Goal: Information Seeking & Learning: Learn about a topic

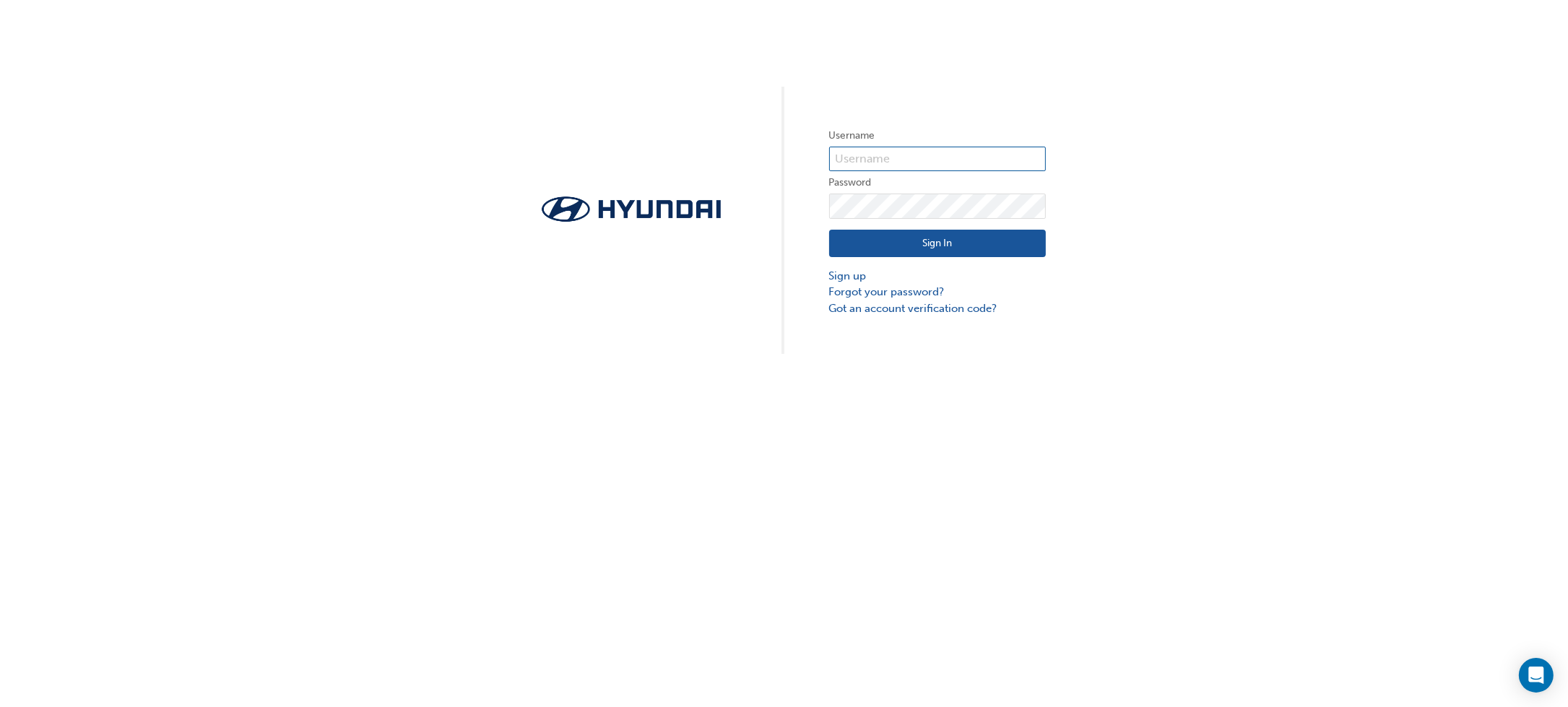
type input "30449"
click at [974, 246] on button "Sign In" at bounding box center [937, 243] width 217 height 28
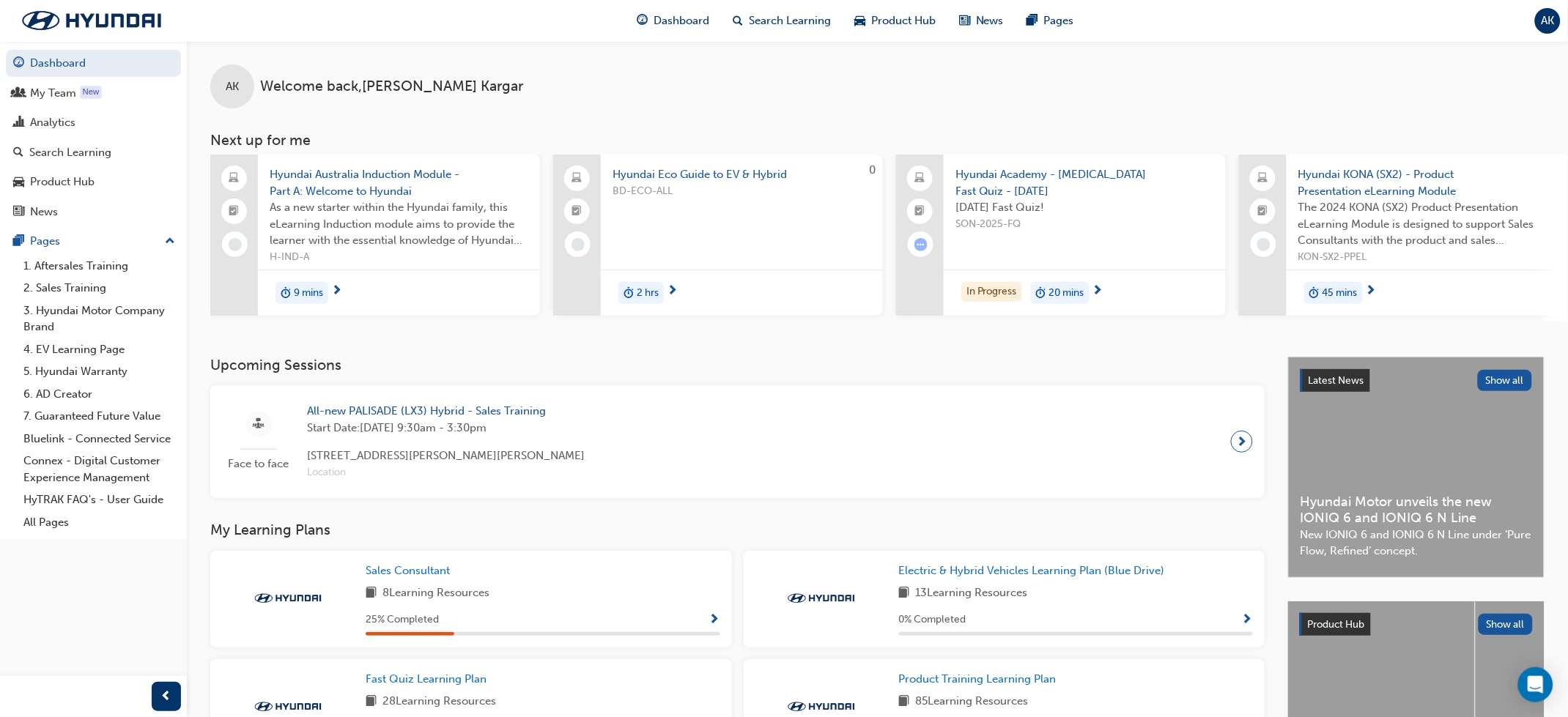
click at [1063, 169] on span "Hyundai Academy - [MEDICAL_DATA] Fast Quiz - [DATE]" at bounding box center [1085, 182] width 259 height 33
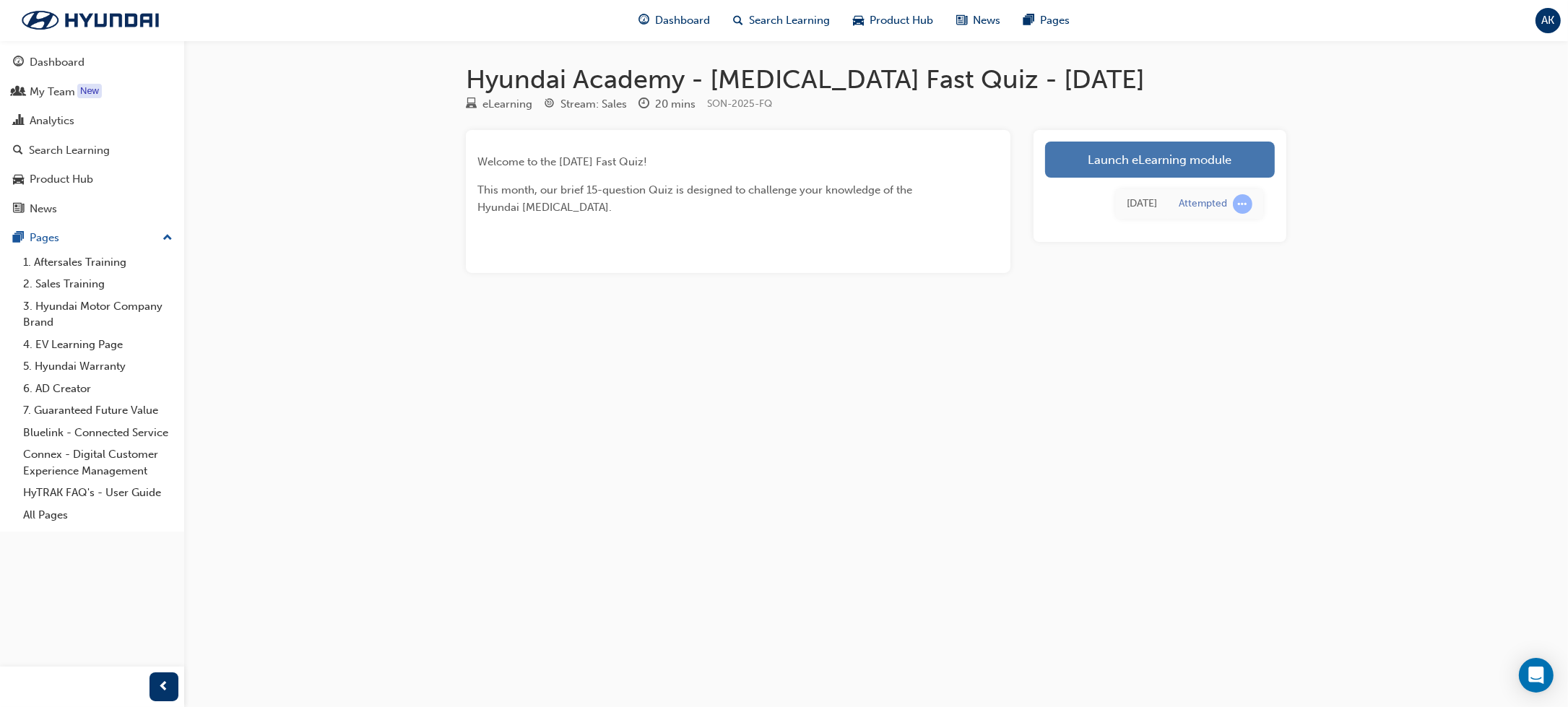
click at [1144, 161] on link "Launch eLearning module" at bounding box center [1160, 159] width 230 height 36
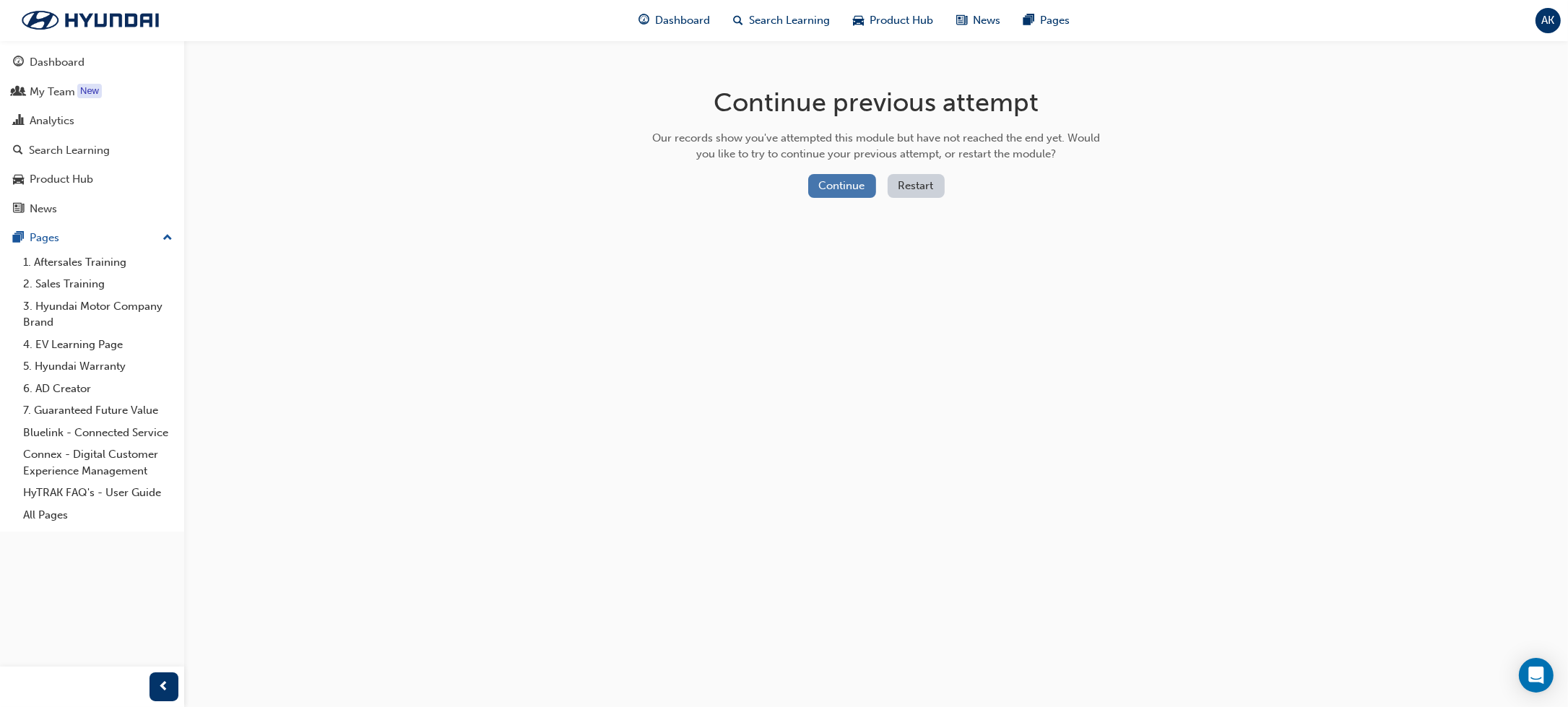
click at [870, 186] on button "Continue" at bounding box center [842, 186] width 68 height 24
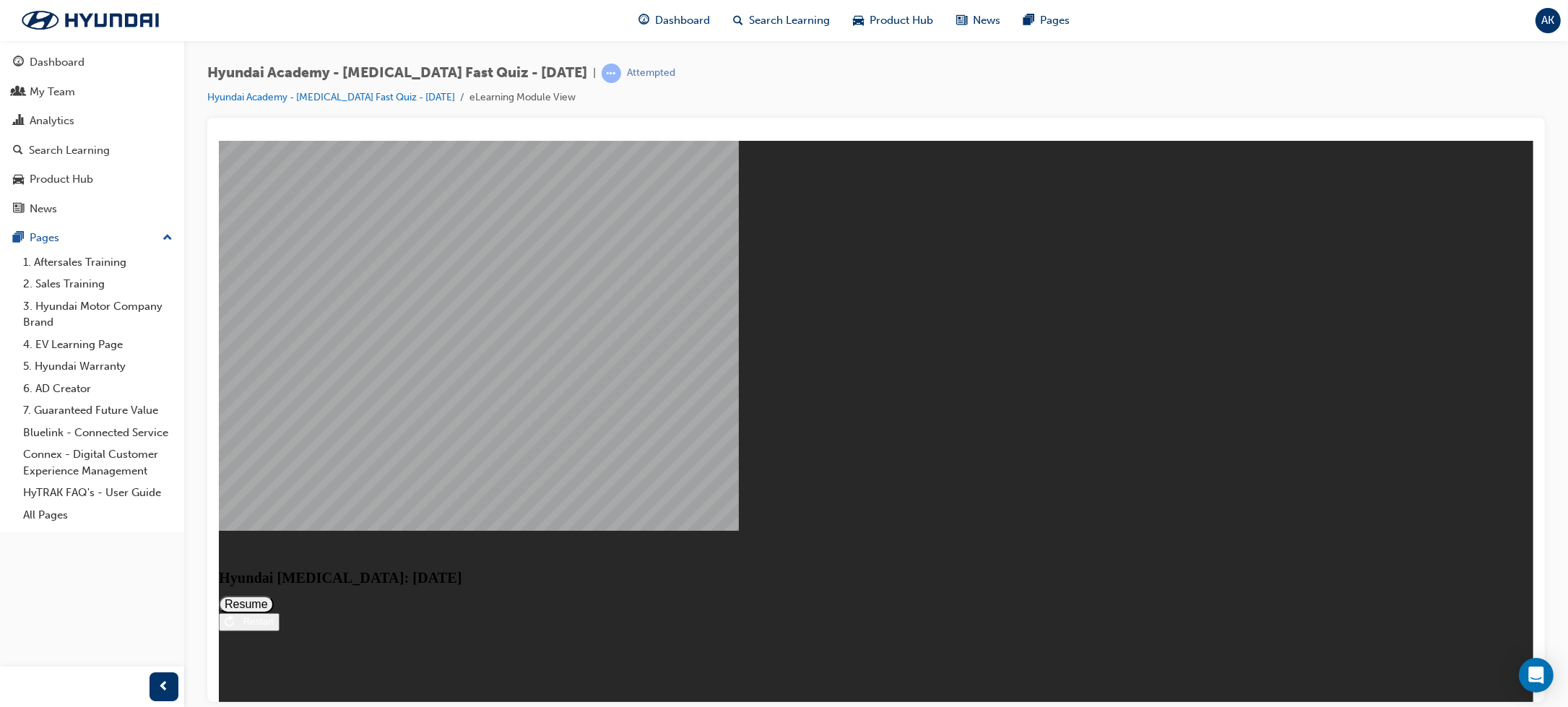
click at [273, 596] on button "Resume" at bounding box center [245, 604] width 55 height 17
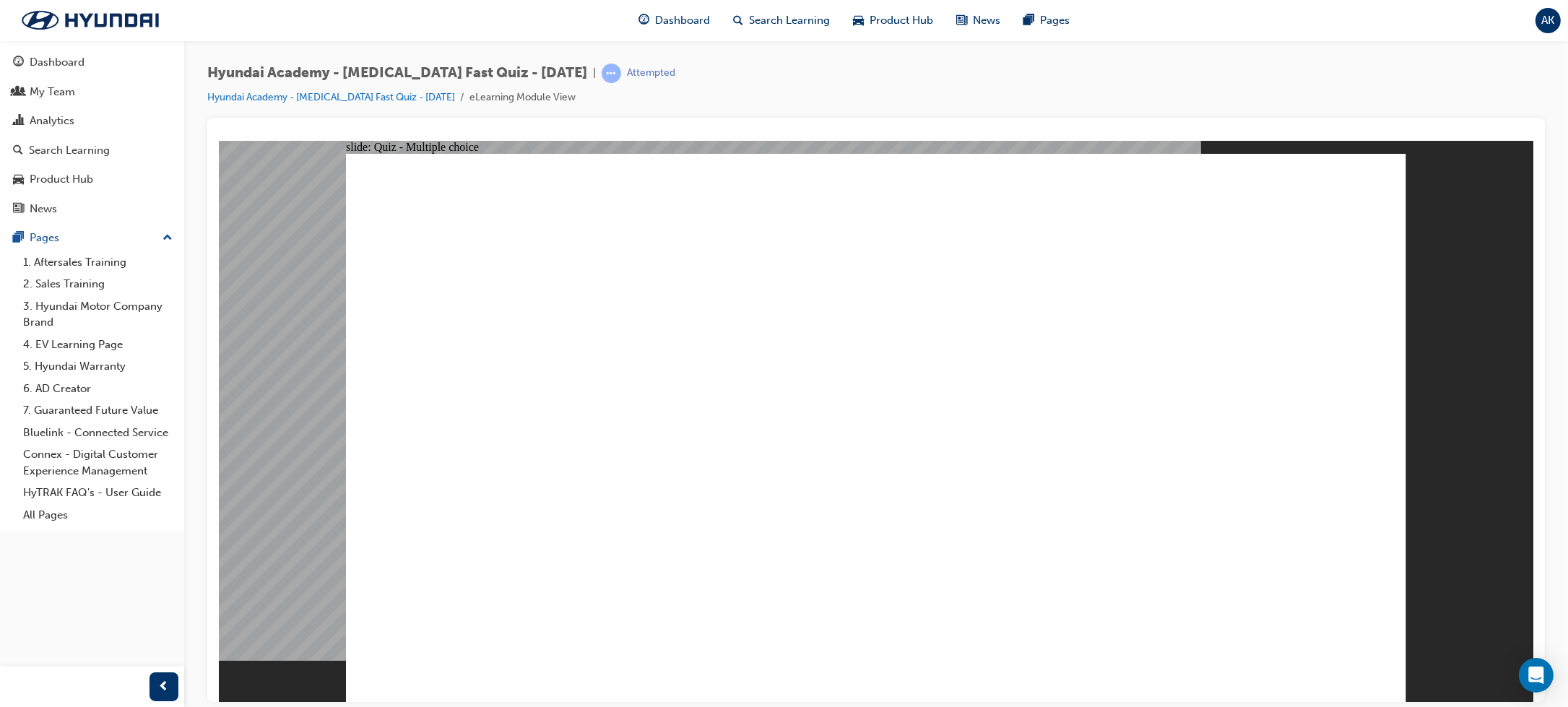
radio input "true"
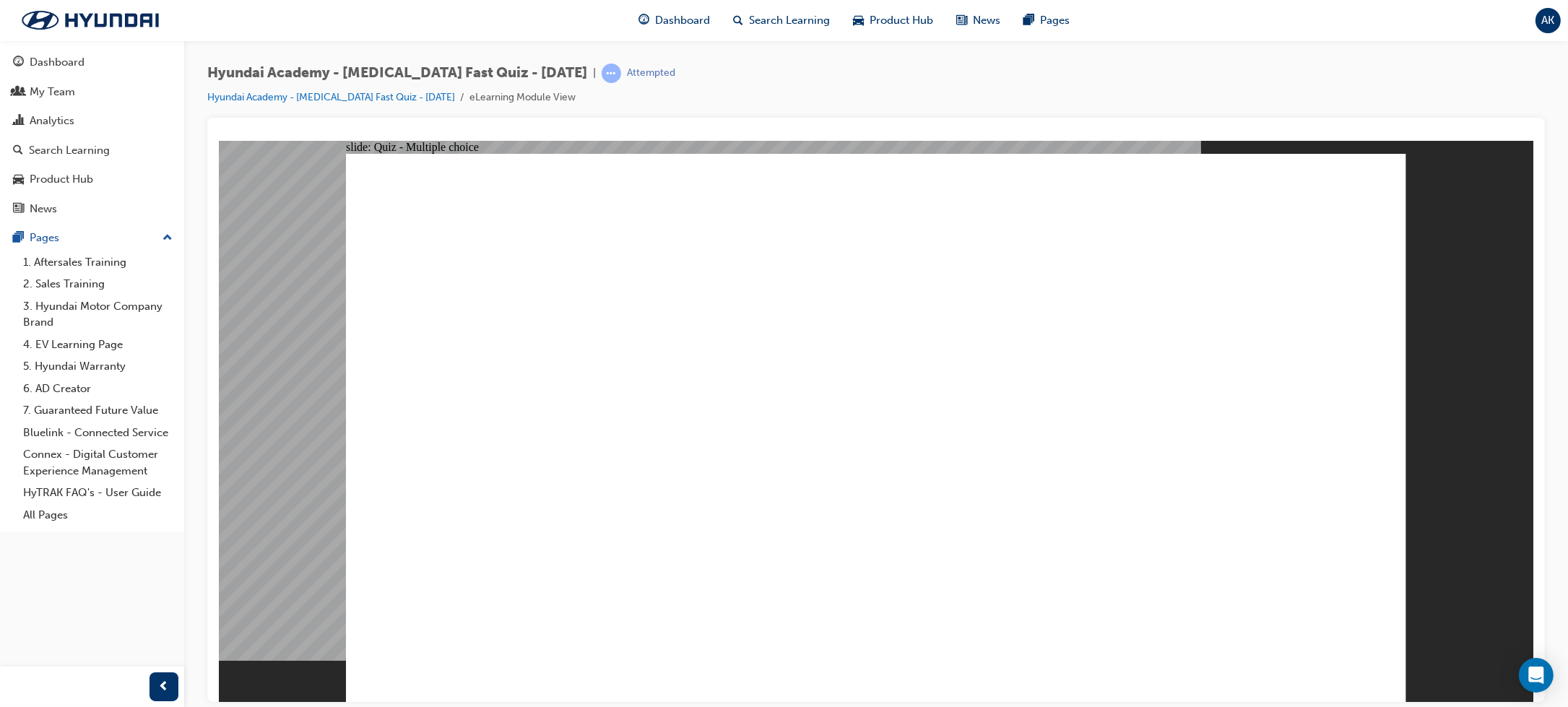
checkbox input "true"
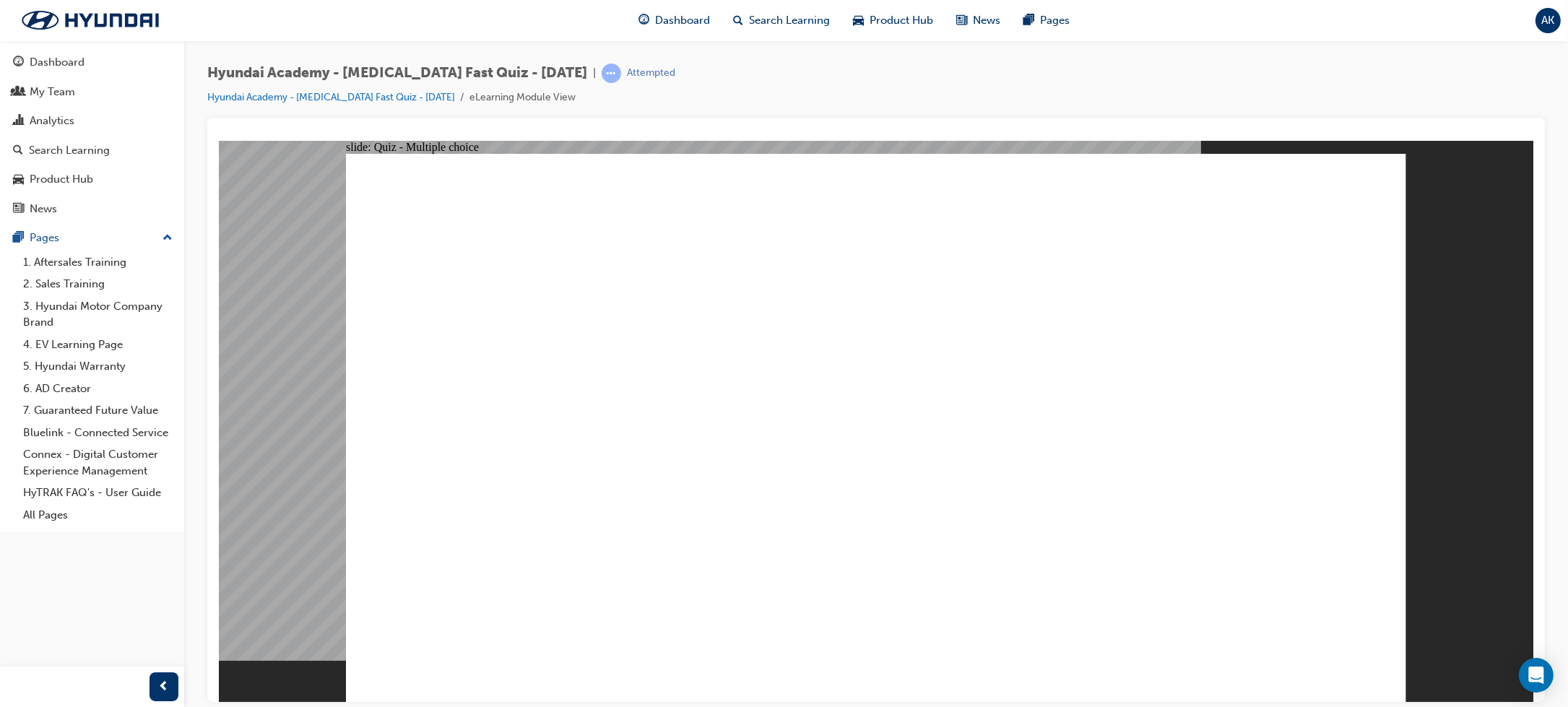
checkbox input "true"
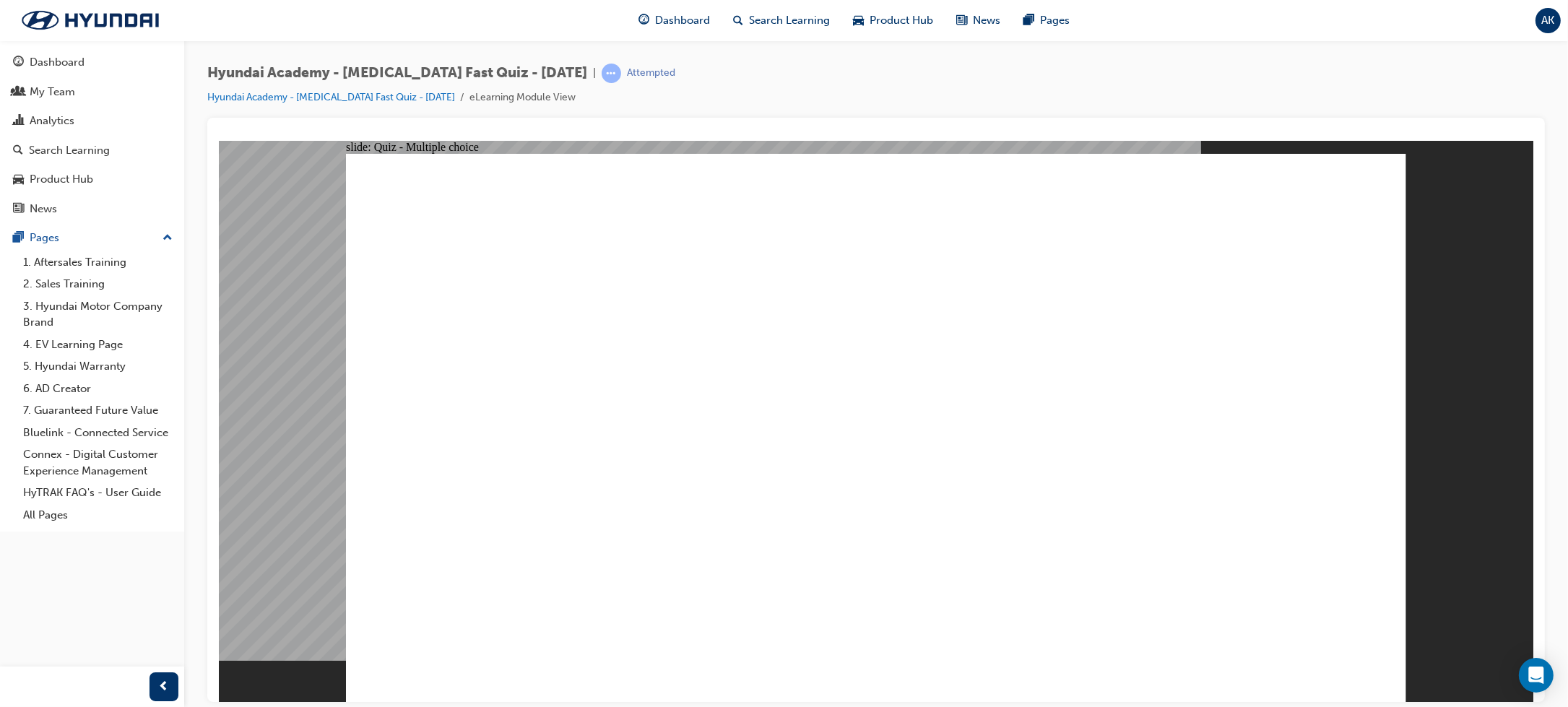
radio input "true"
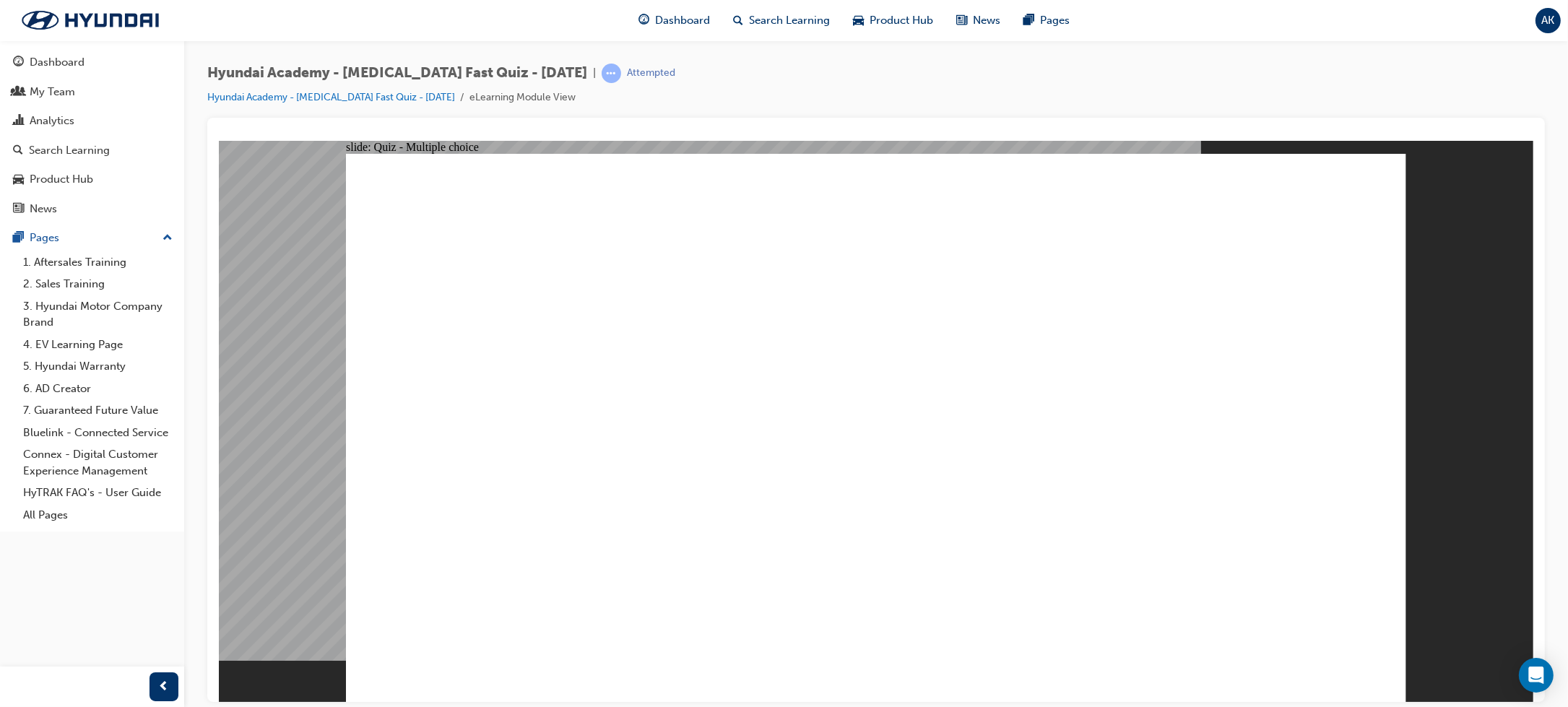
radio input "false"
radio input "true"
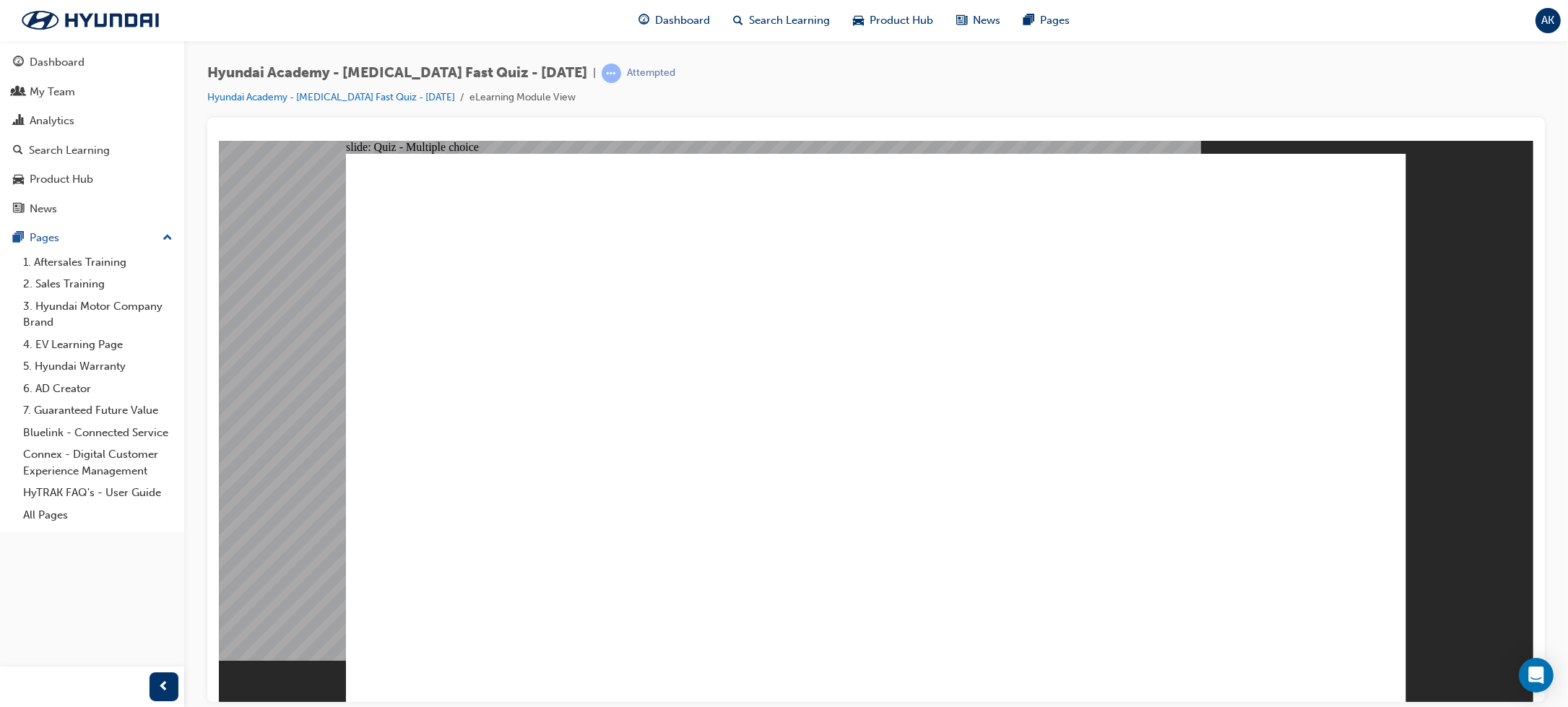
radio input "true"
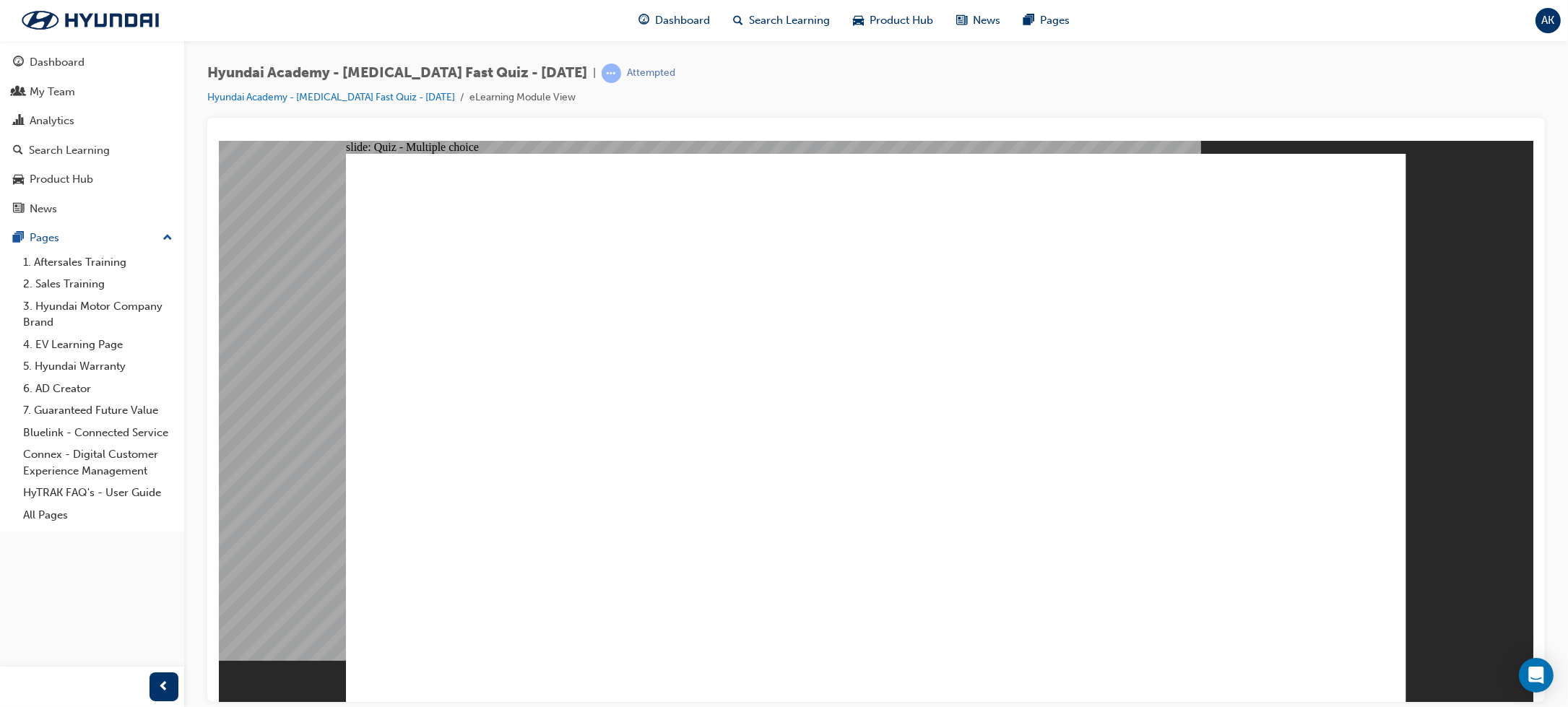
radio input "true"
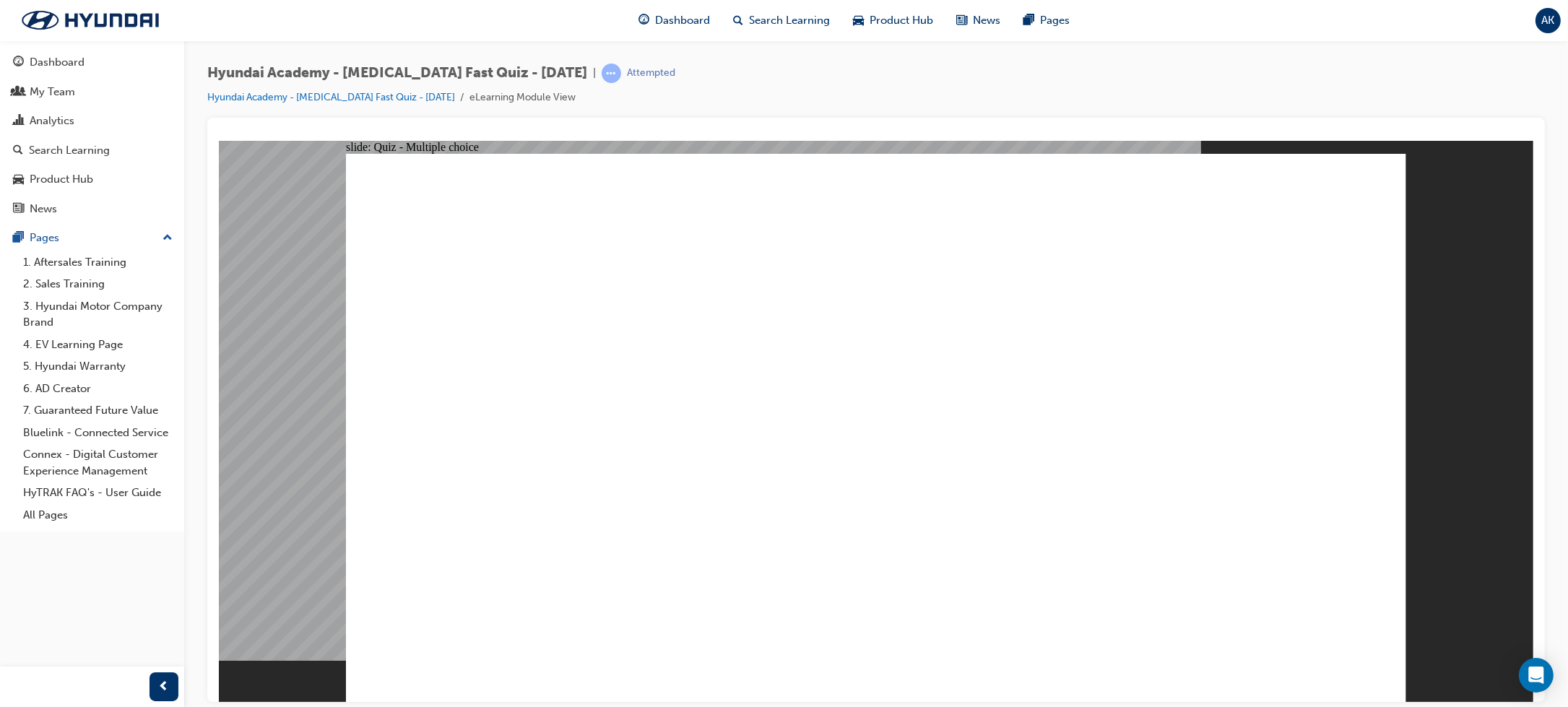
radio input "true"
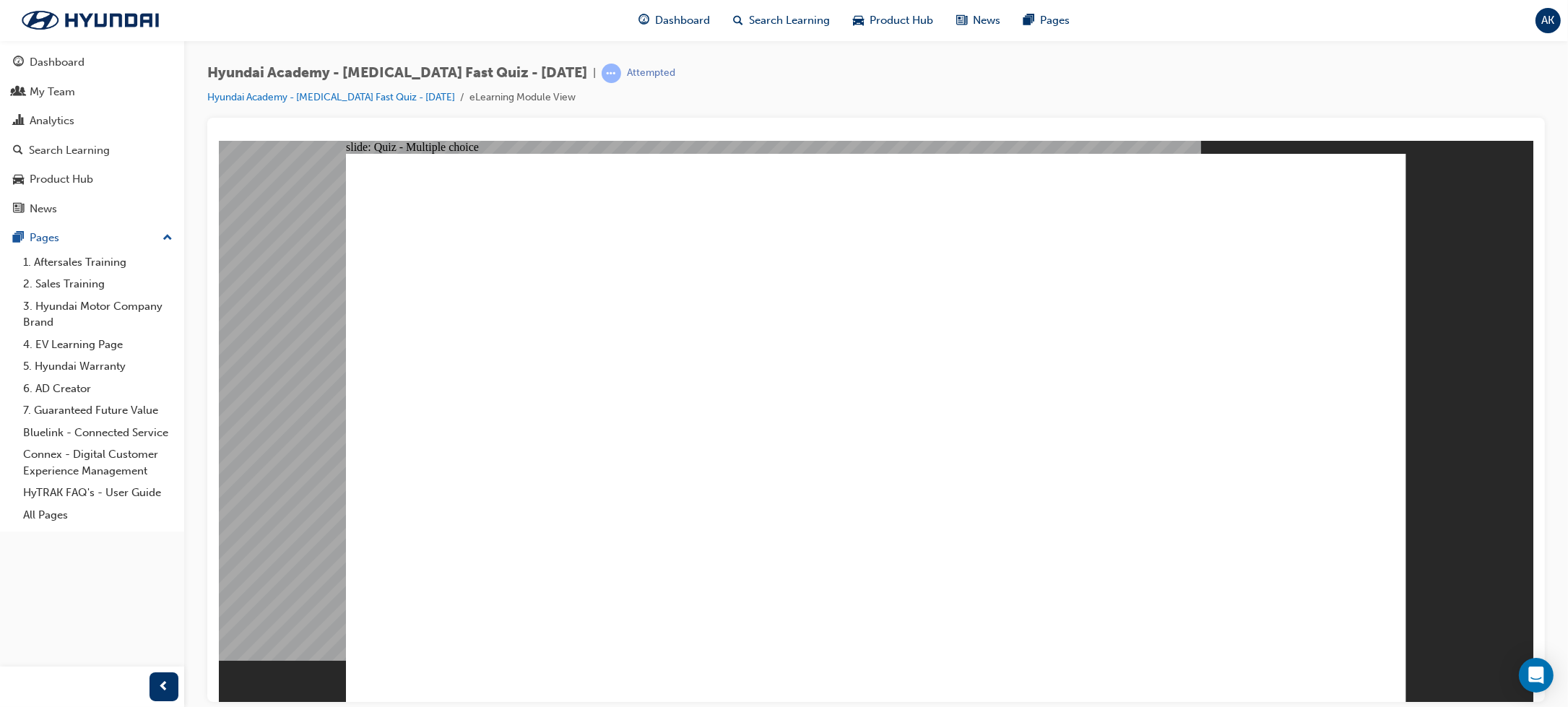
radio input "true"
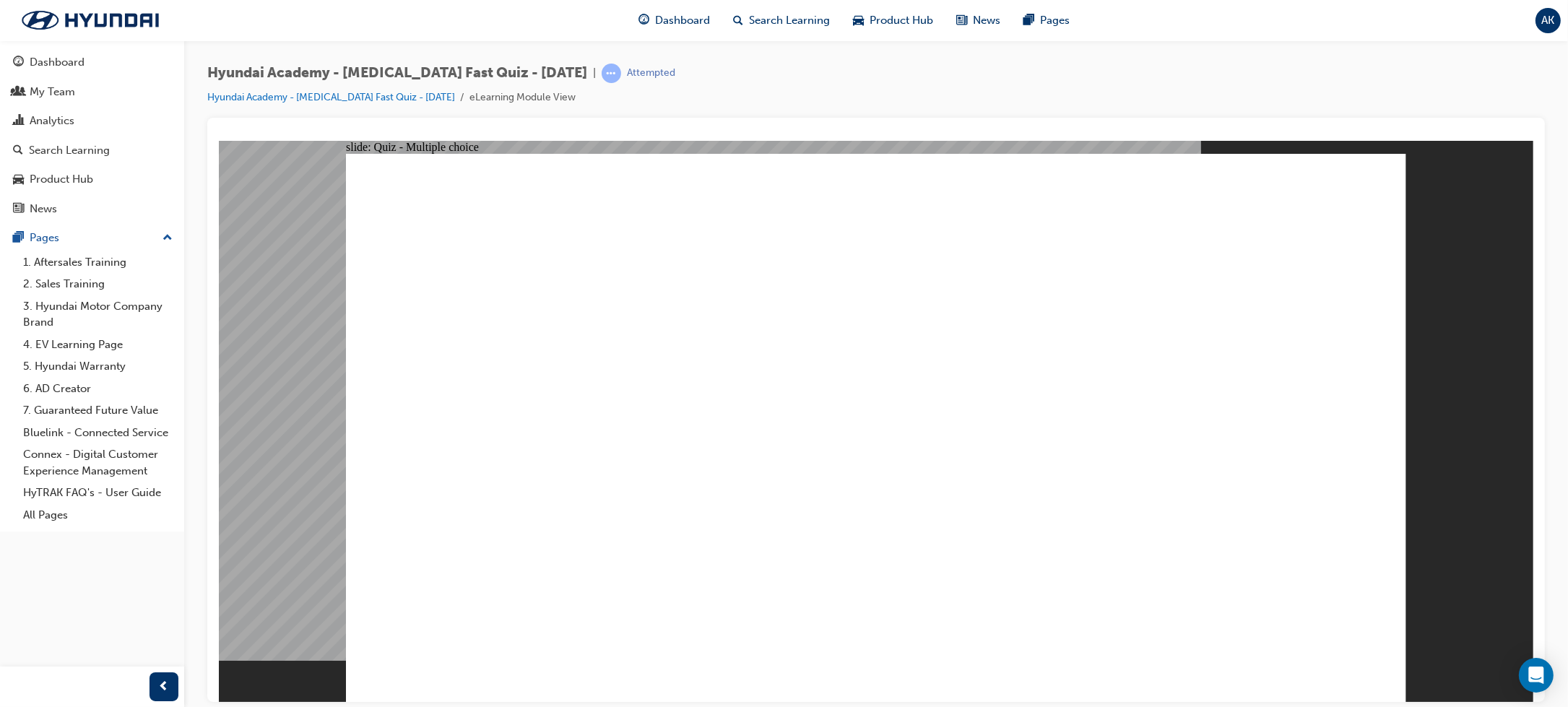
radio input "true"
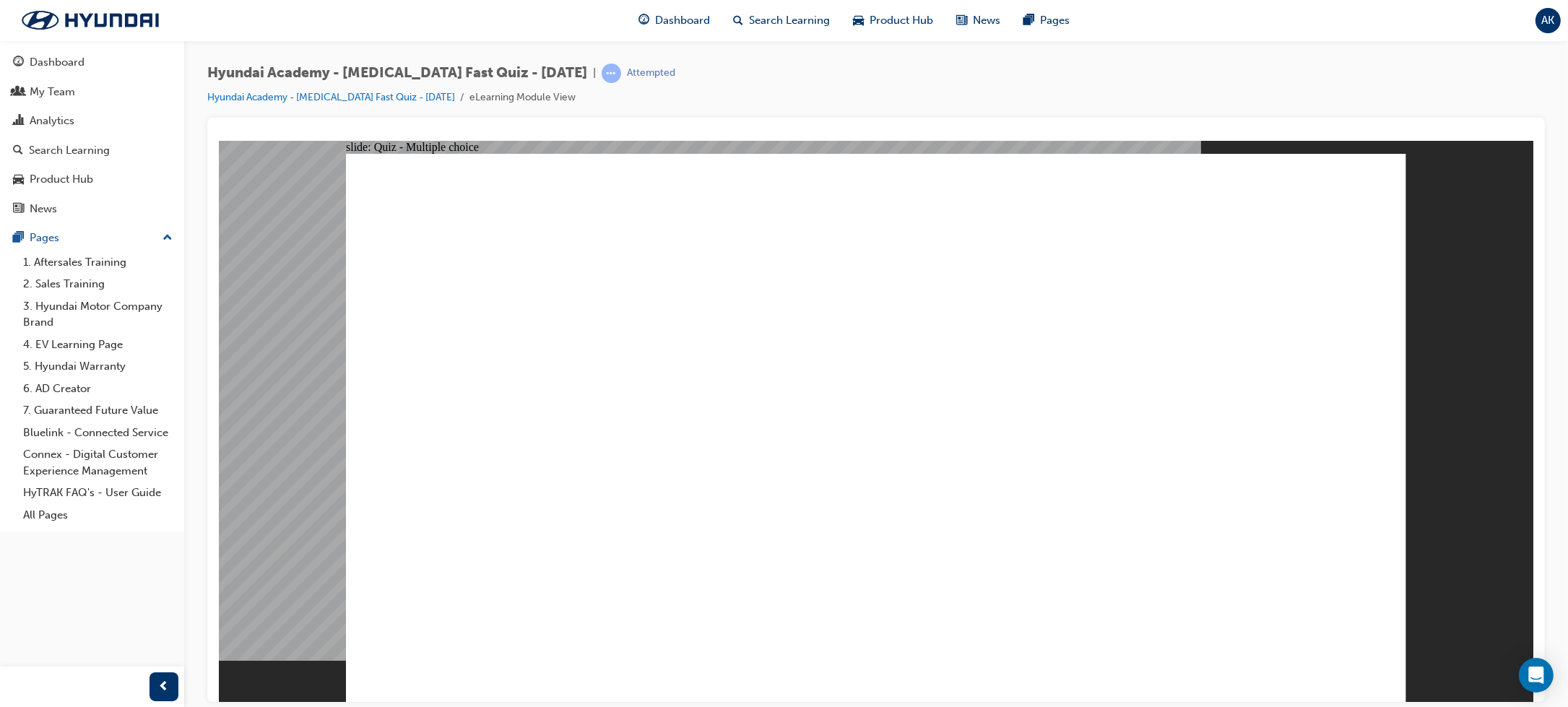
checkbox input "true"
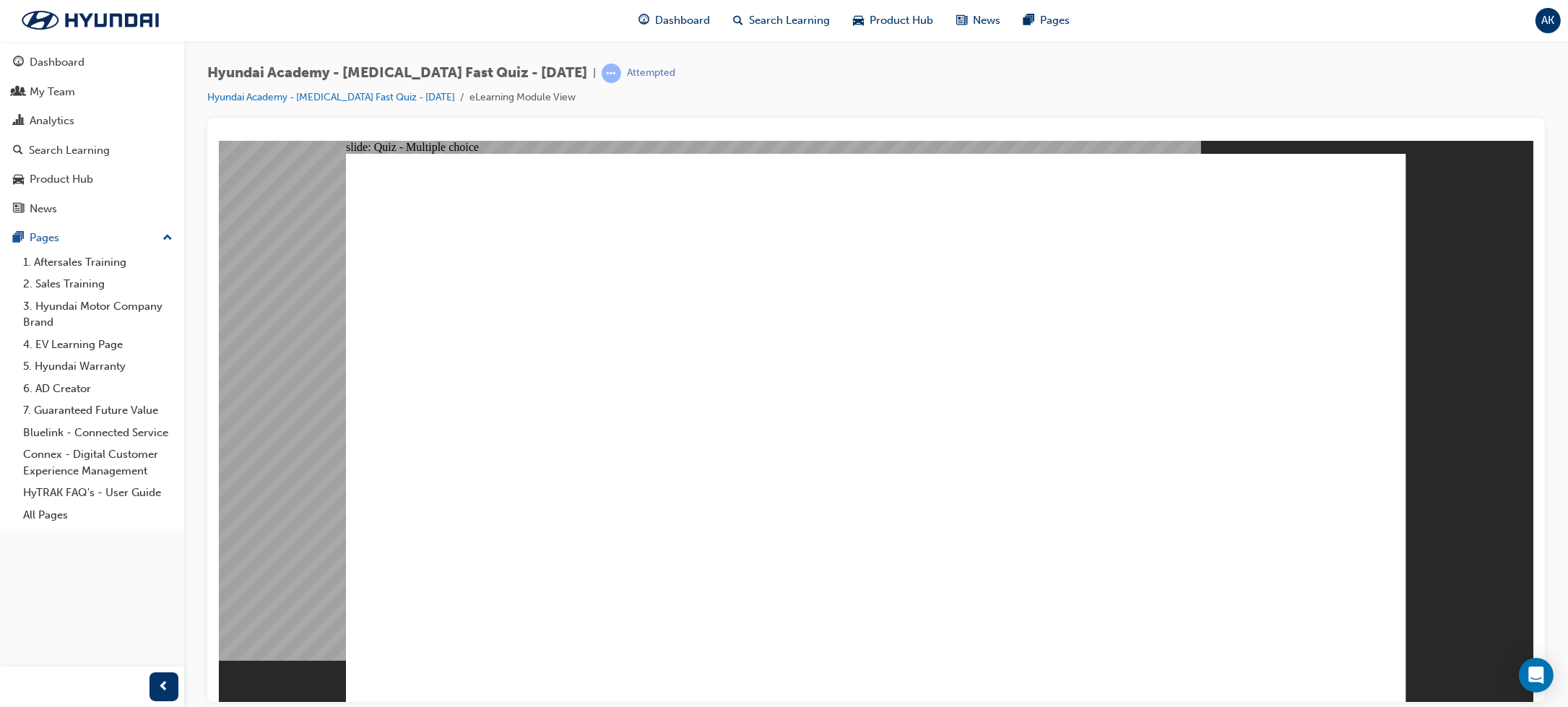
radio input "true"
checkbox input "true"
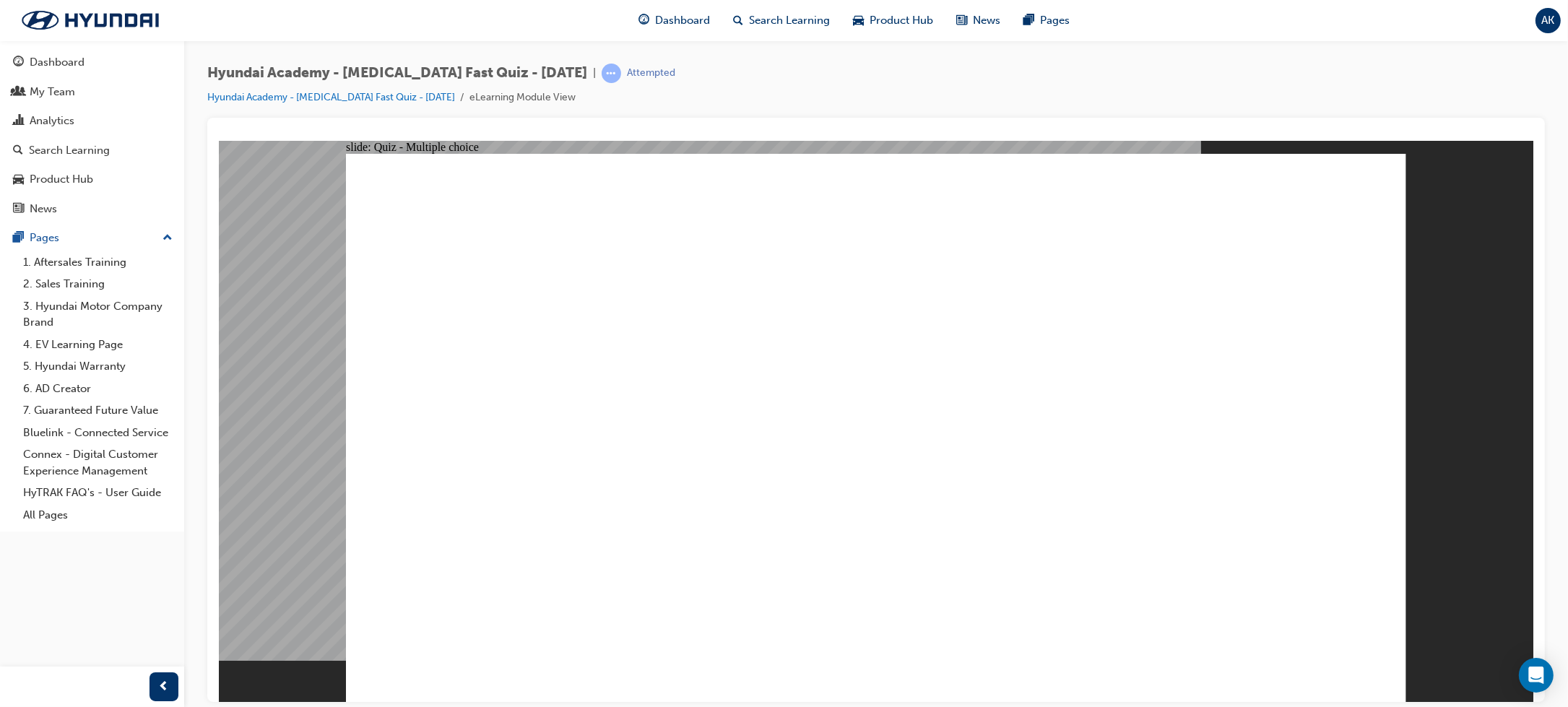
click at [401, 99] on link "Hyundai Academy - [MEDICAL_DATA] Fast Quiz - [DATE]" at bounding box center [332, 96] width 248 height 12
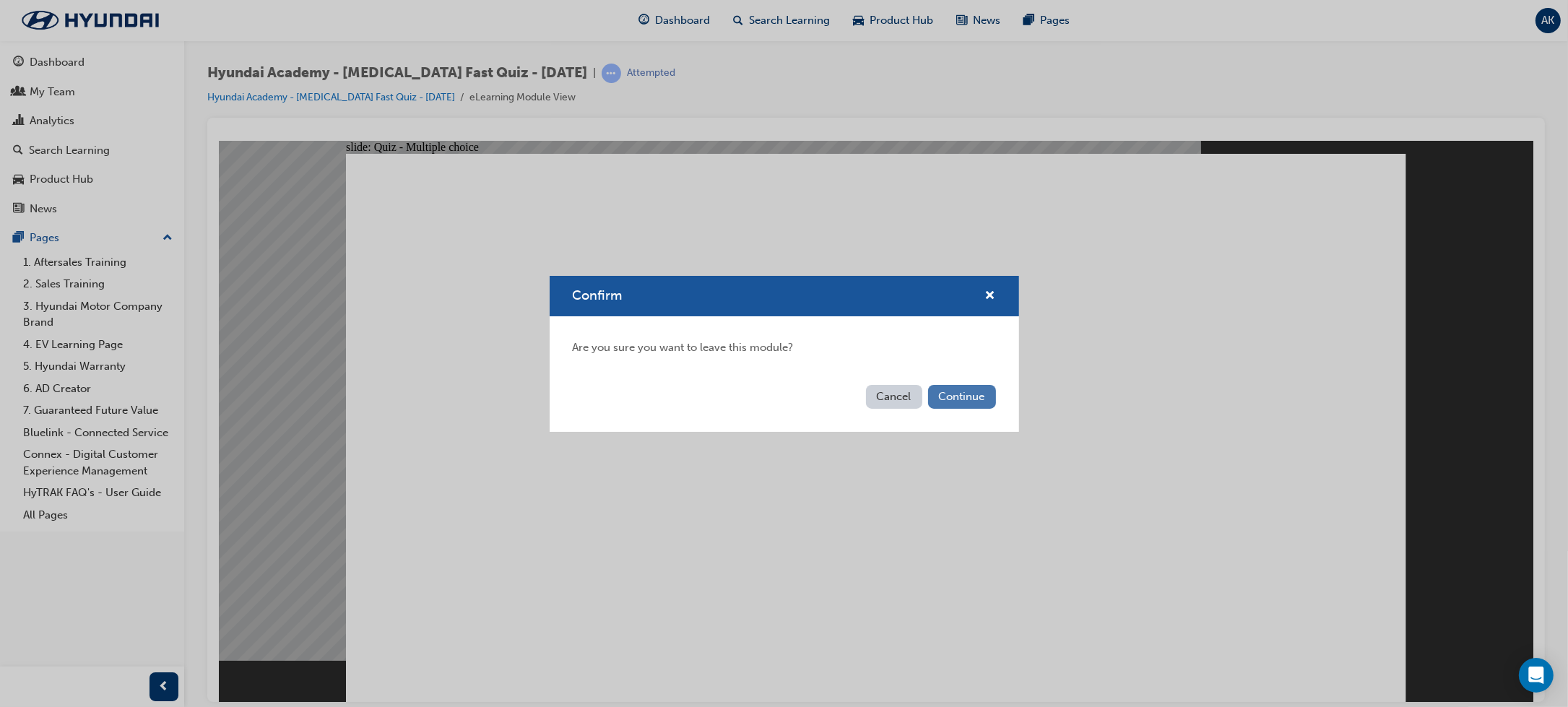
click at [936, 396] on button "Continue" at bounding box center [961, 397] width 68 height 24
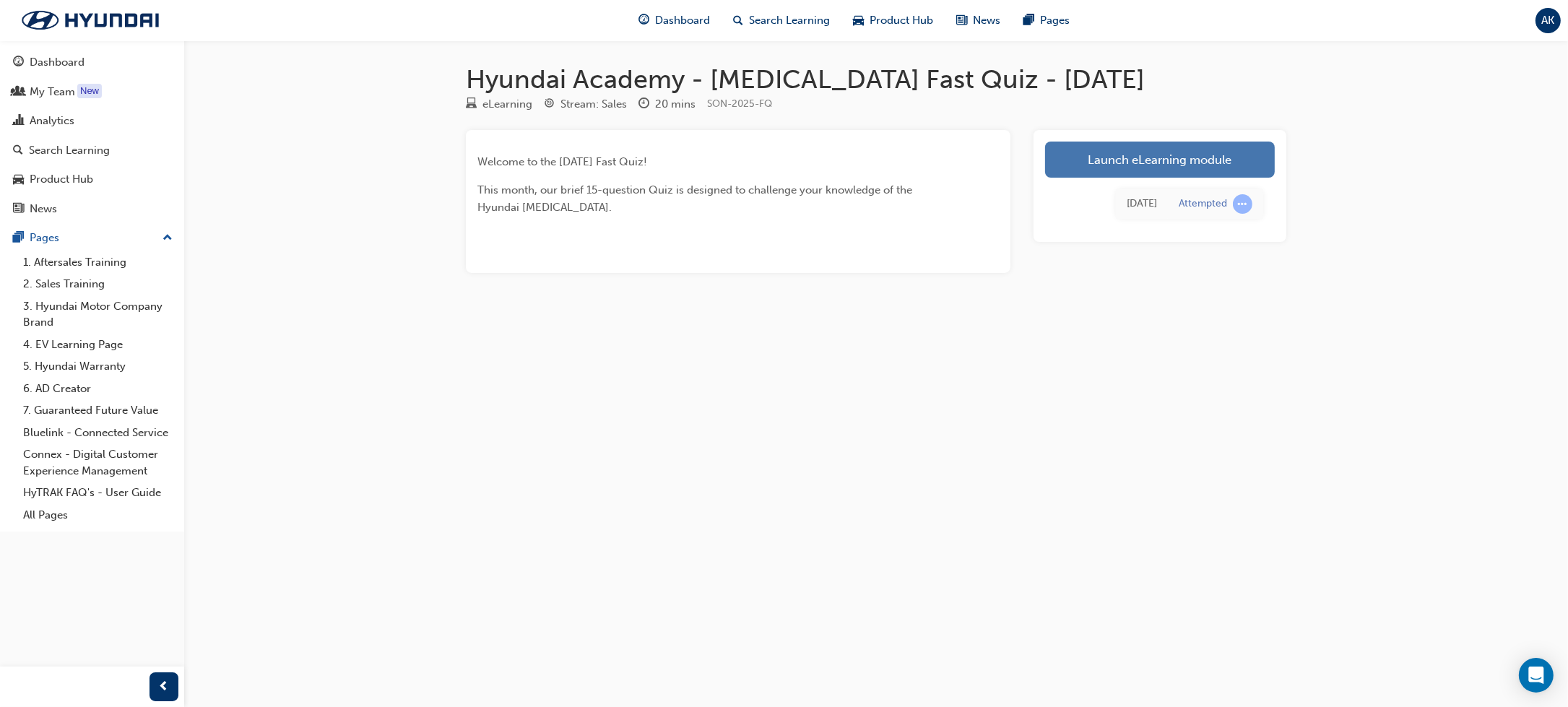
click at [1089, 161] on link "Launch eLearning module" at bounding box center [1160, 159] width 230 height 36
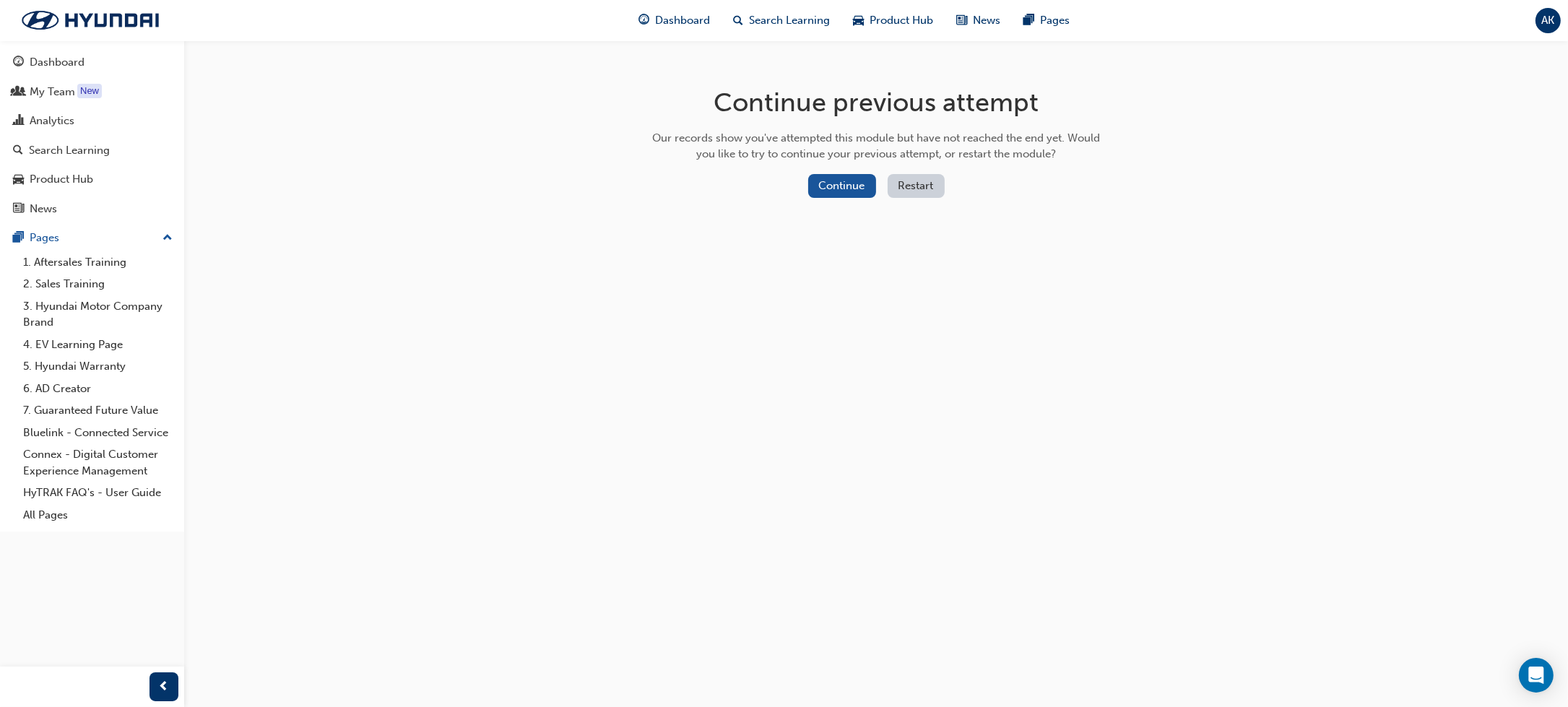
click at [910, 193] on button "Restart" at bounding box center [917, 186] width 57 height 24
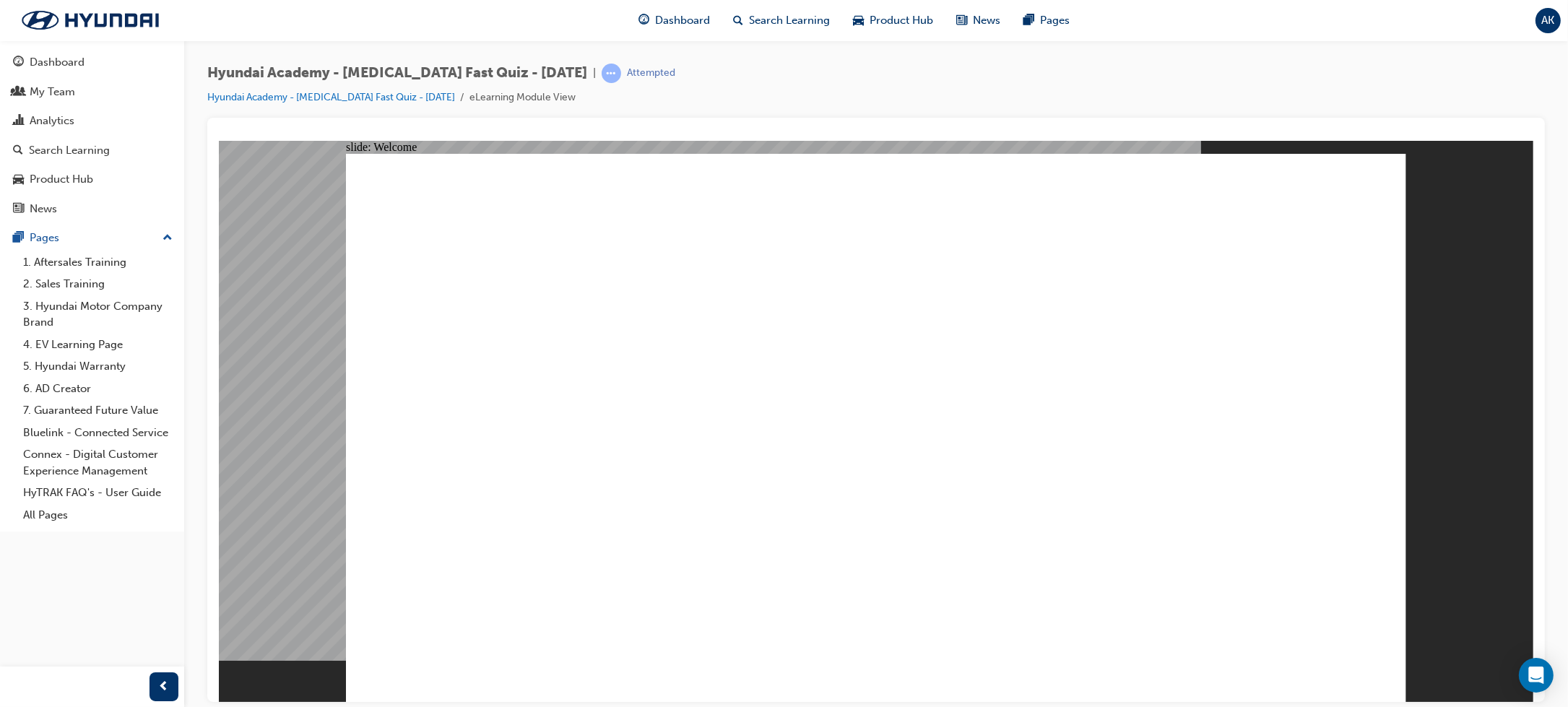
radio input "true"
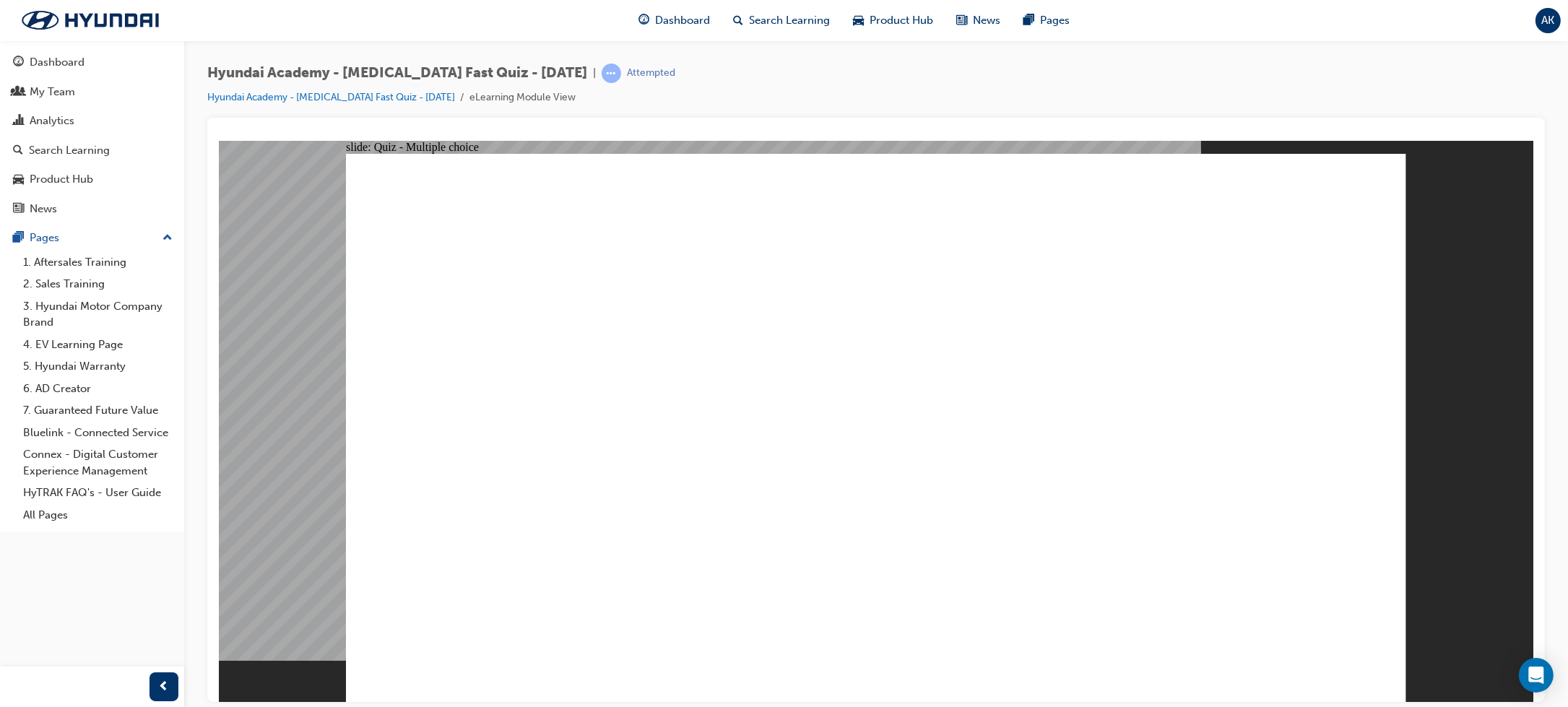
radio input "true"
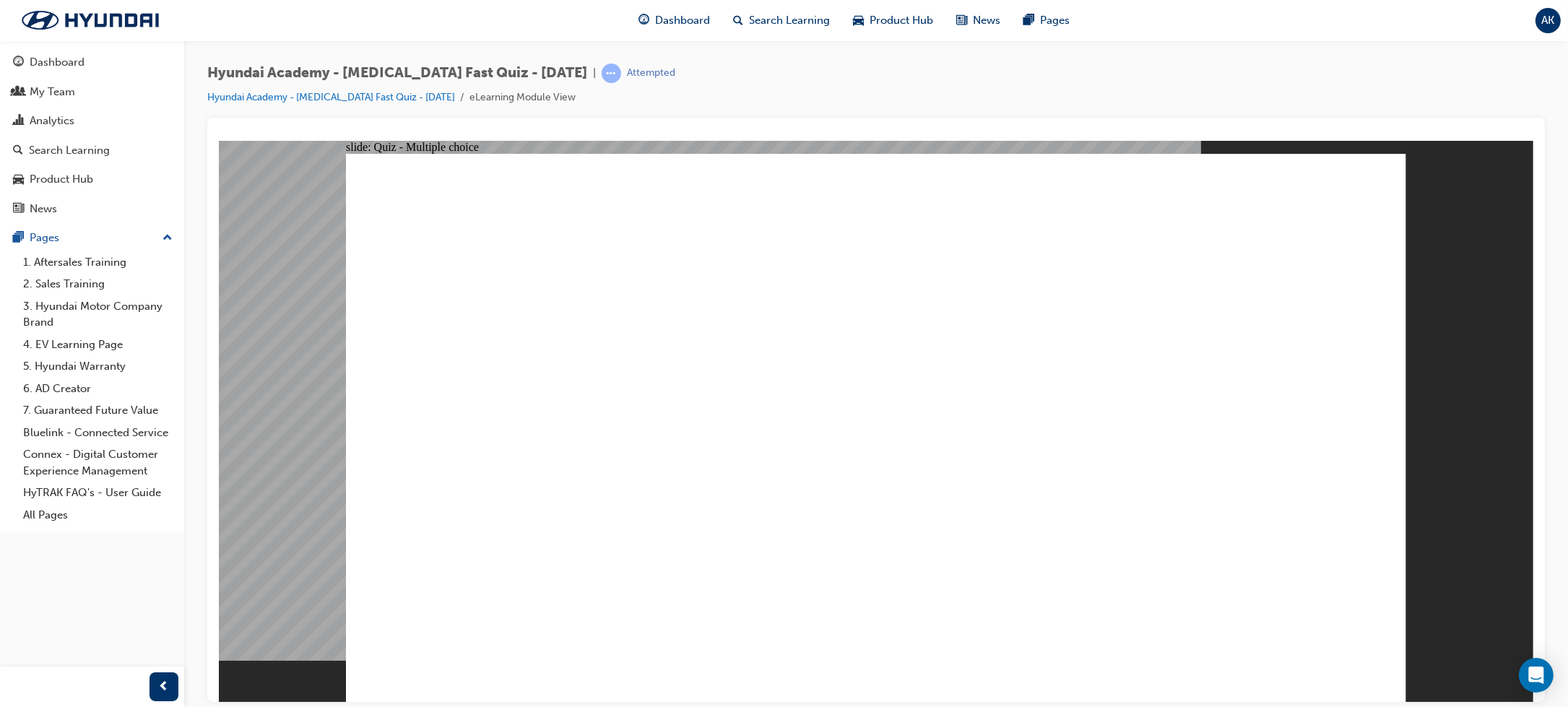
radio input "true"
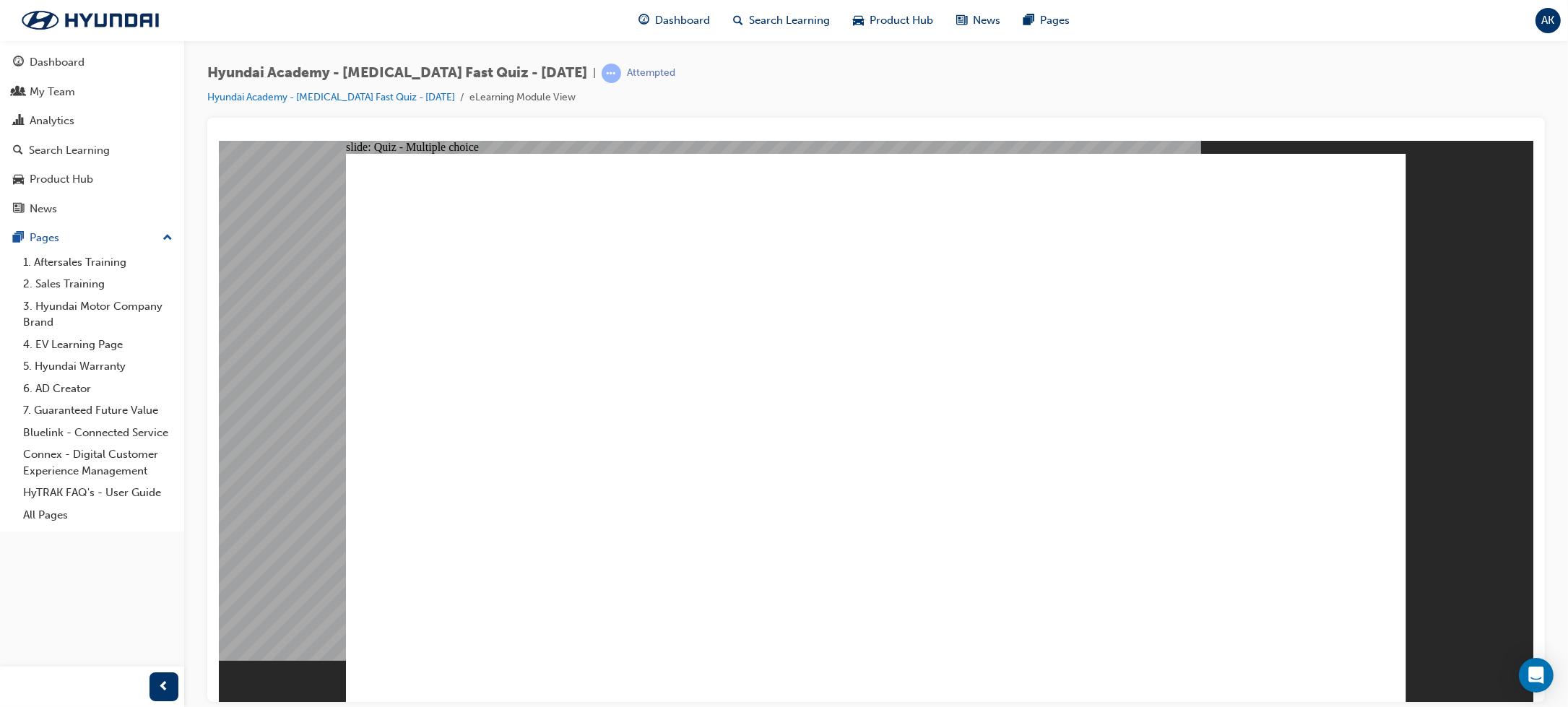
click at [343, 103] on li "Hyundai Academy - [MEDICAL_DATA] Fast Quiz - [DATE]" at bounding box center [339, 98] width 262 height 17
checkbox input "true"
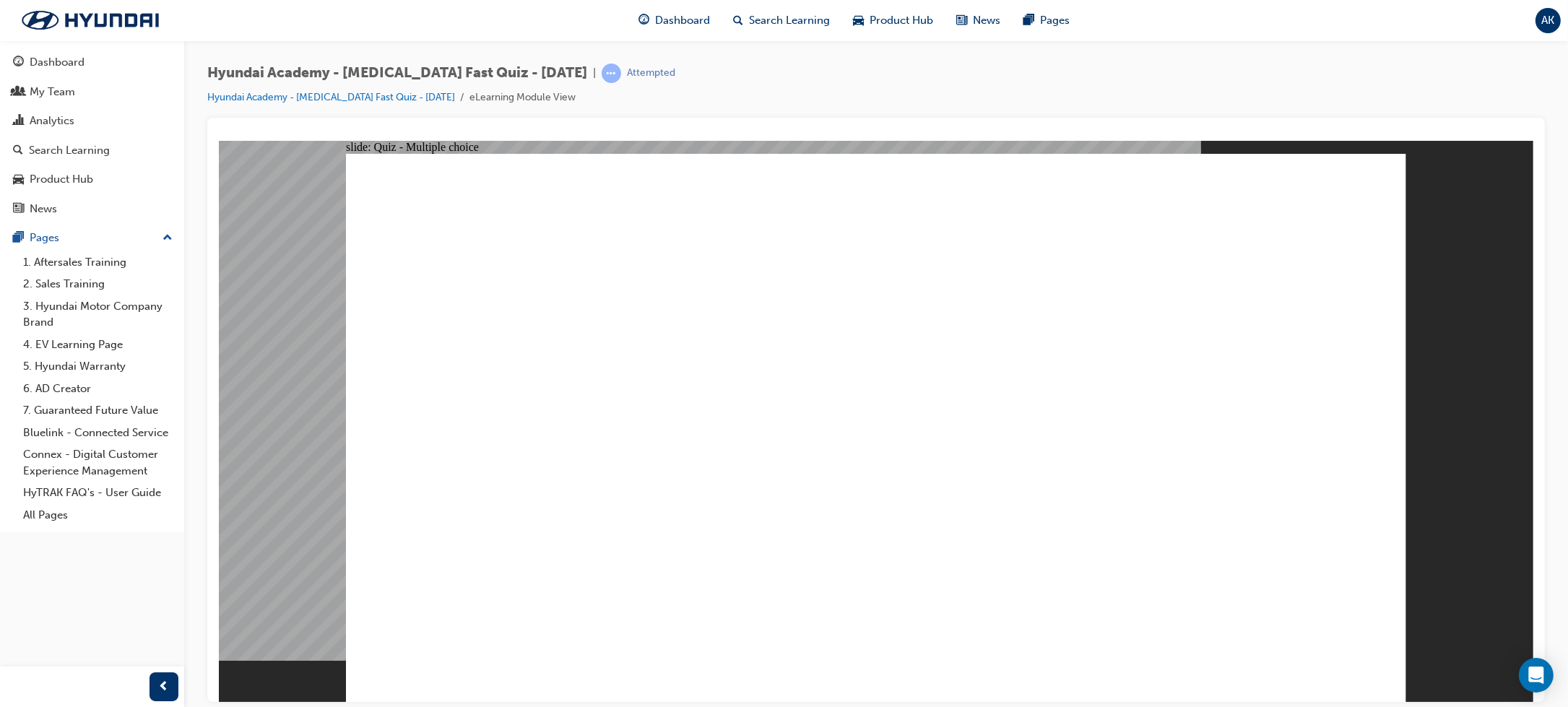
click at [390, 95] on link "Hyundai Academy - [MEDICAL_DATA] Fast Quiz - [DATE]" at bounding box center [332, 96] width 248 height 12
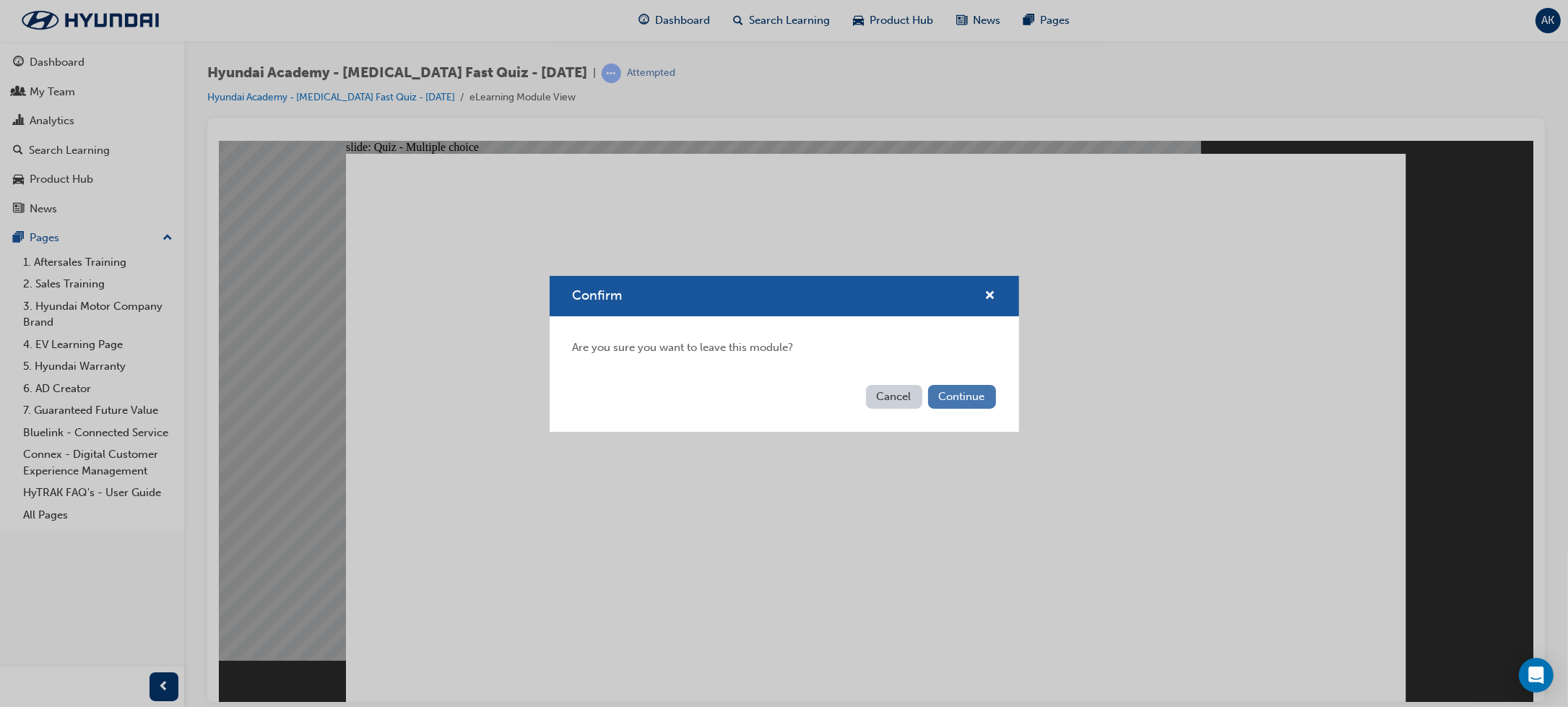
click at [972, 396] on button "Continue" at bounding box center [961, 397] width 68 height 24
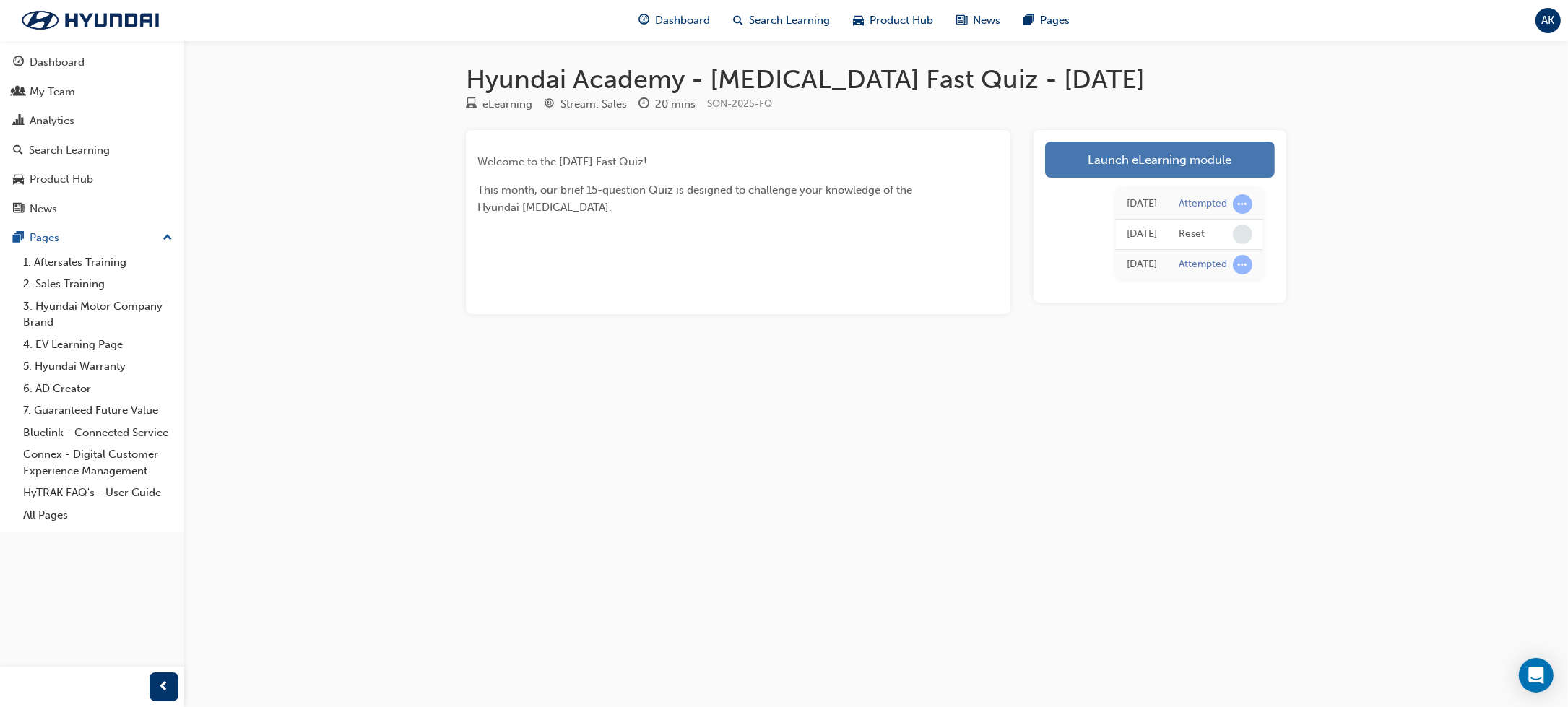
click at [1135, 170] on link "Launch eLearning module" at bounding box center [1160, 159] width 230 height 36
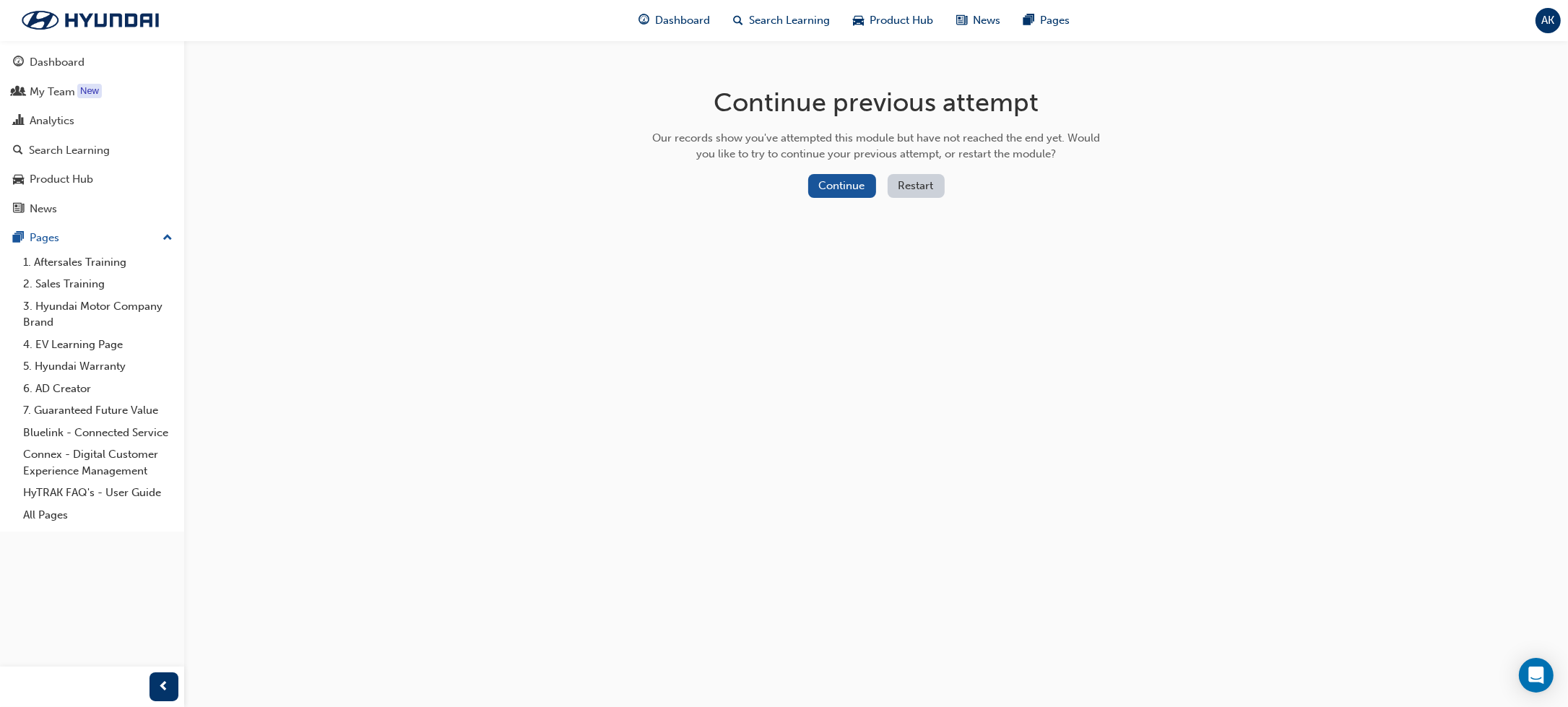
click at [922, 183] on button "Restart" at bounding box center [917, 186] width 57 height 24
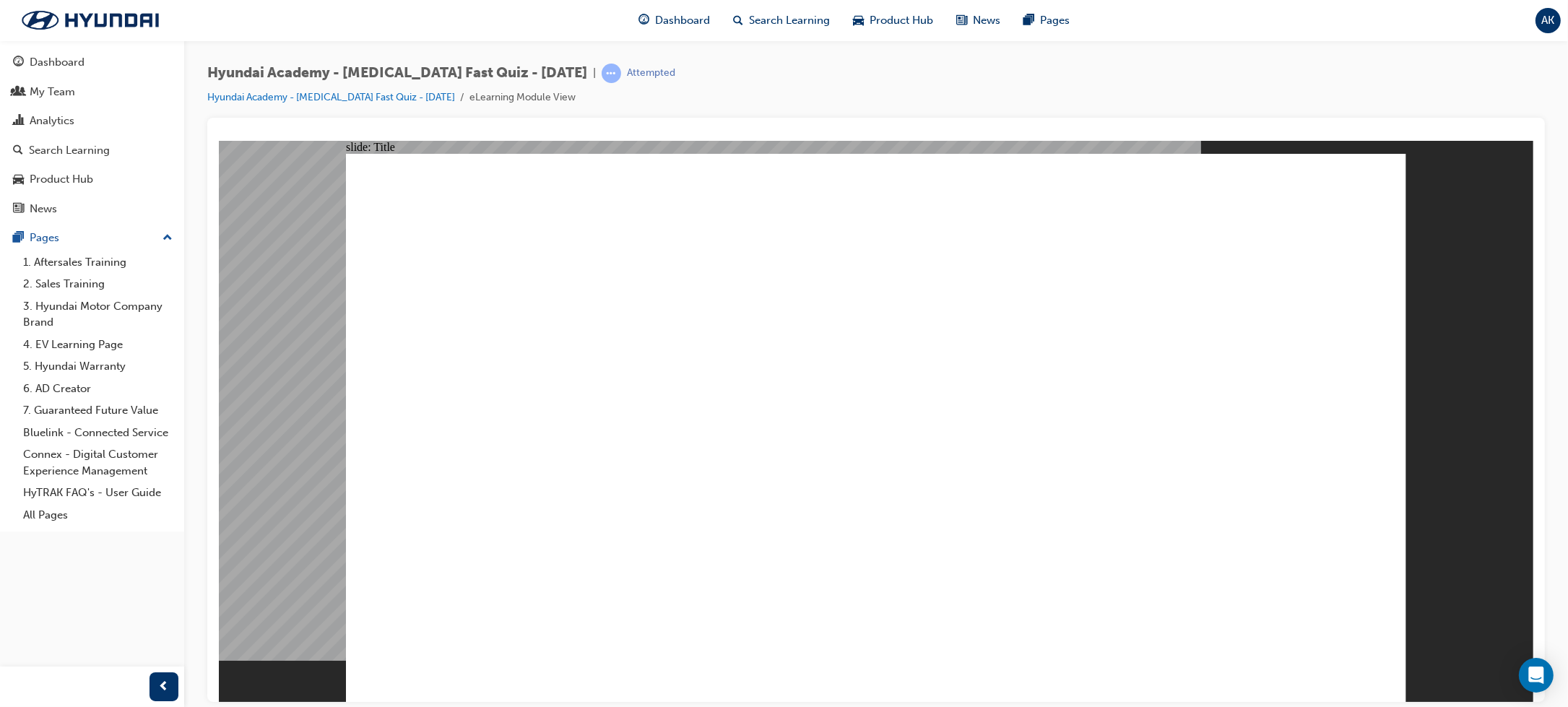
drag, startPoint x: 913, startPoint y: 550, endPoint x: 901, endPoint y: 533, distance: 20.8
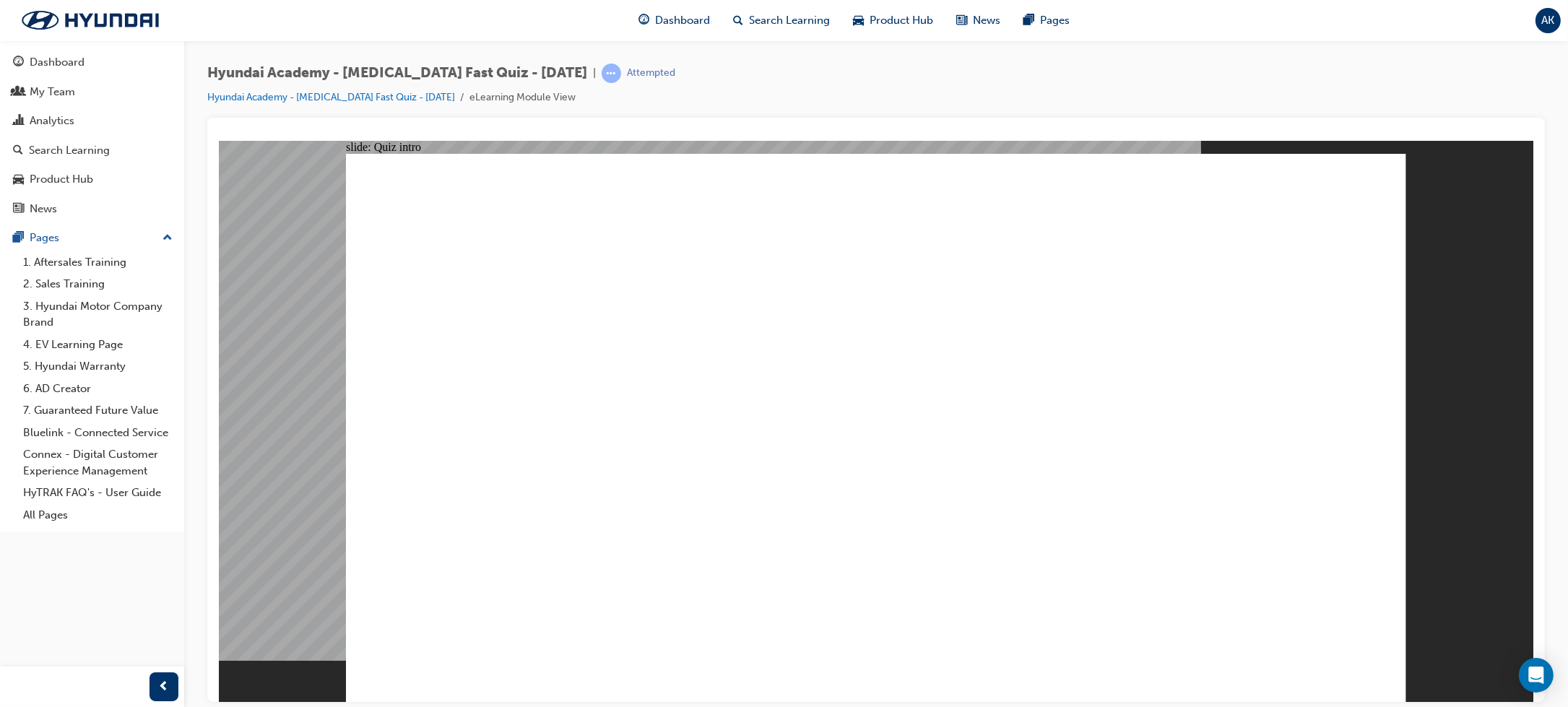
radio input "true"
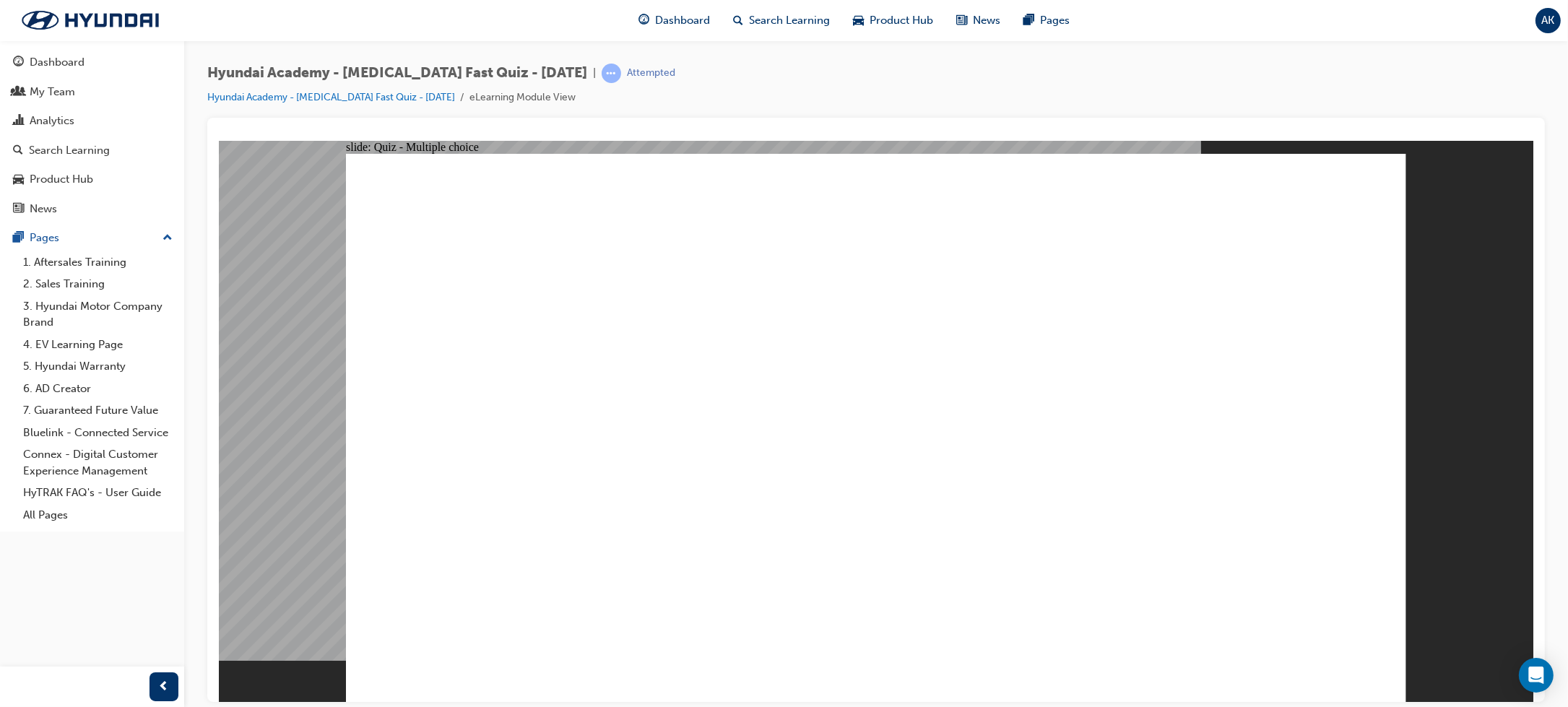
radio input "true"
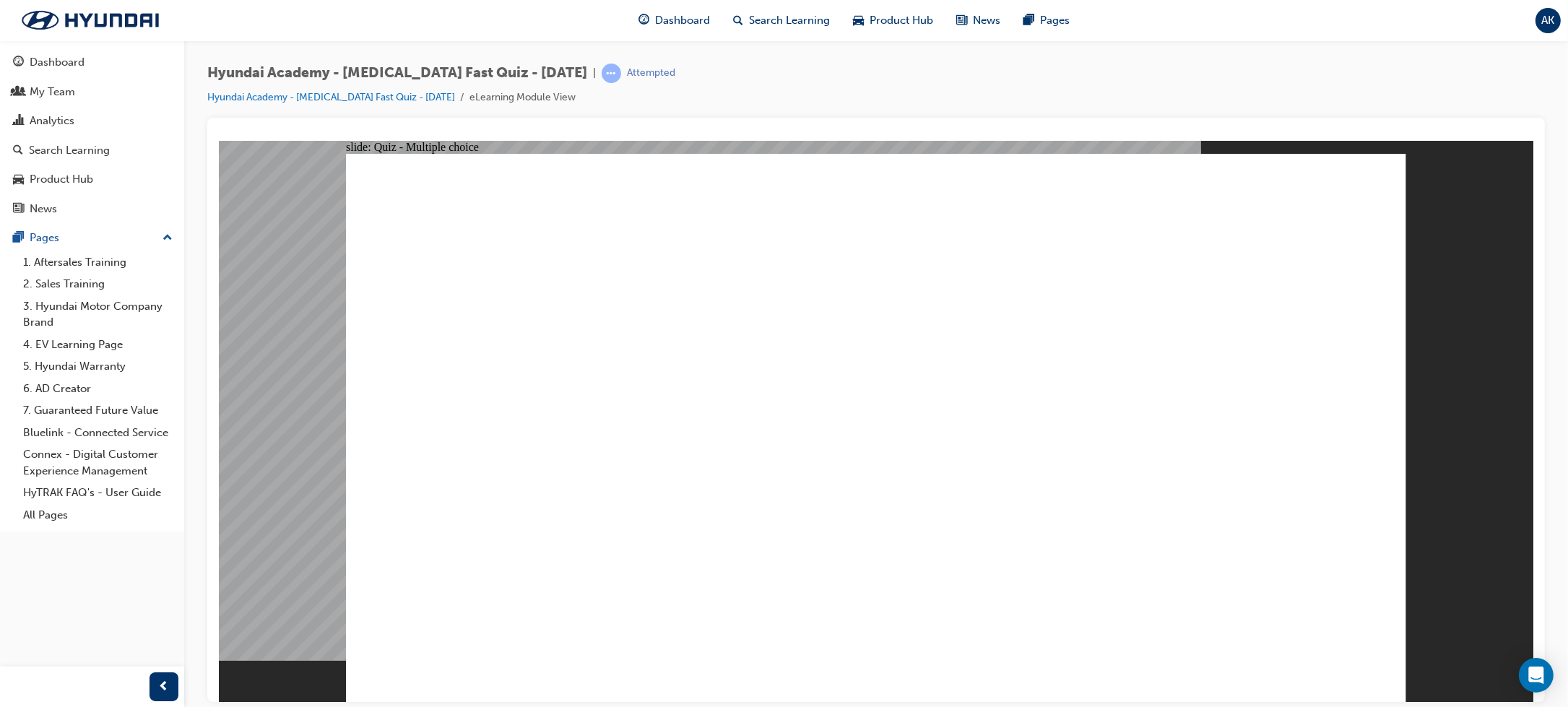
radio input "true"
checkbox input "true"
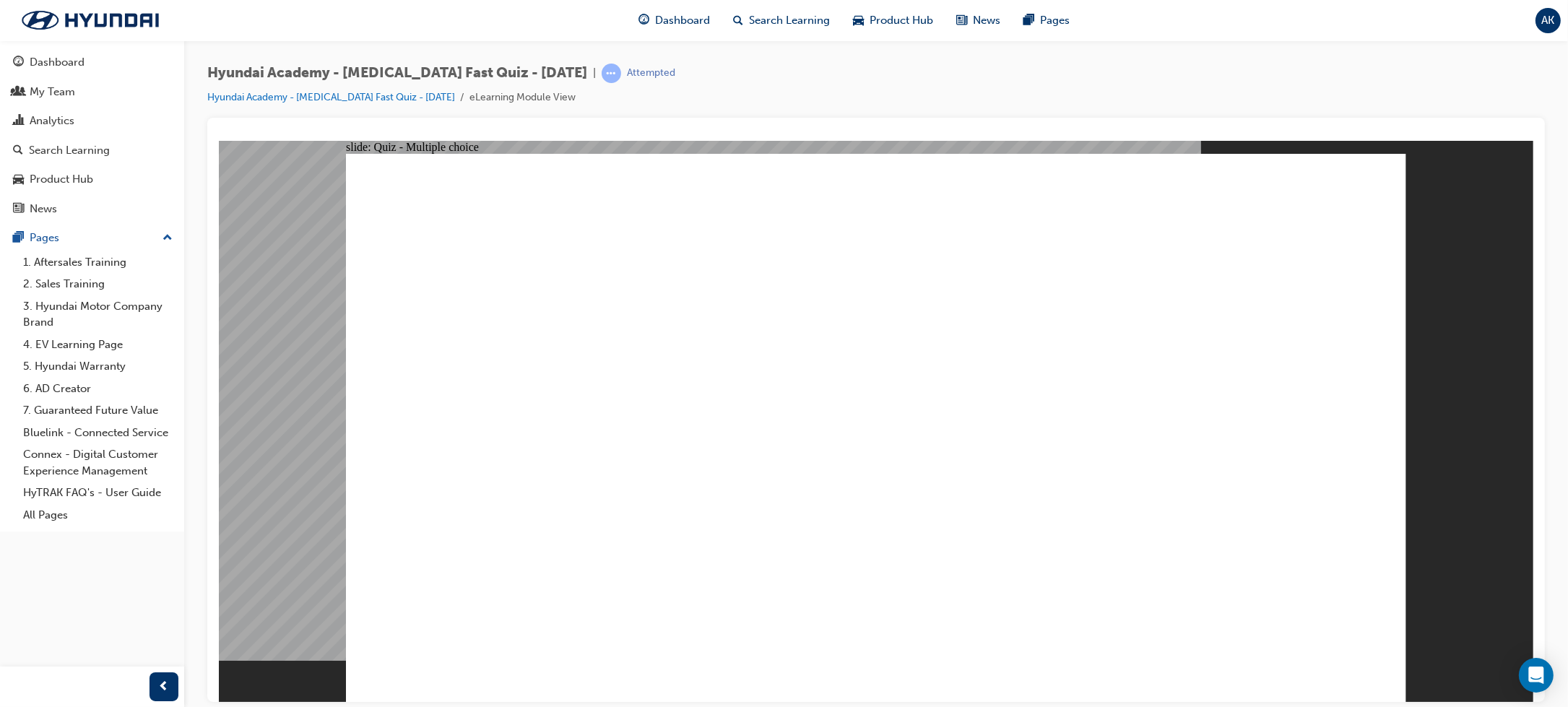
click at [320, 92] on link "Hyundai Academy - [MEDICAL_DATA] Fast Quiz - [DATE]" at bounding box center [332, 96] width 248 height 12
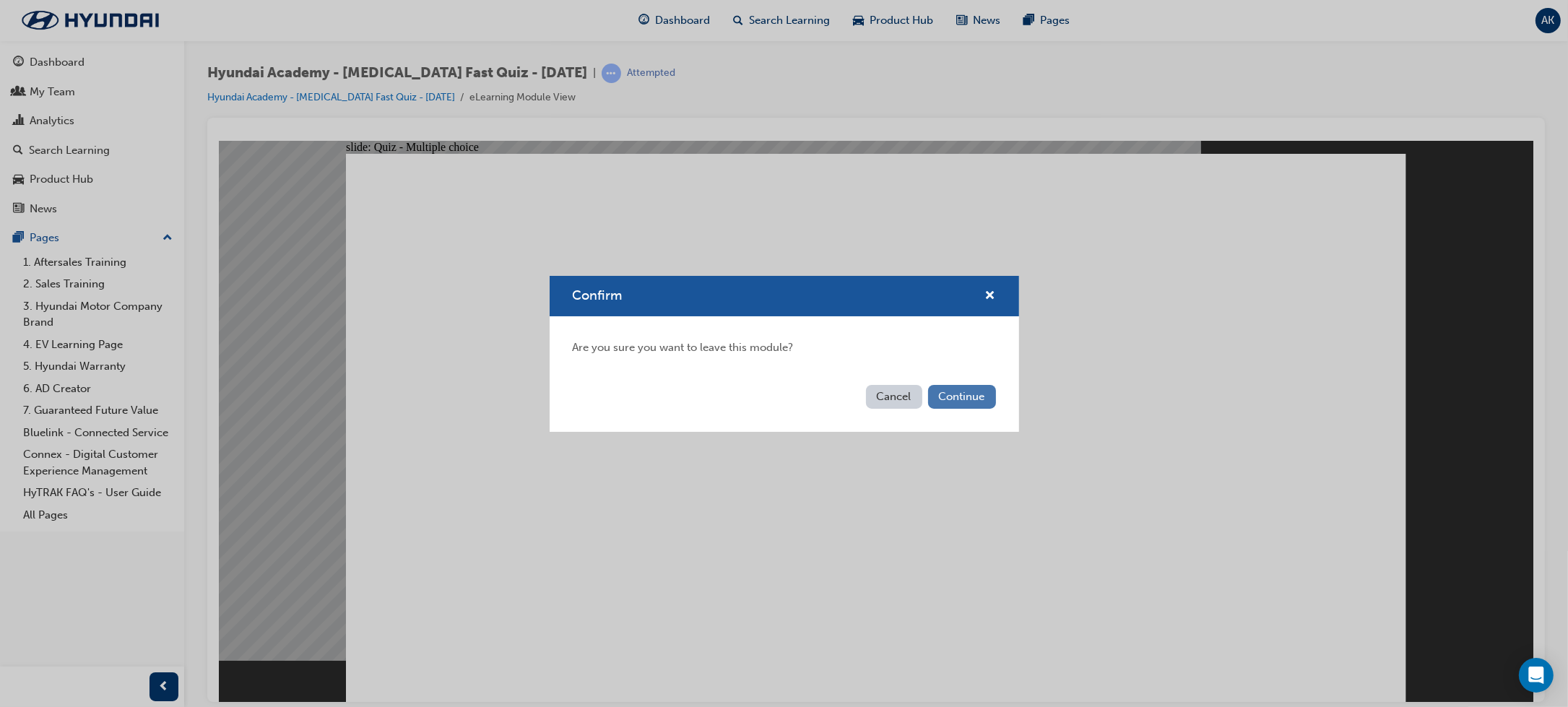
click at [961, 404] on button "Continue" at bounding box center [961, 397] width 68 height 24
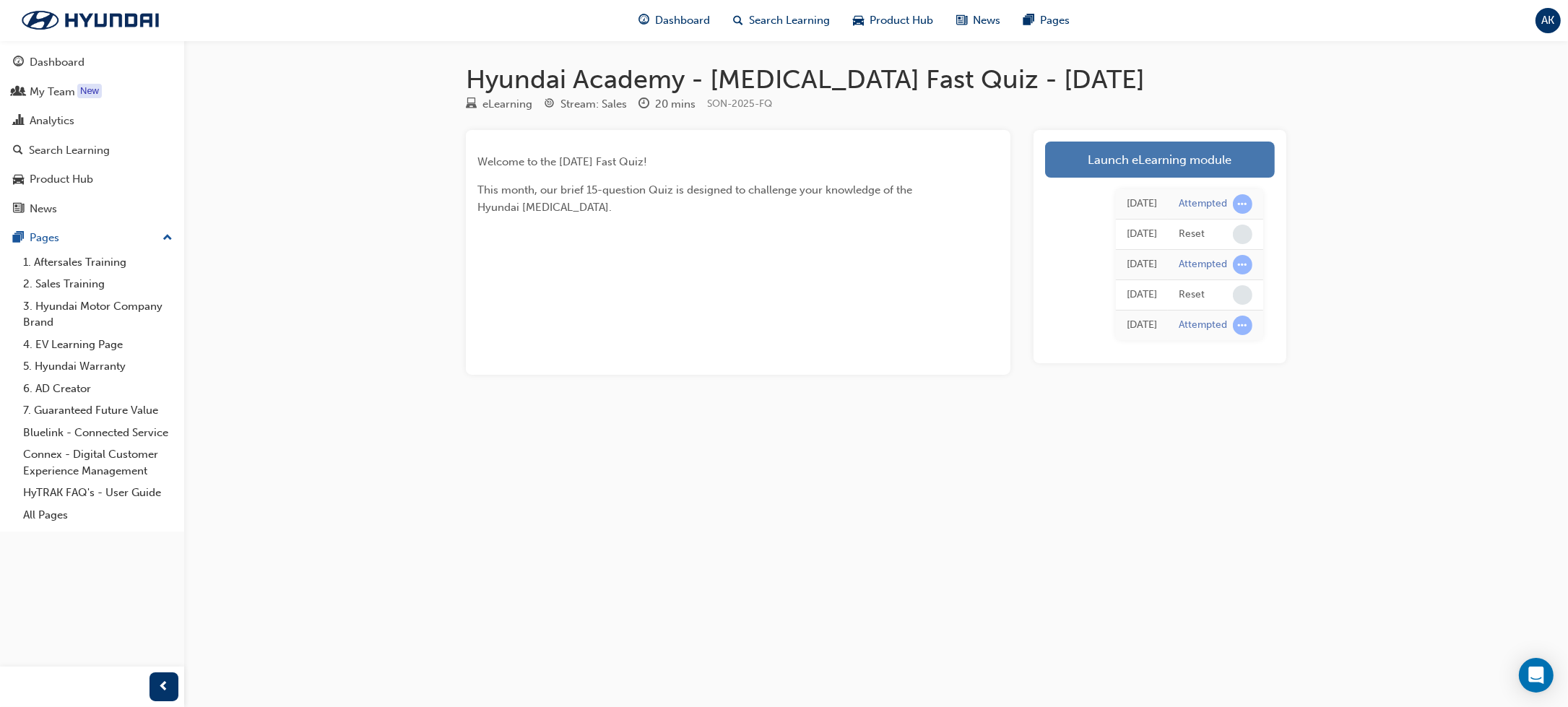
click at [1083, 167] on link "Launch eLearning module" at bounding box center [1160, 159] width 230 height 36
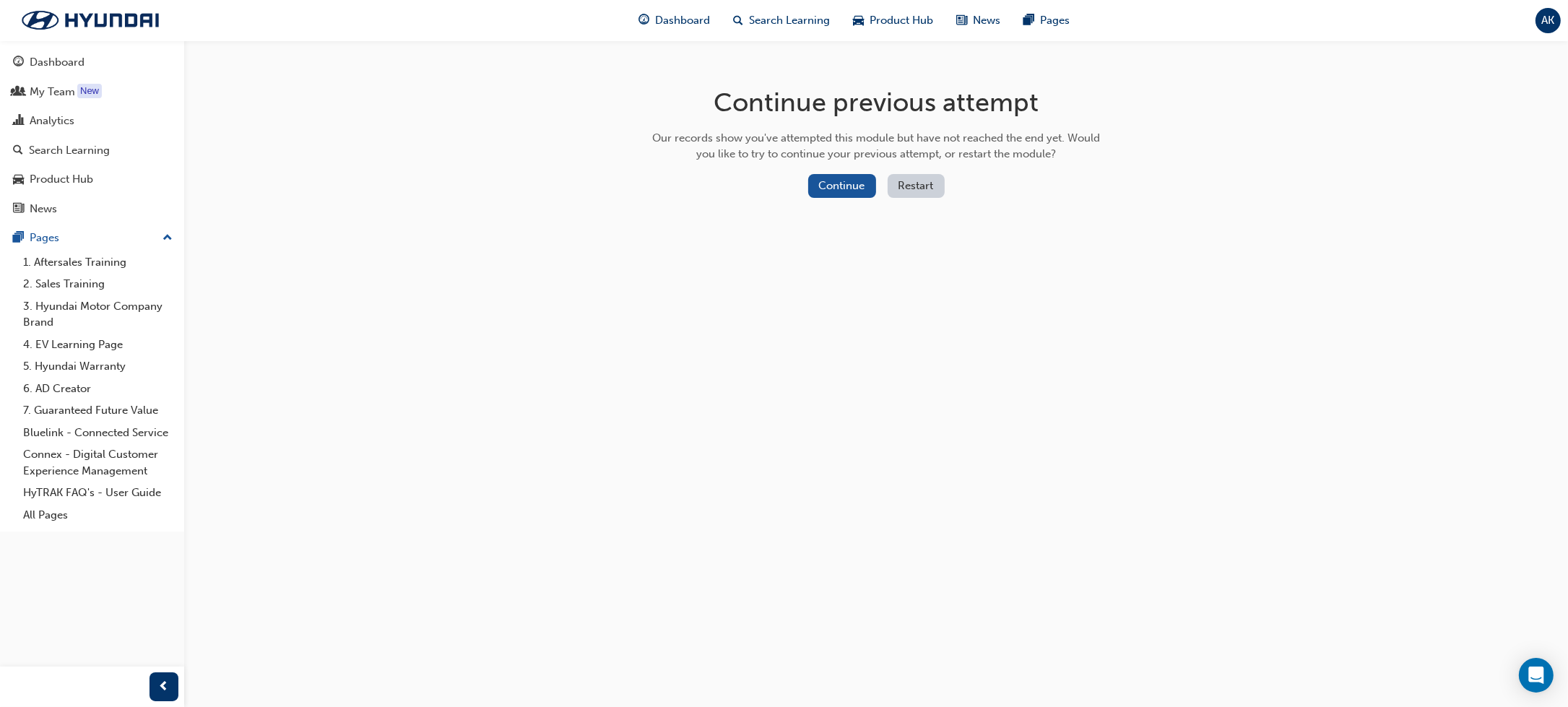
click at [923, 192] on button "Restart" at bounding box center [917, 186] width 57 height 24
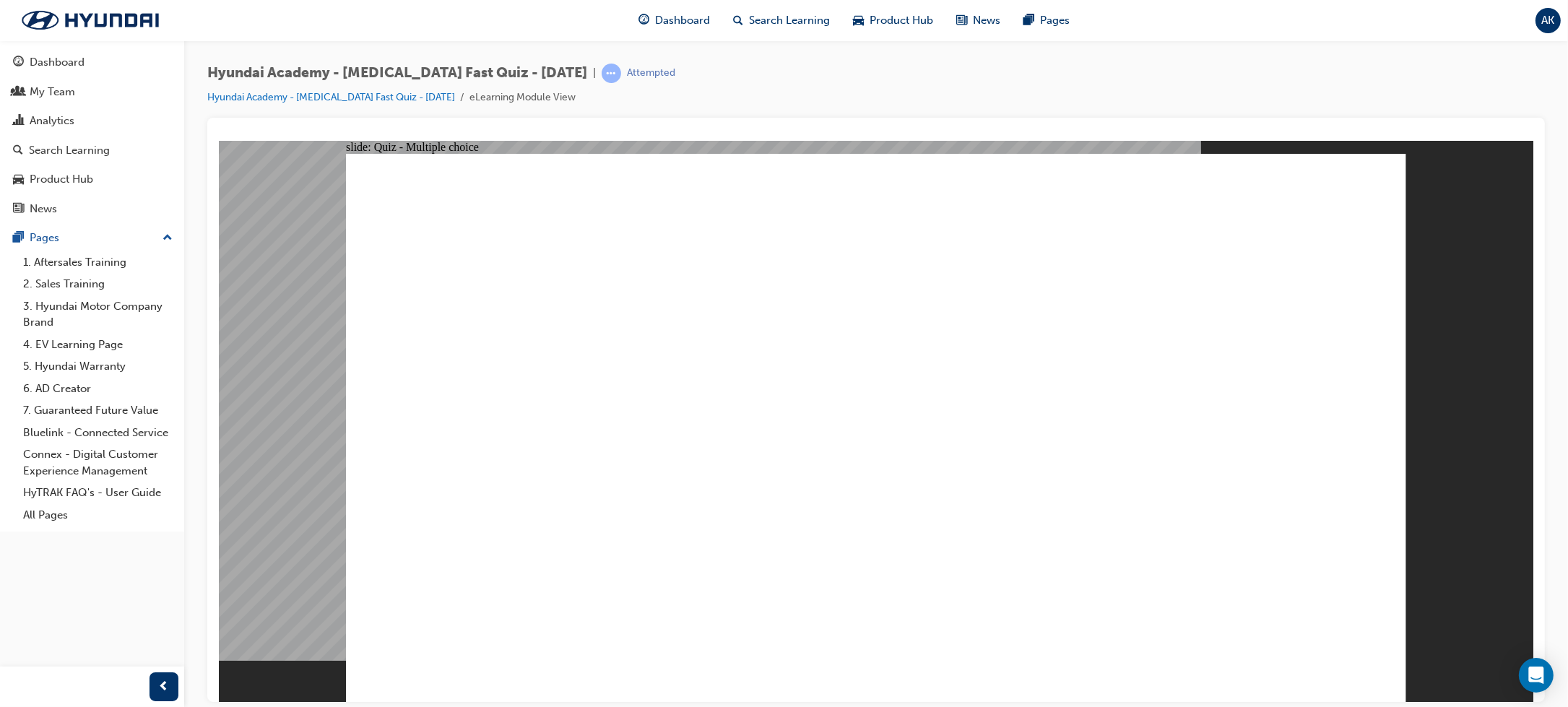
radio input "true"
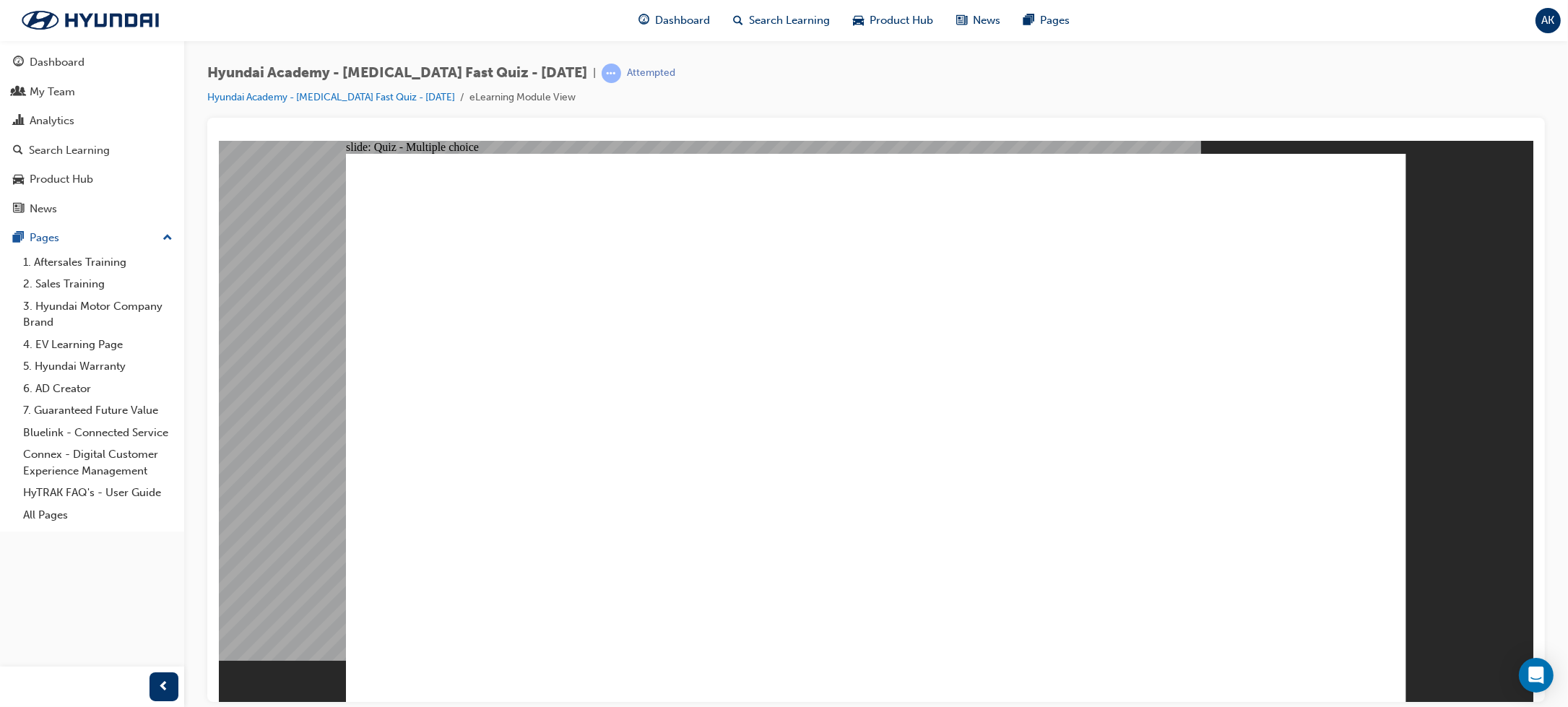
radio input "true"
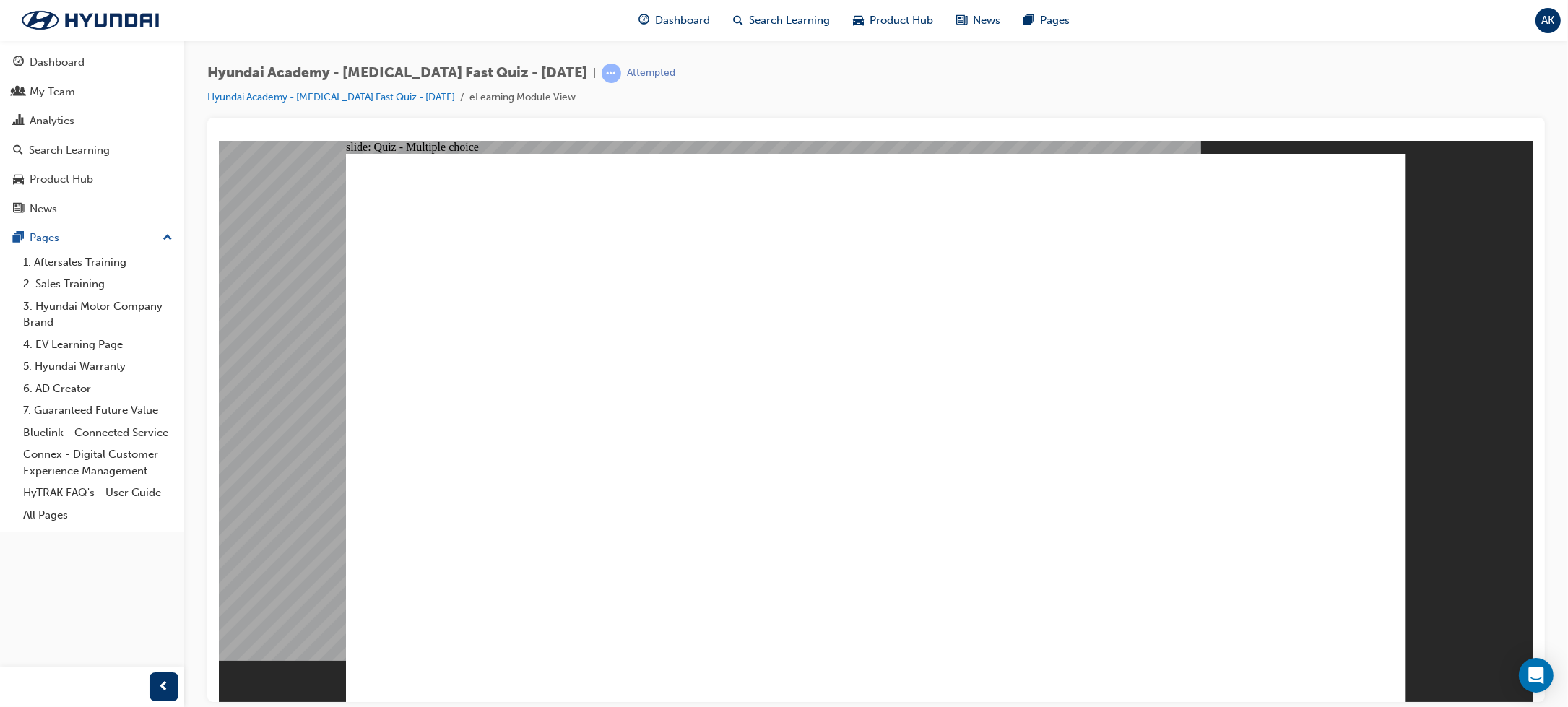
drag, startPoint x: 897, startPoint y: 537, endPoint x: 874, endPoint y: 530, distance: 24.0
checkbox input "true"
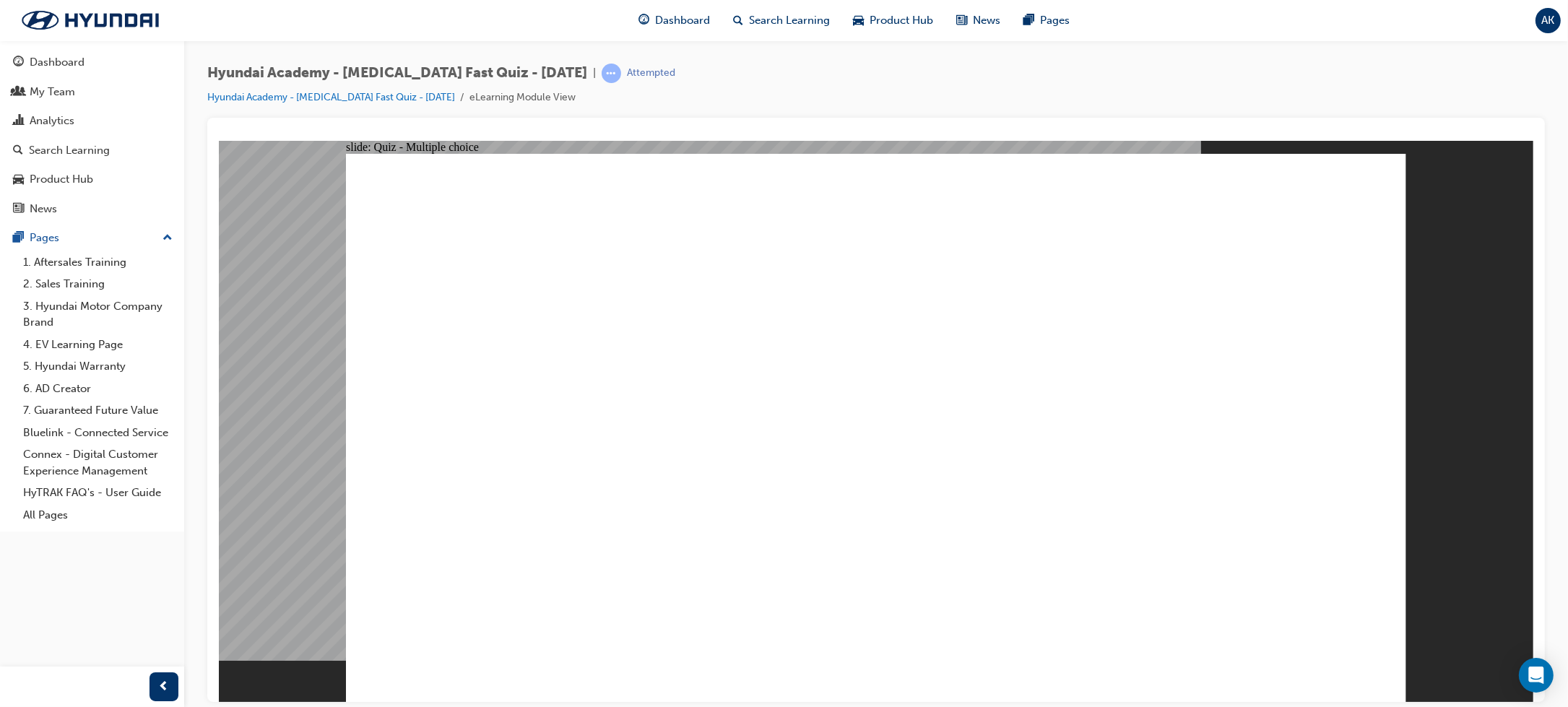
checkbox input "true"
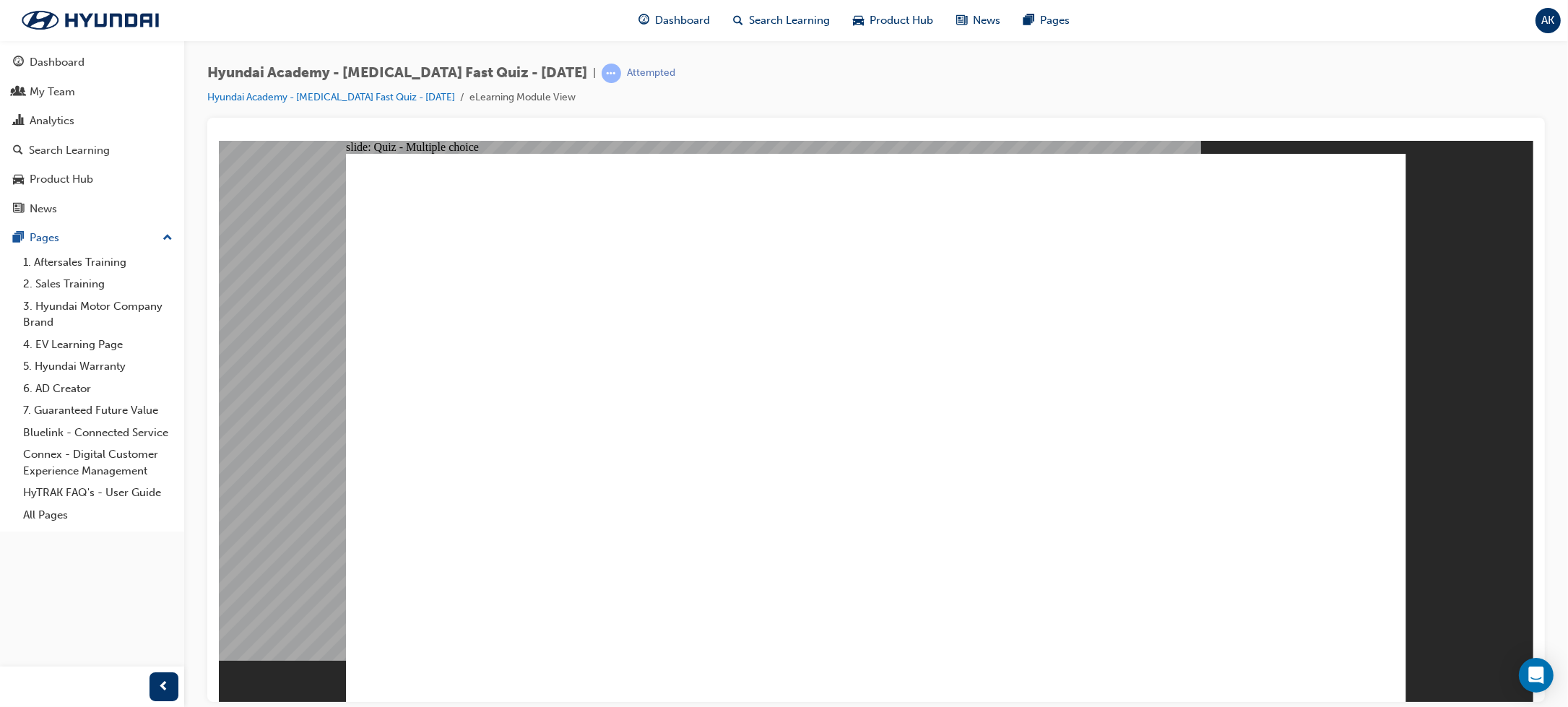
radio input "true"
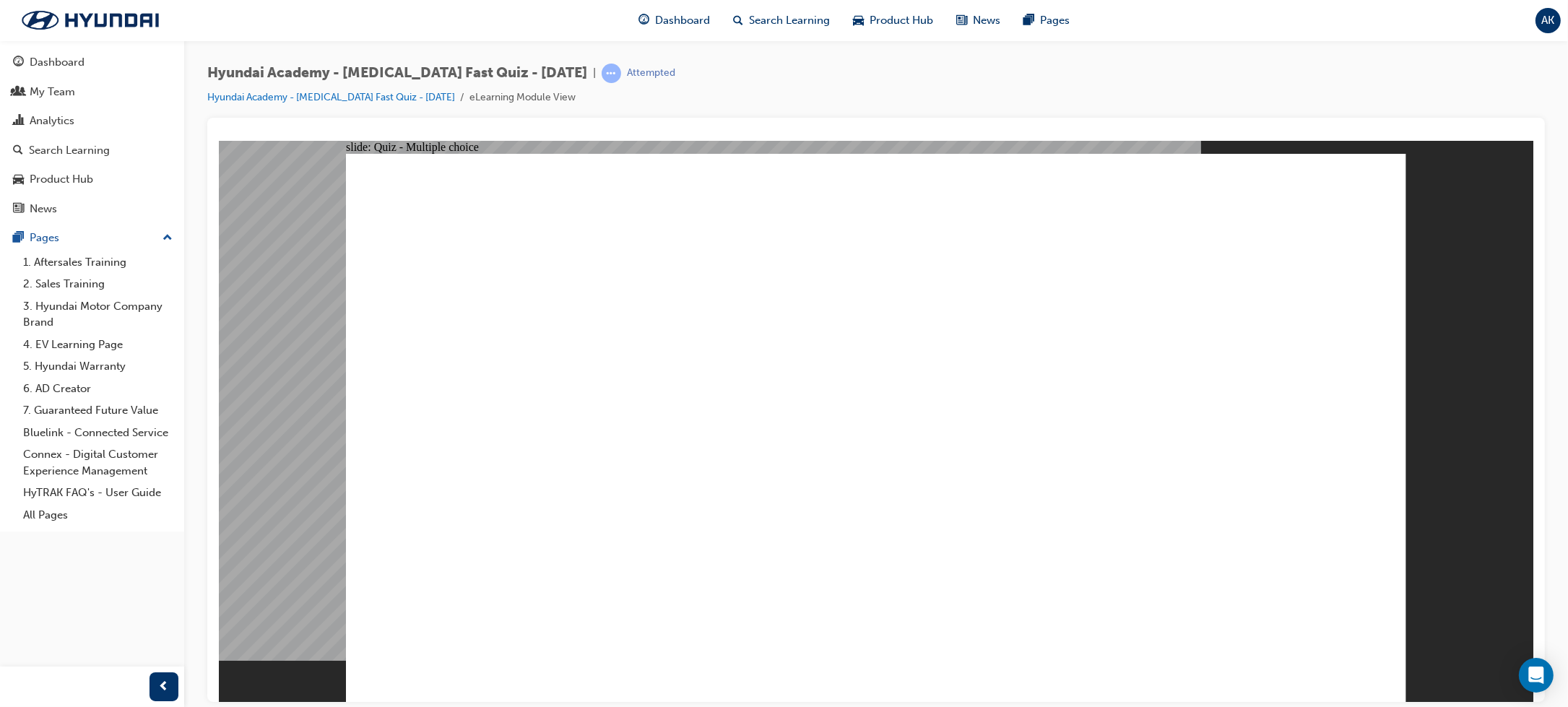
checkbox input "true"
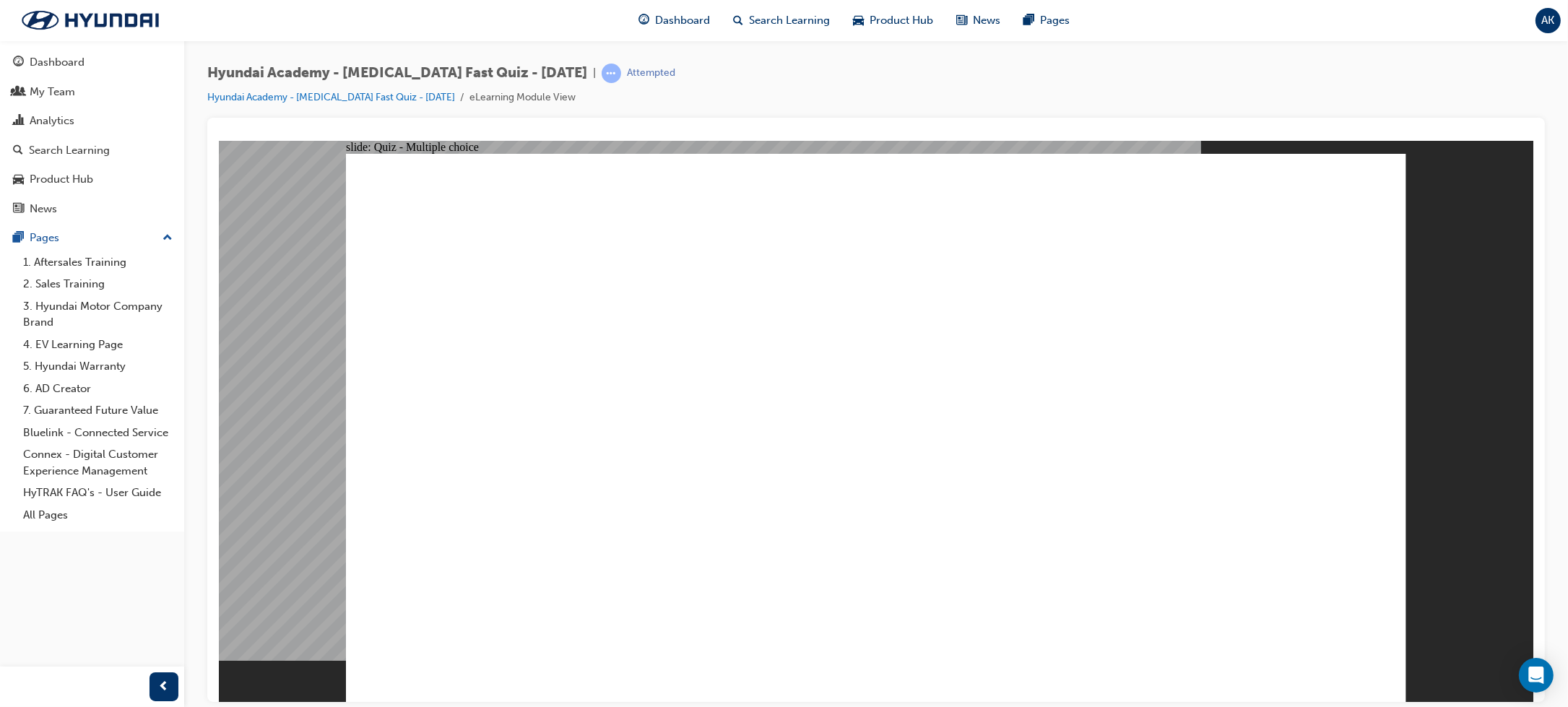
checkbox input "true"
checkbox input "false"
checkbox input "true"
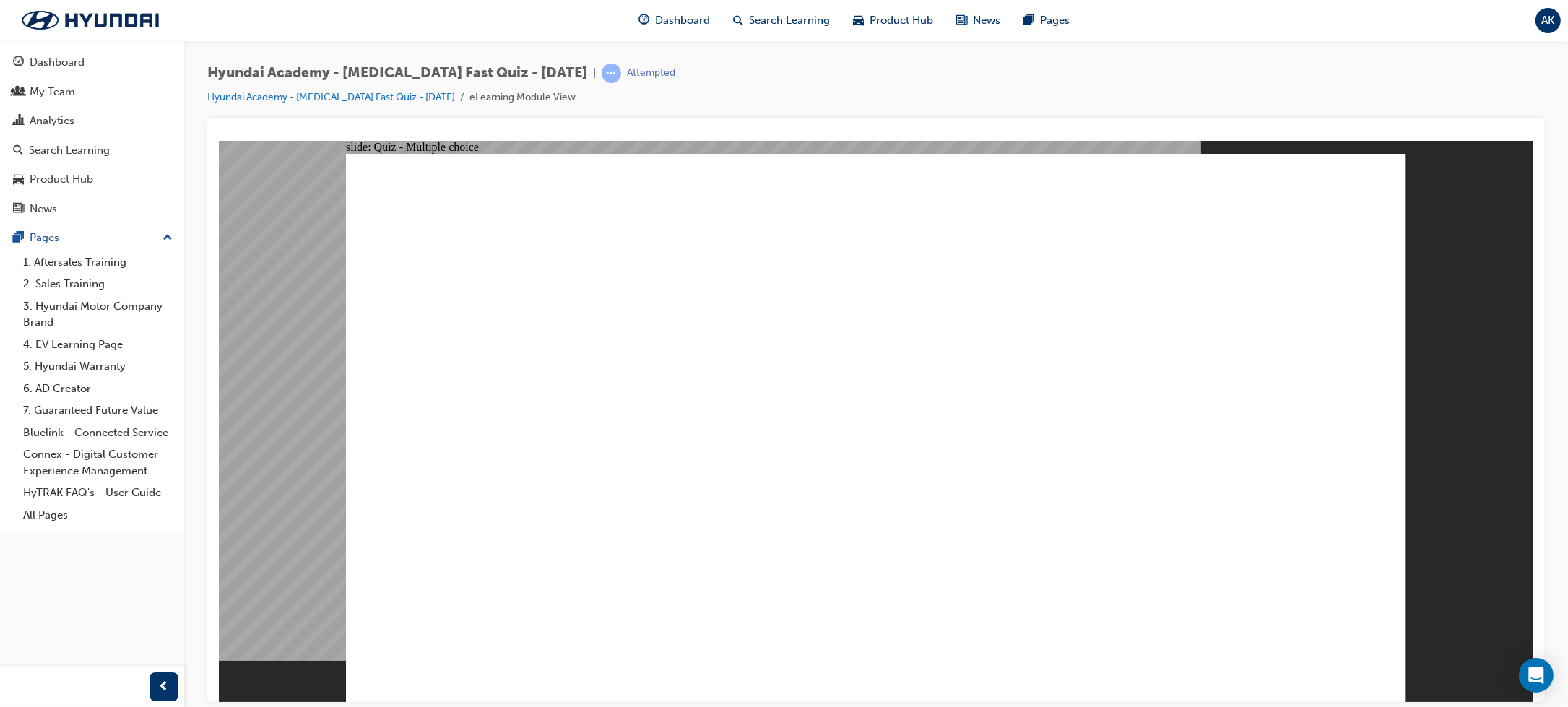
click at [368, 91] on link "Hyundai Academy - [MEDICAL_DATA] Fast Quiz - [DATE]" at bounding box center [332, 96] width 248 height 12
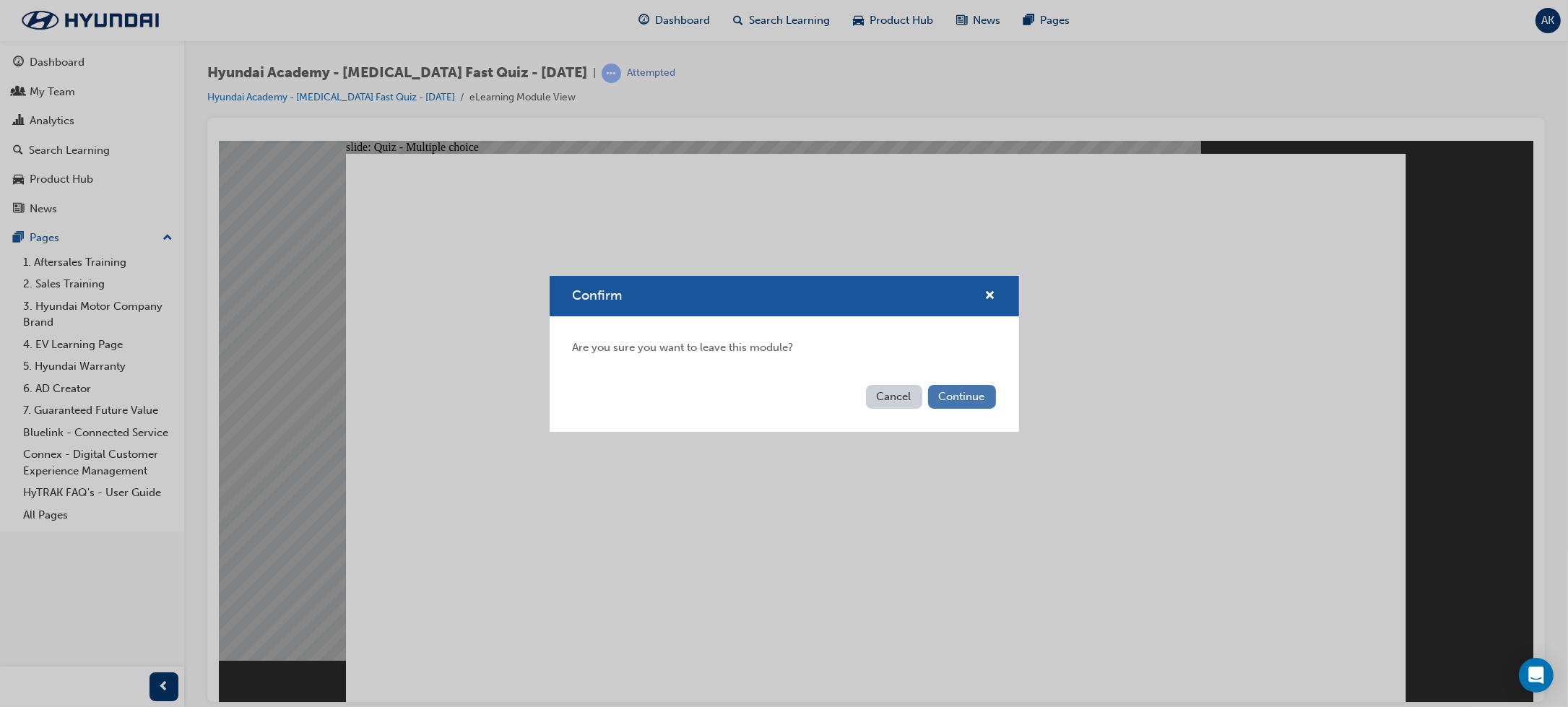
click at [952, 396] on button "Continue" at bounding box center [961, 397] width 68 height 24
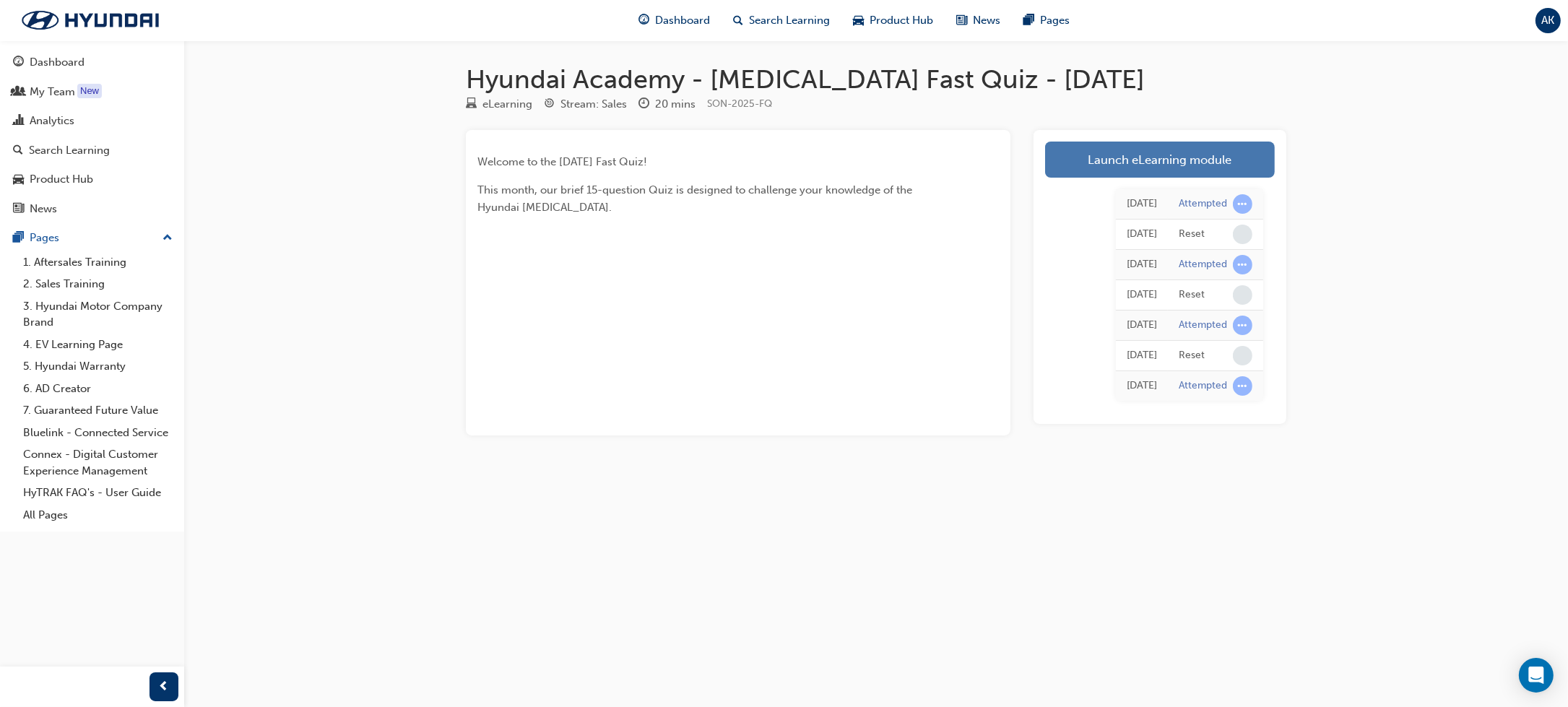
click at [1175, 144] on link "Launch eLearning module" at bounding box center [1160, 159] width 230 height 36
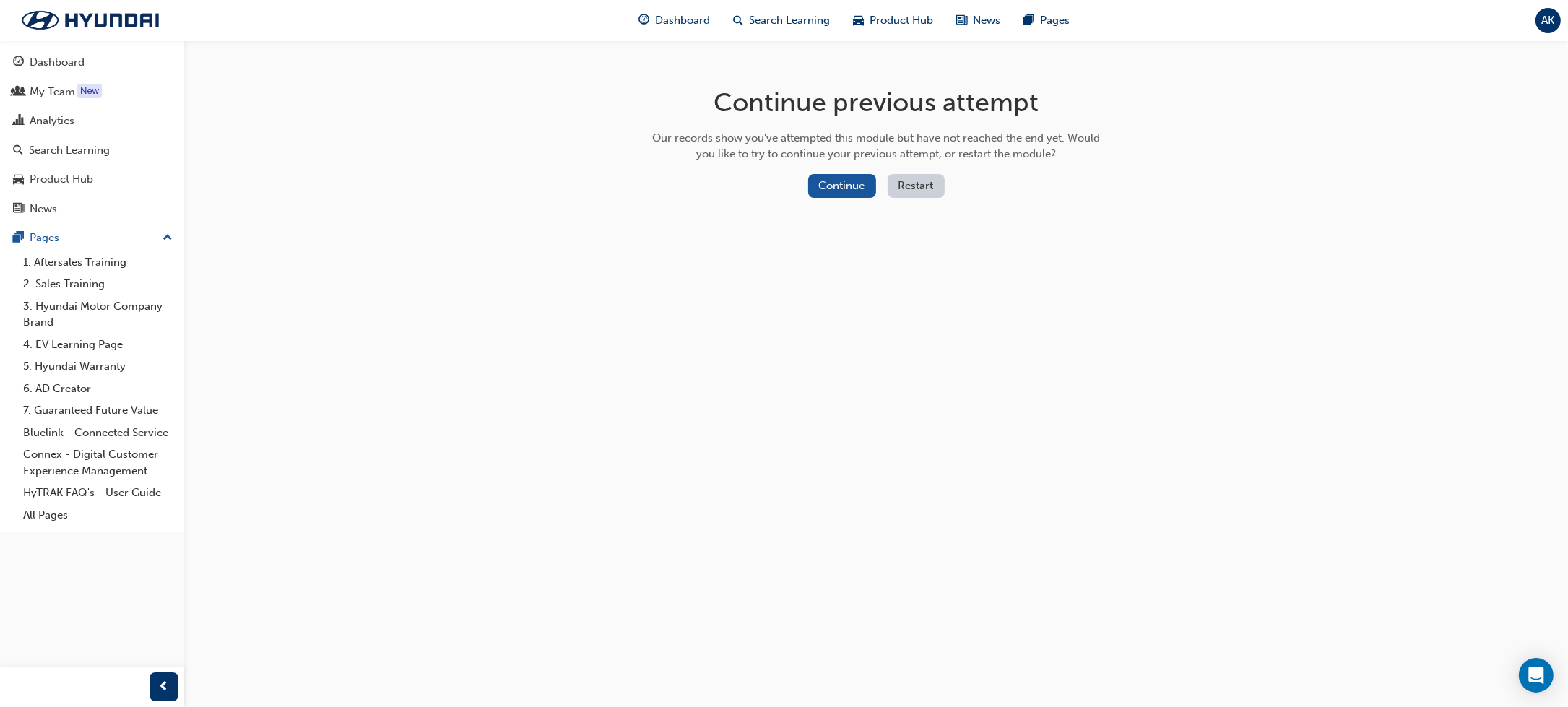
click at [919, 186] on button "Restart" at bounding box center [917, 186] width 57 height 24
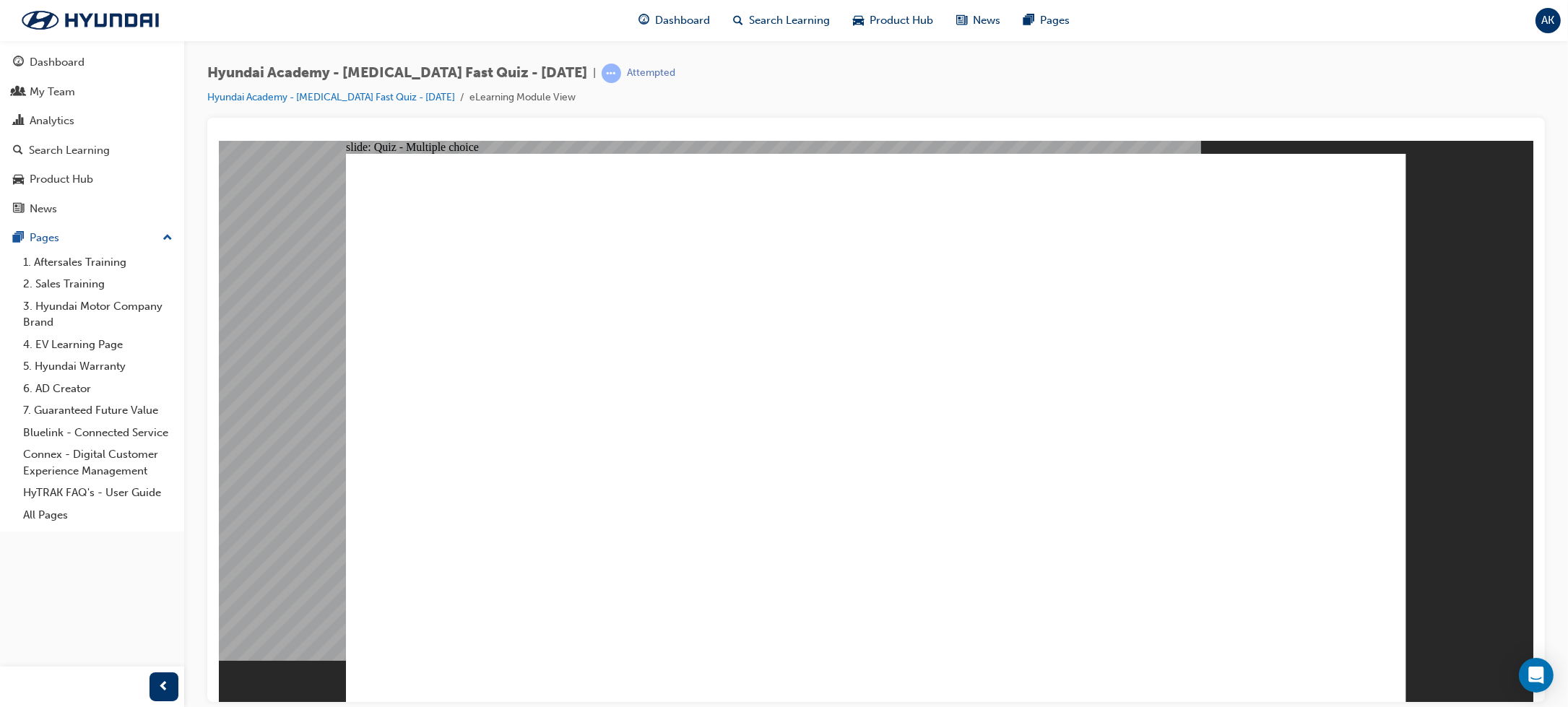
radio input "true"
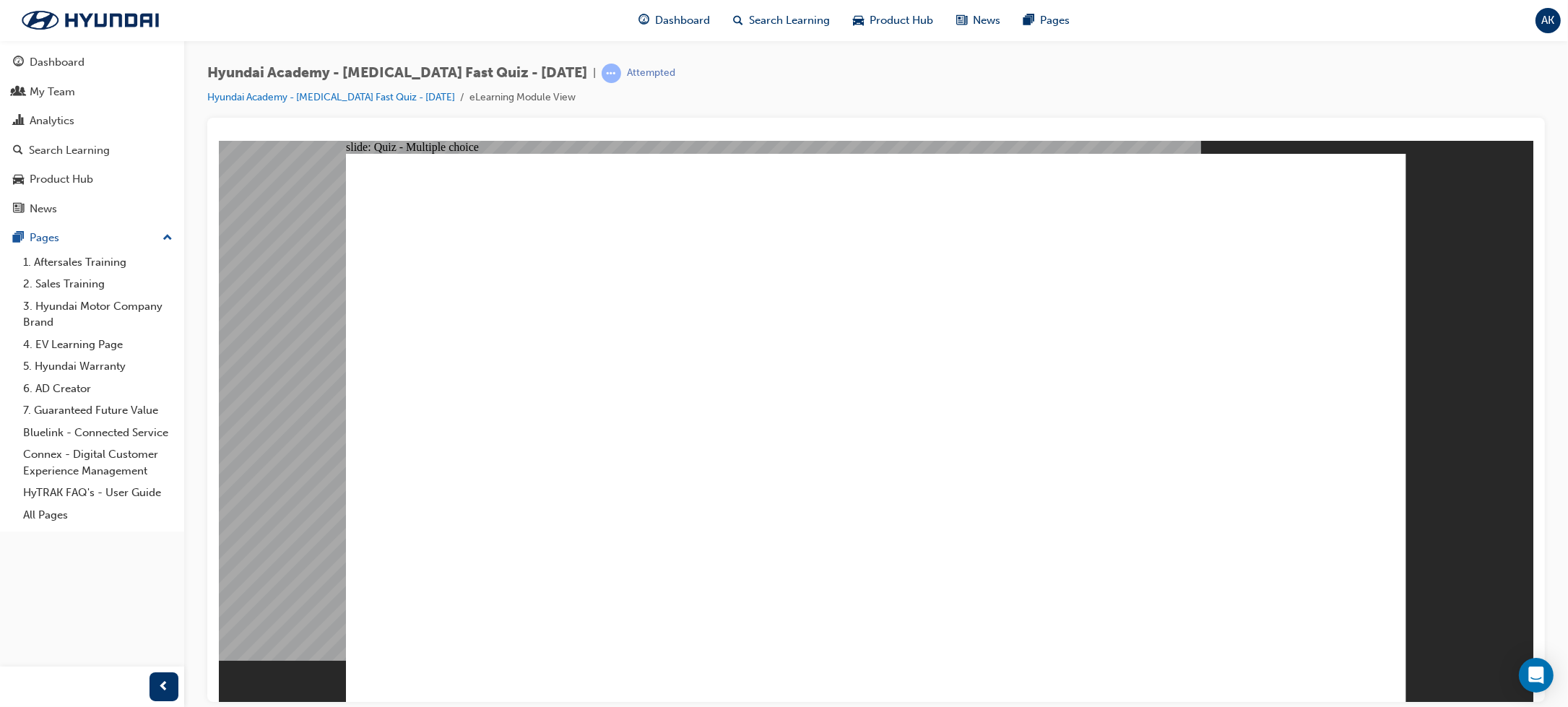
radio input "true"
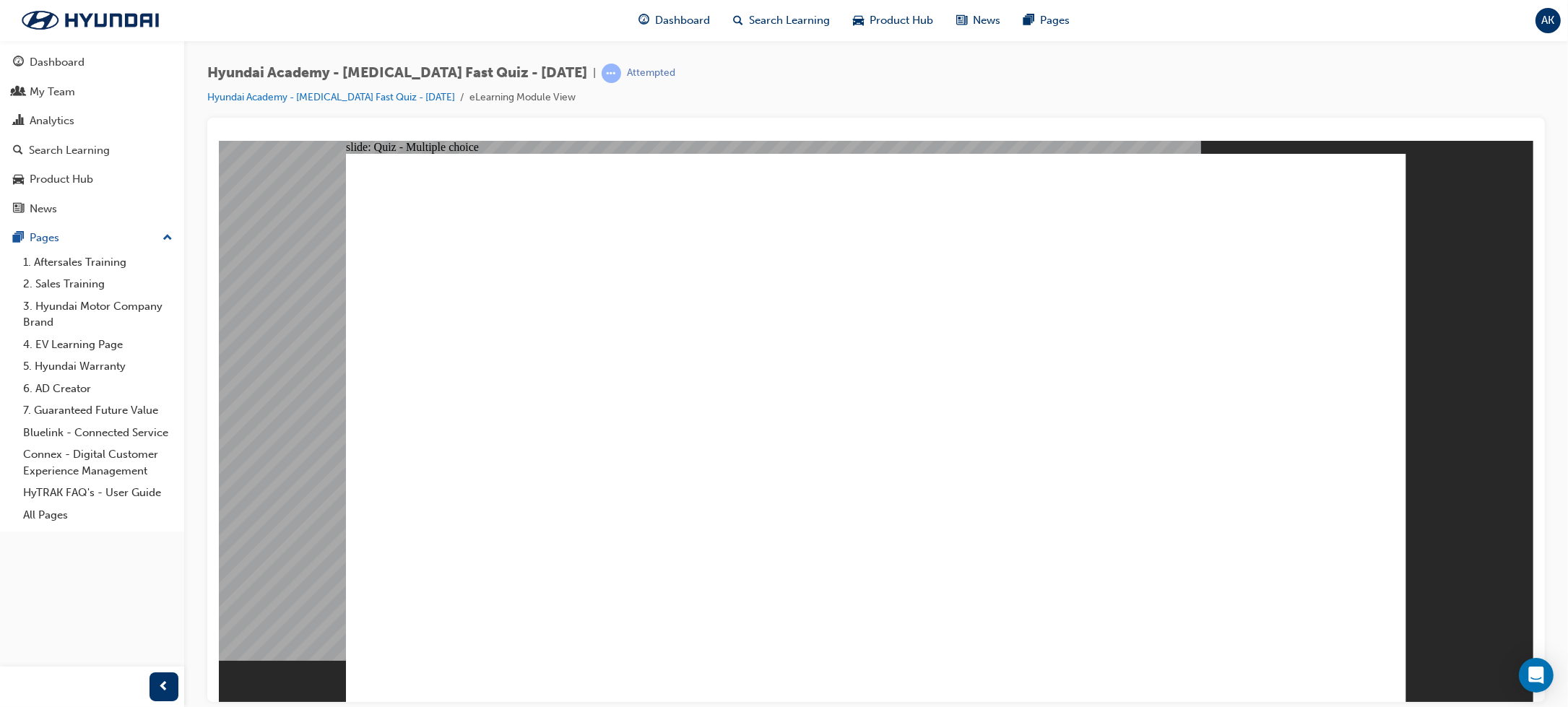
checkbox input "true"
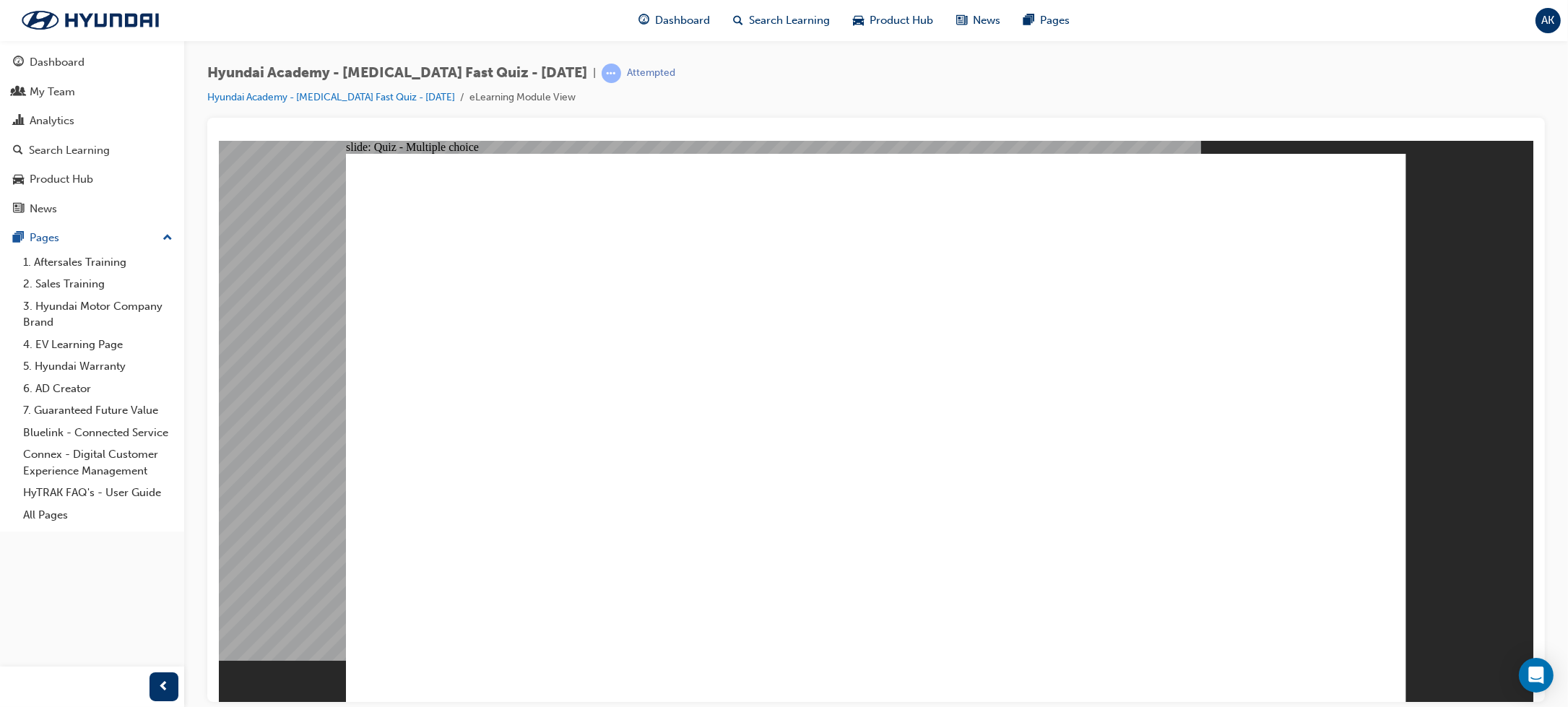
radio input "true"
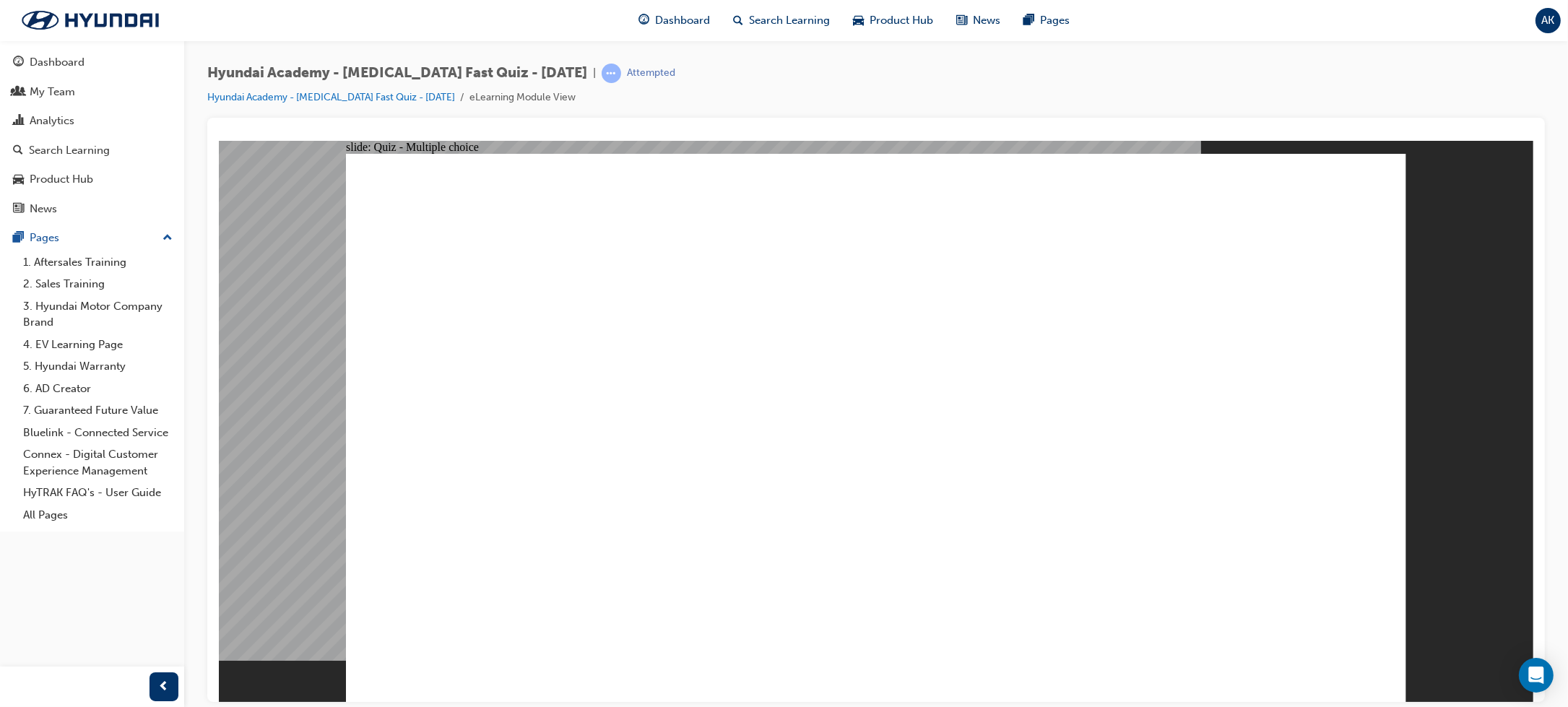
checkbox input "true"
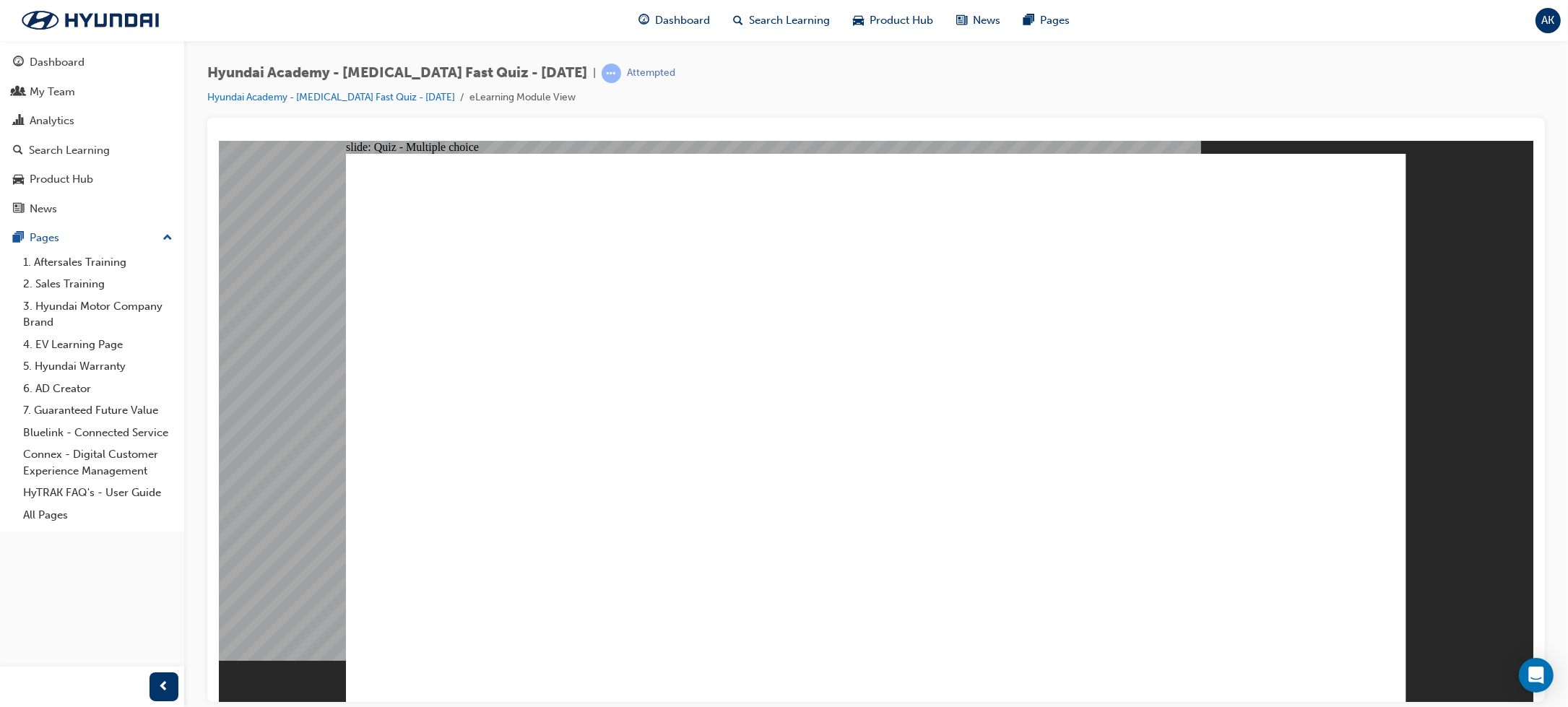
drag, startPoint x: 859, startPoint y: 572, endPoint x: 866, endPoint y: 557, distance: 16.6
checkbox input "true"
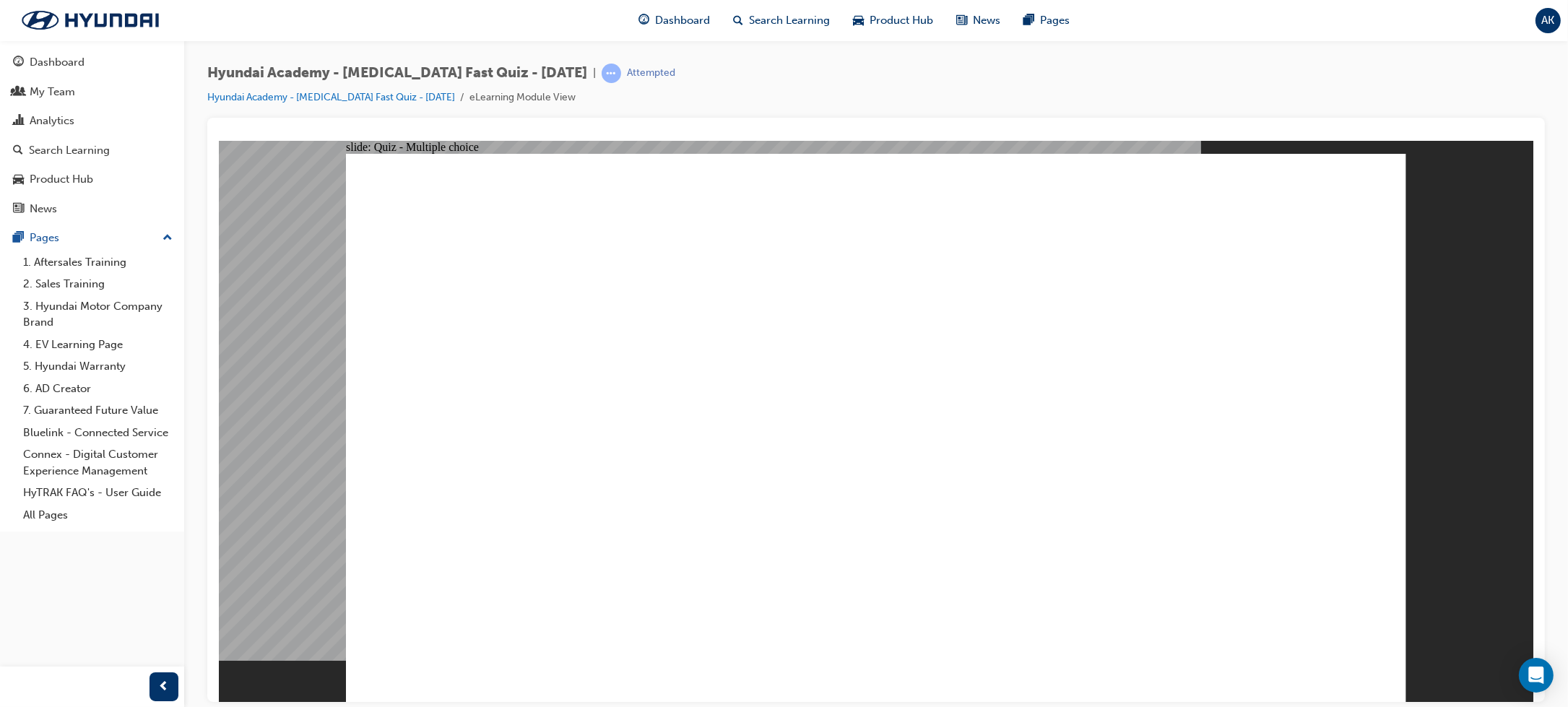
radio input "true"
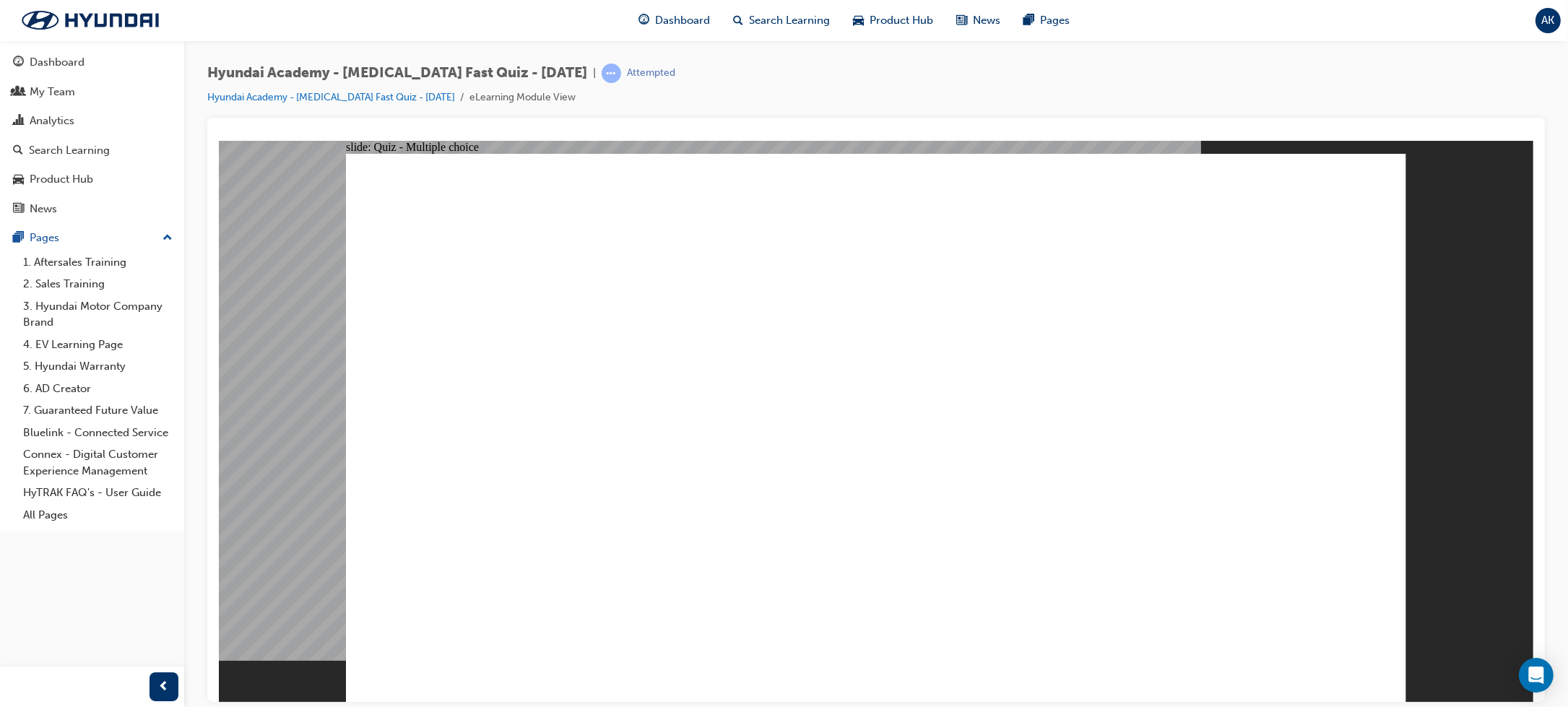
checkbox input "true"
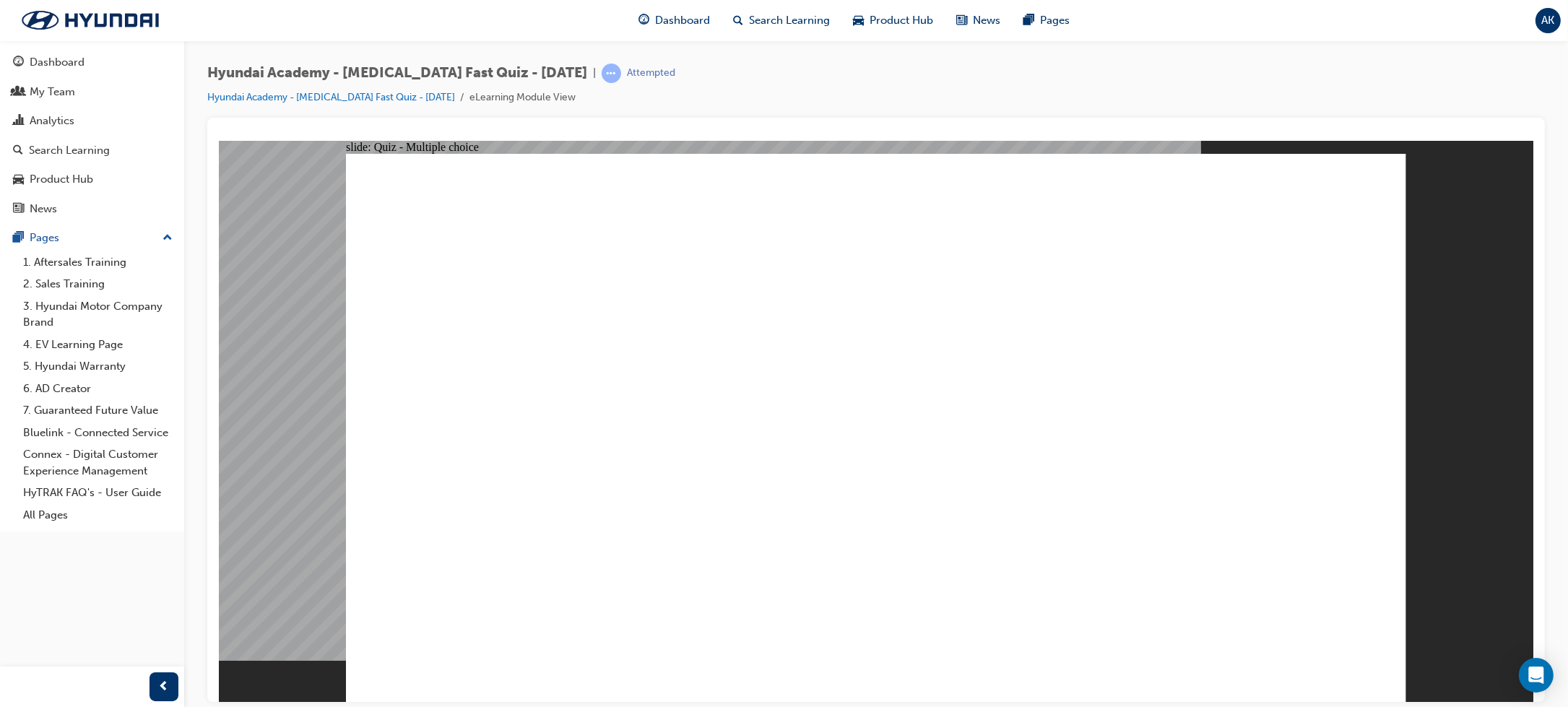
checkbox input "true"
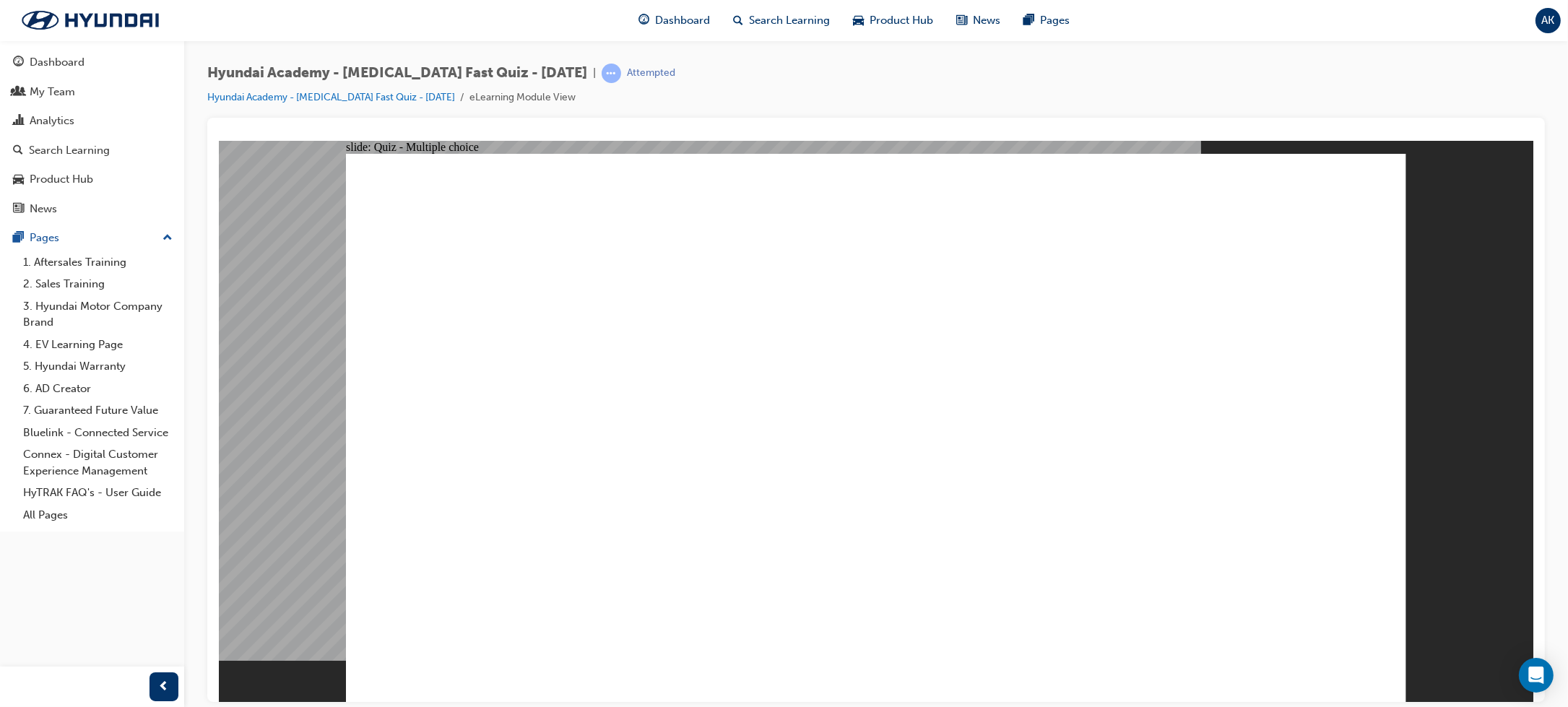
checkbox input "true"
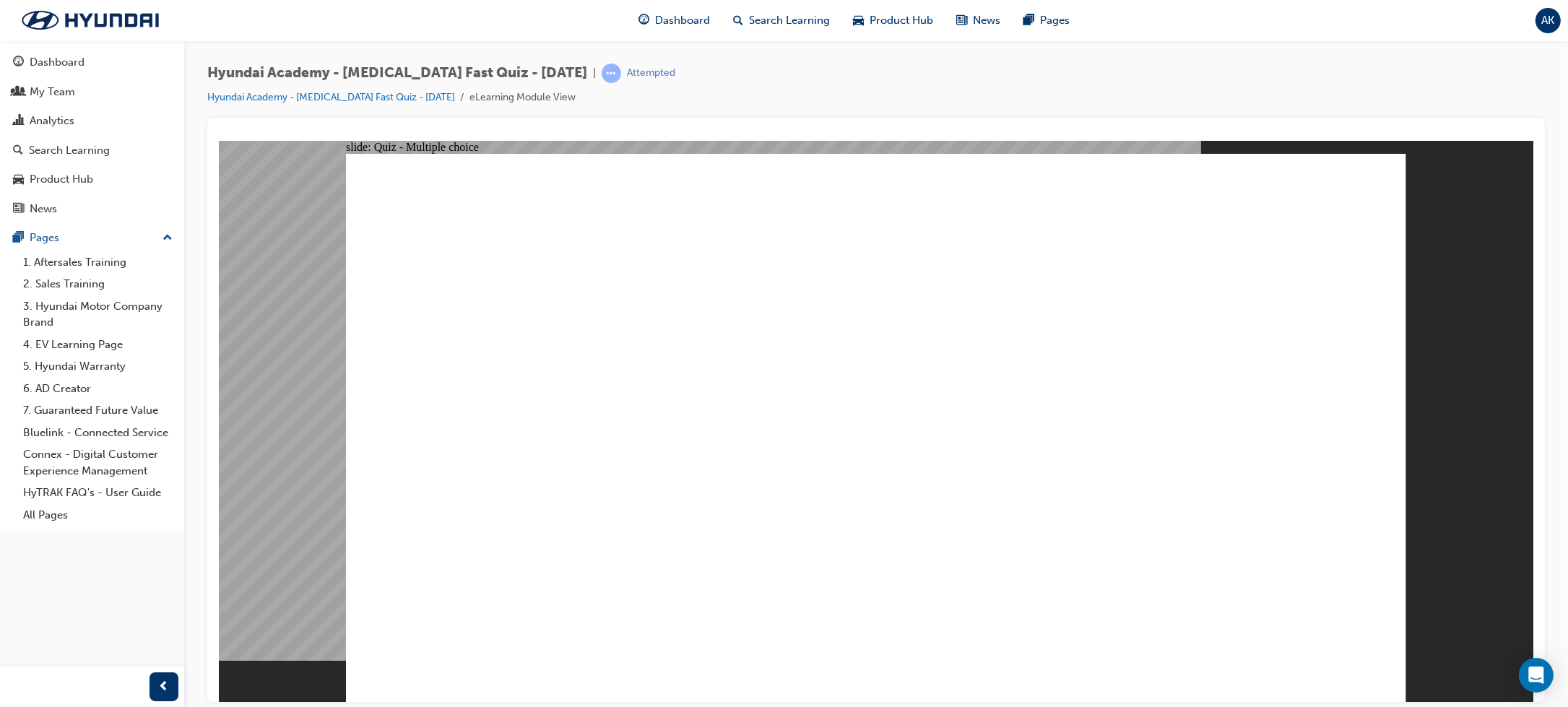
radio input "false"
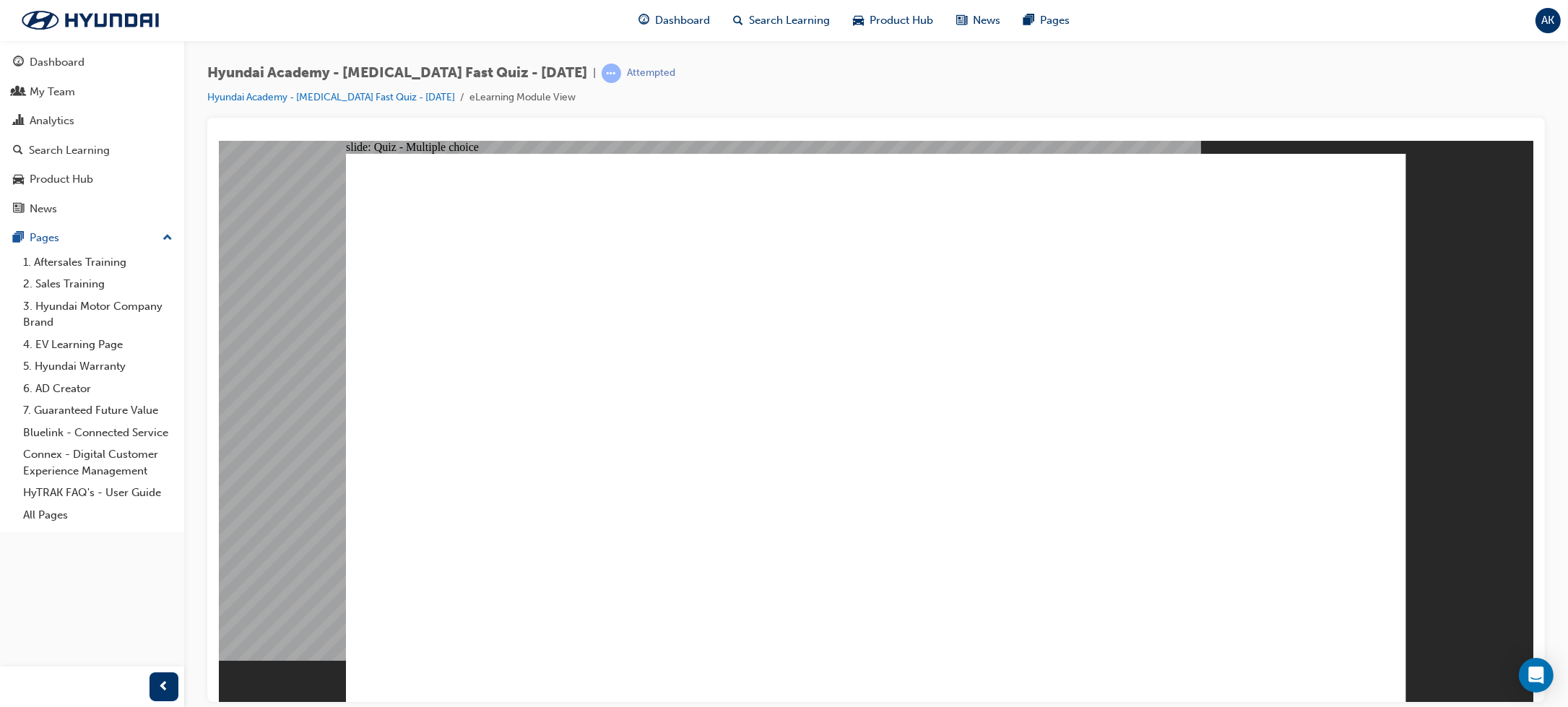
radio input "false"
radio input "true"
drag, startPoint x: 764, startPoint y: 525, endPoint x: 762, endPoint y: 495, distance: 30.1
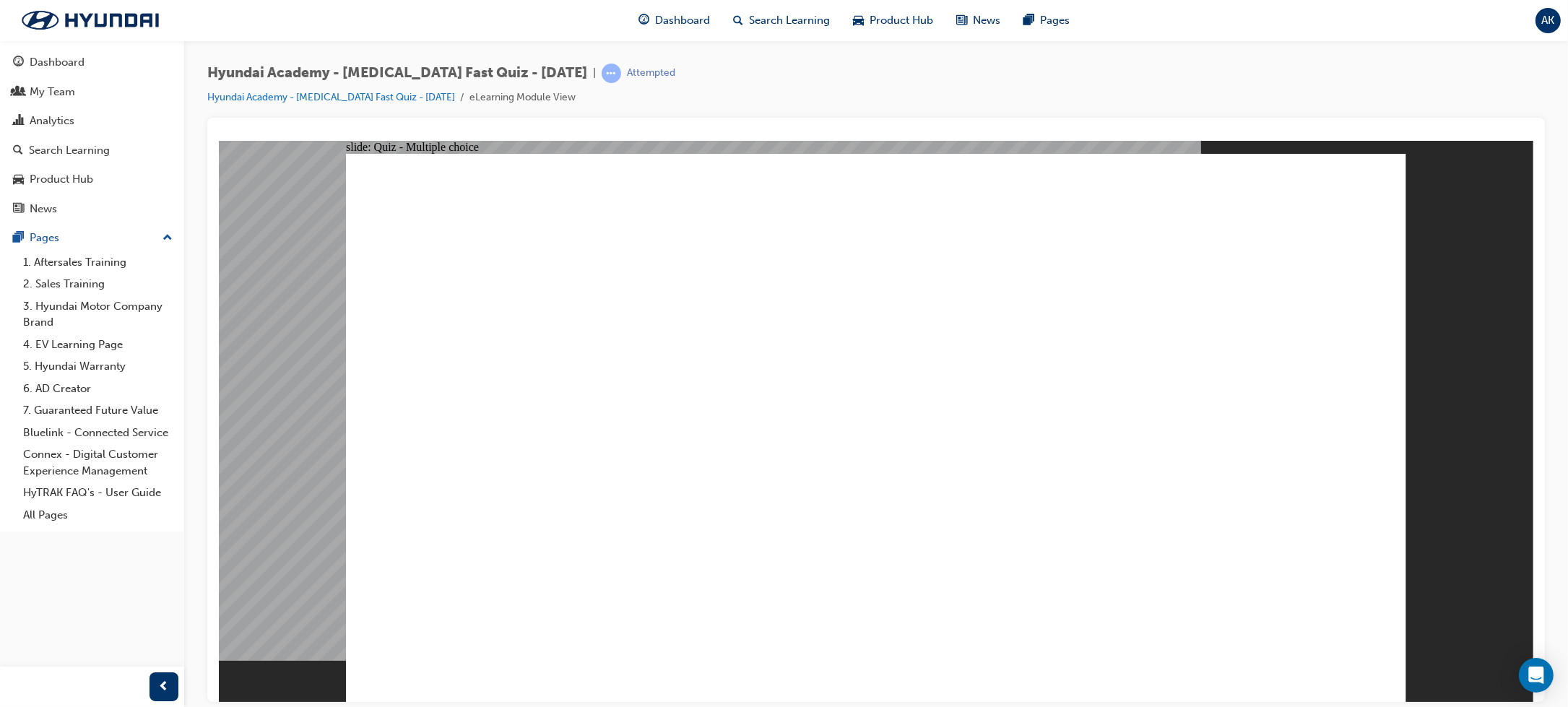
radio input "true"
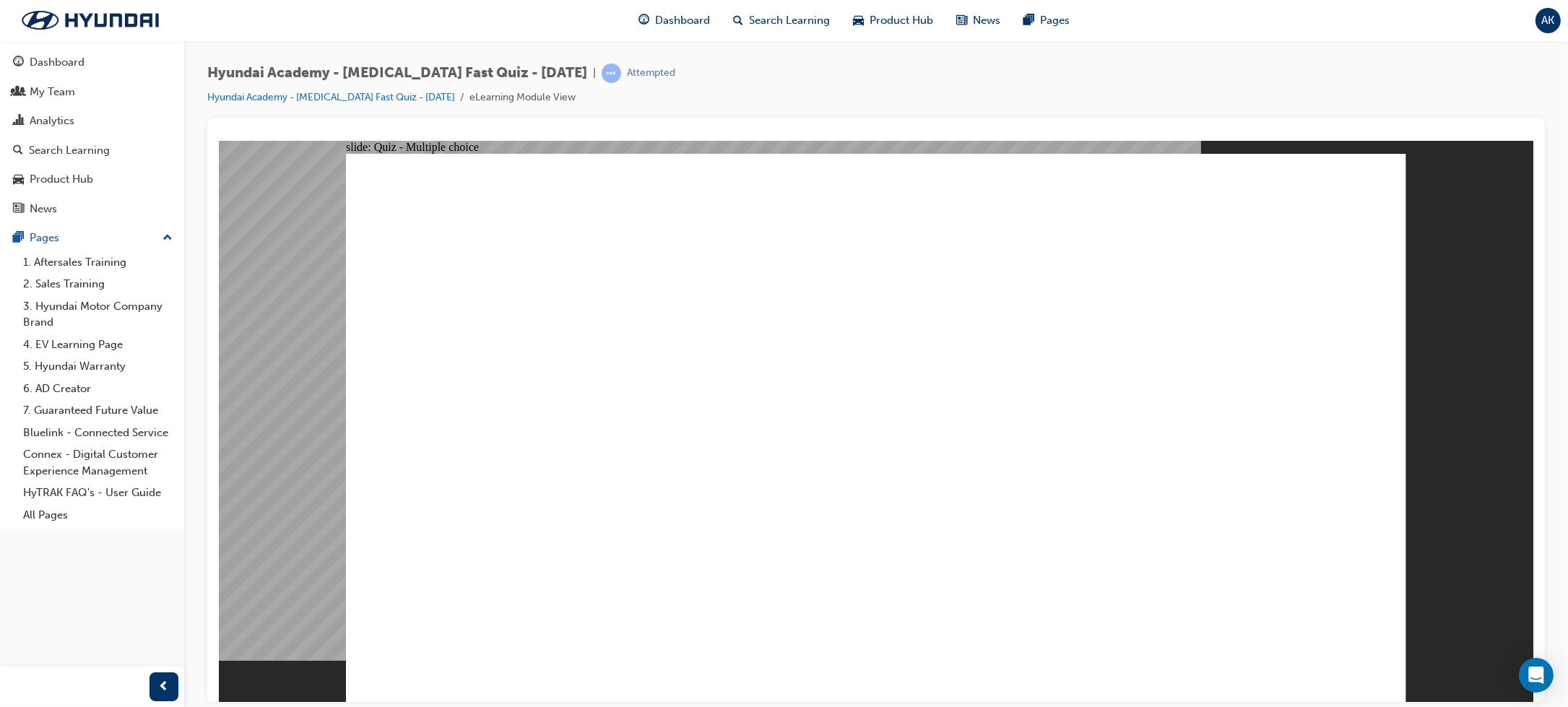
checkbox input "true"
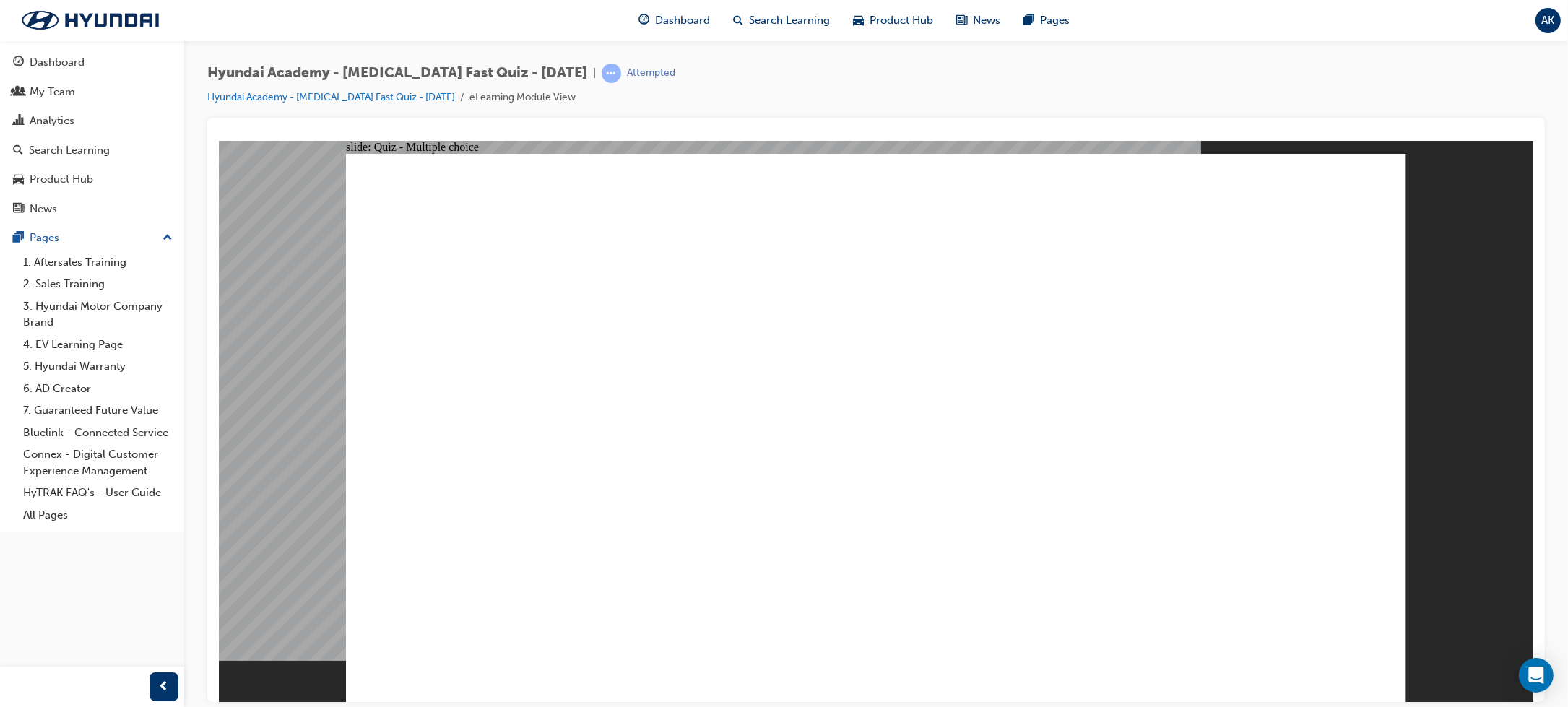
checkbox input "true"
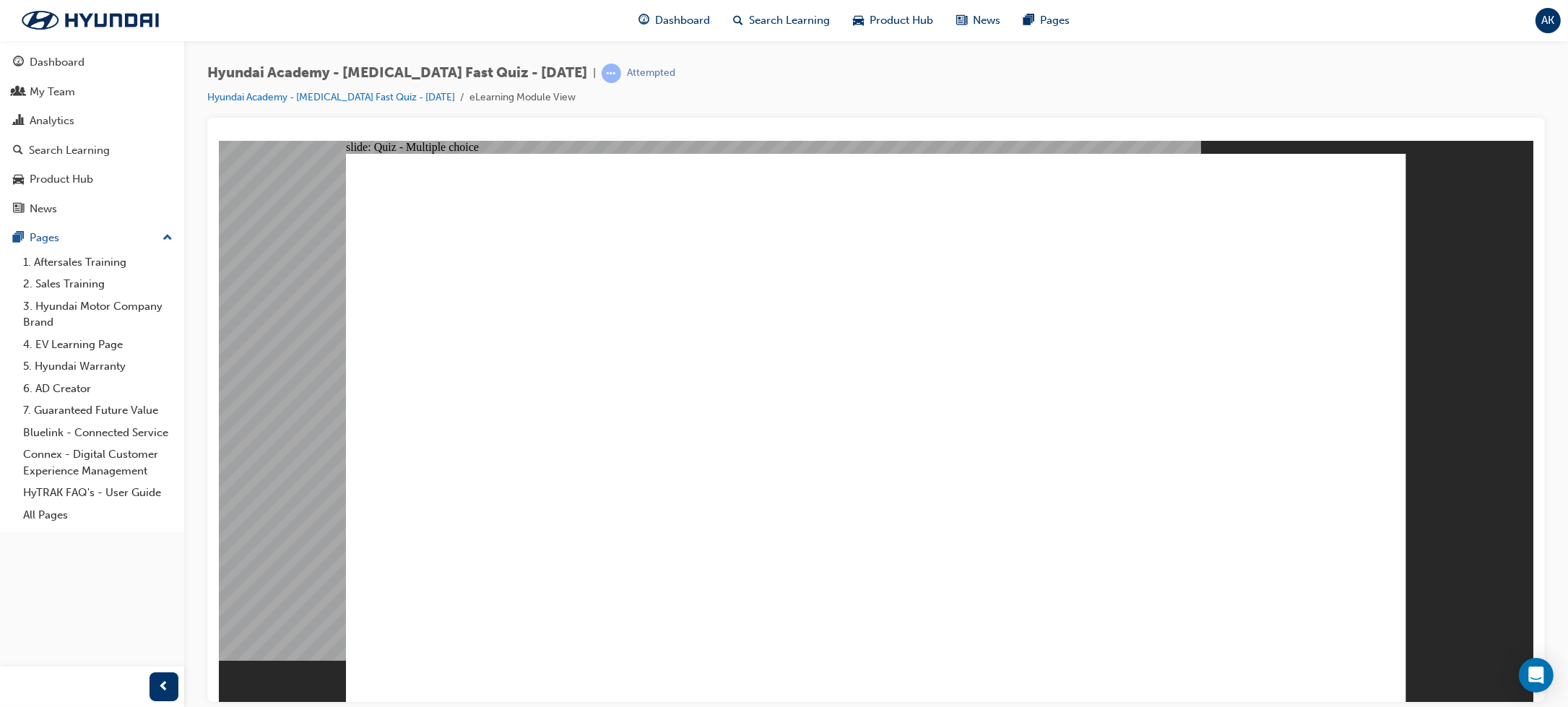
radio input "true"
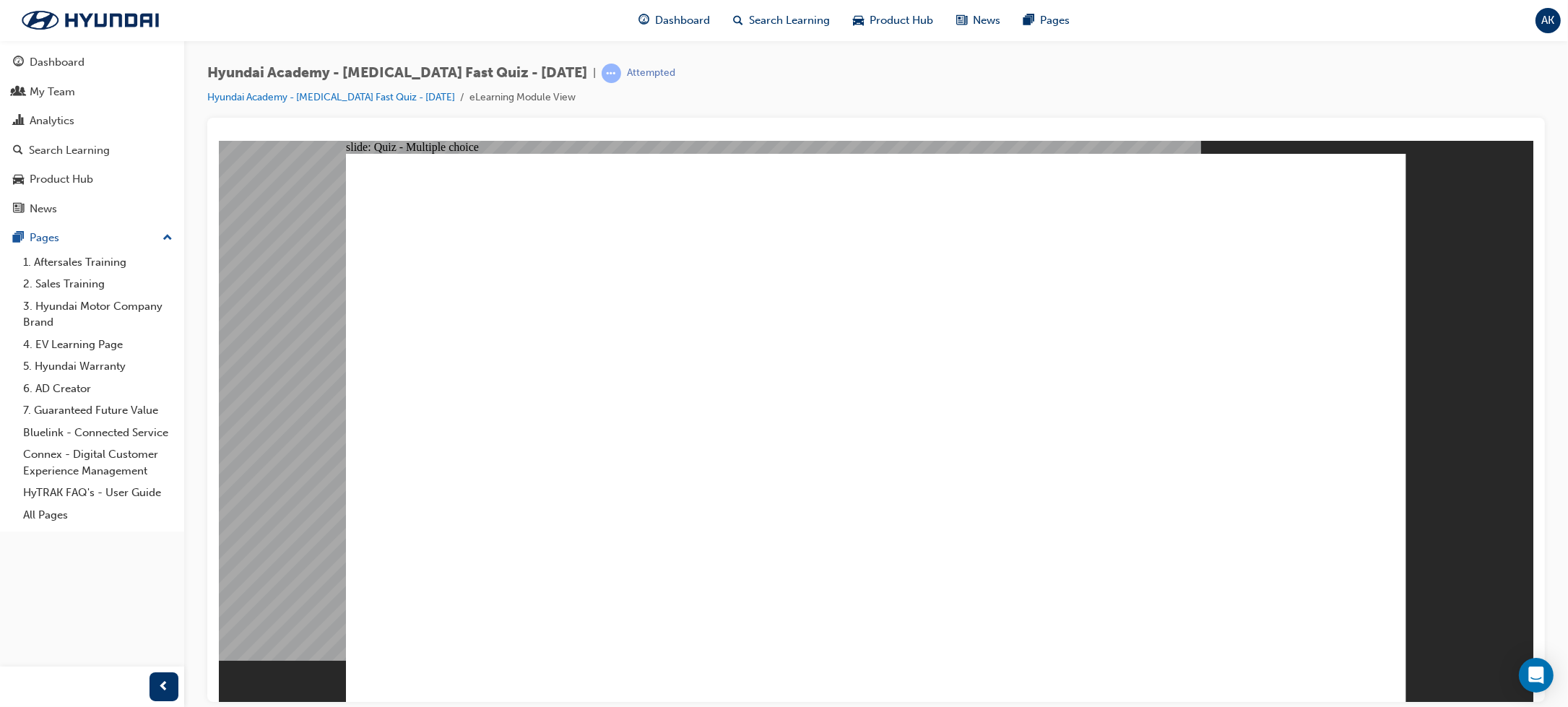
radio input "true"
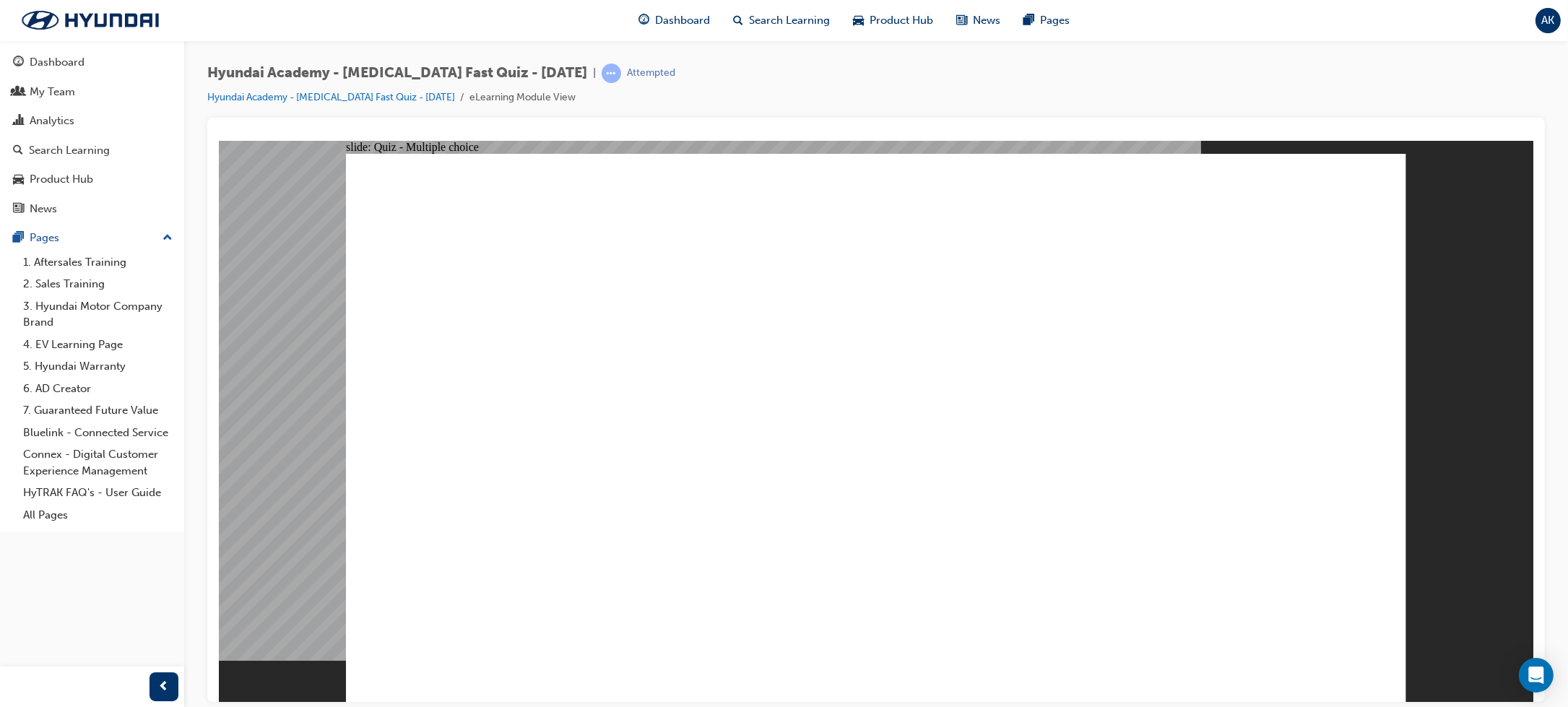
radio input "true"
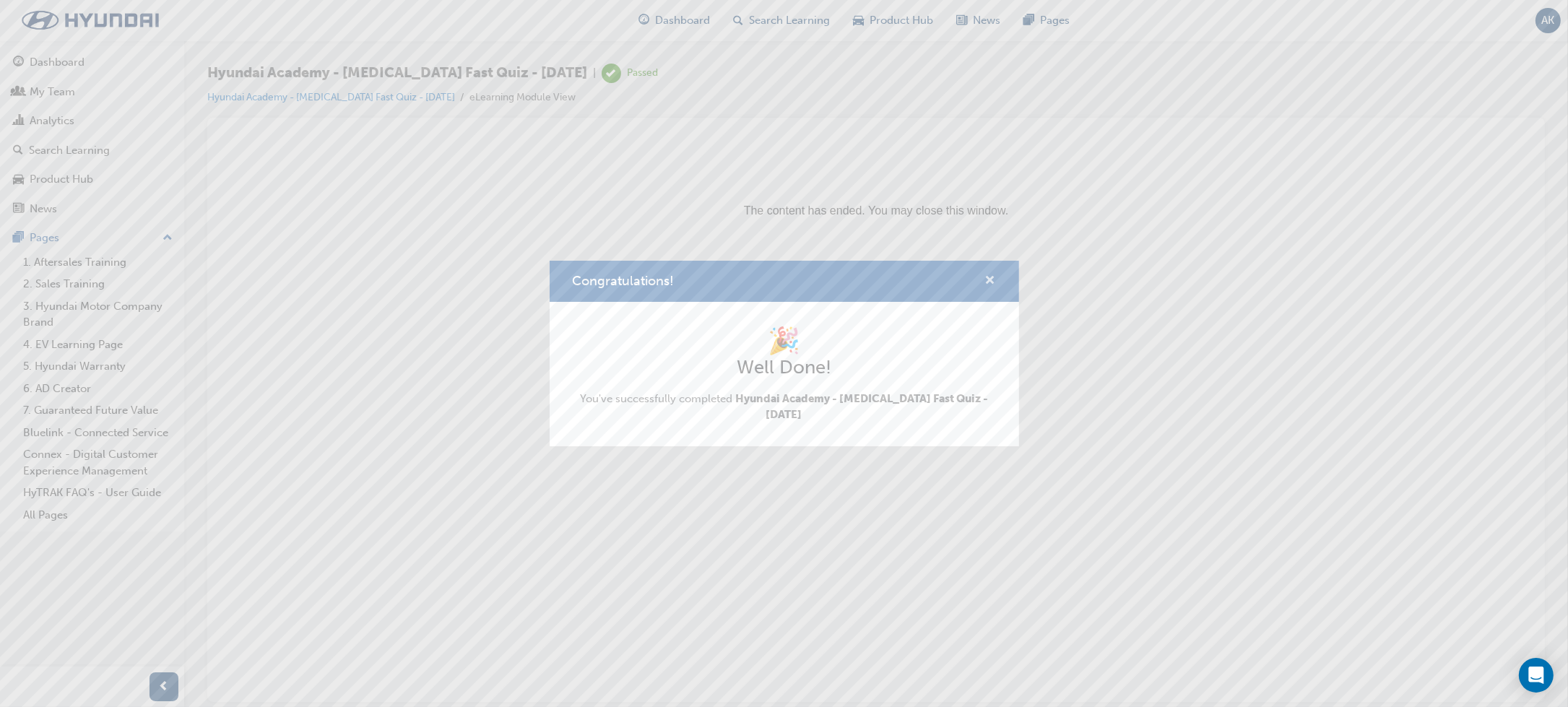
click at [989, 279] on span "cross-icon" at bounding box center [991, 282] width 11 height 13
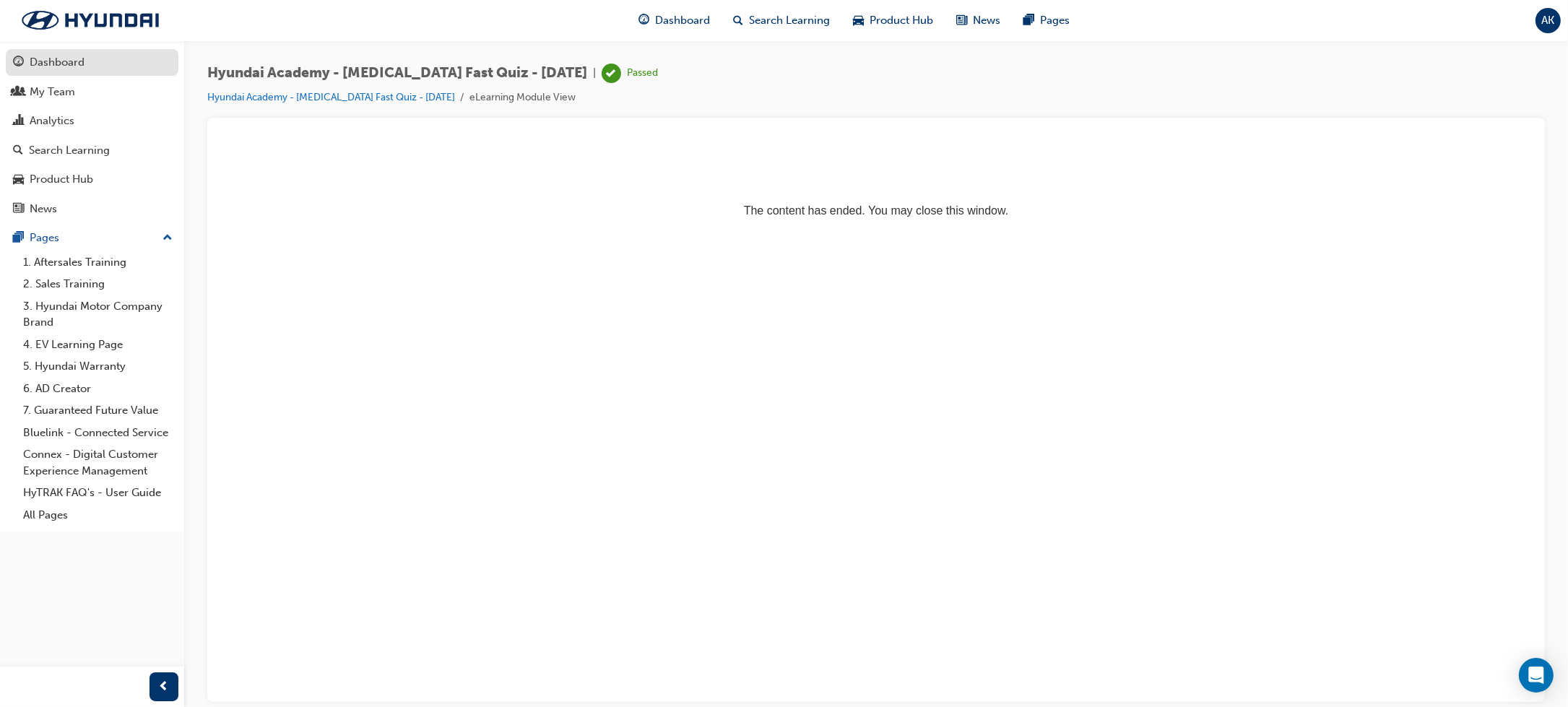
click at [76, 72] on link "Dashboard" at bounding box center [91, 63] width 173 height 27
